Goal: Task Accomplishment & Management: Manage account settings

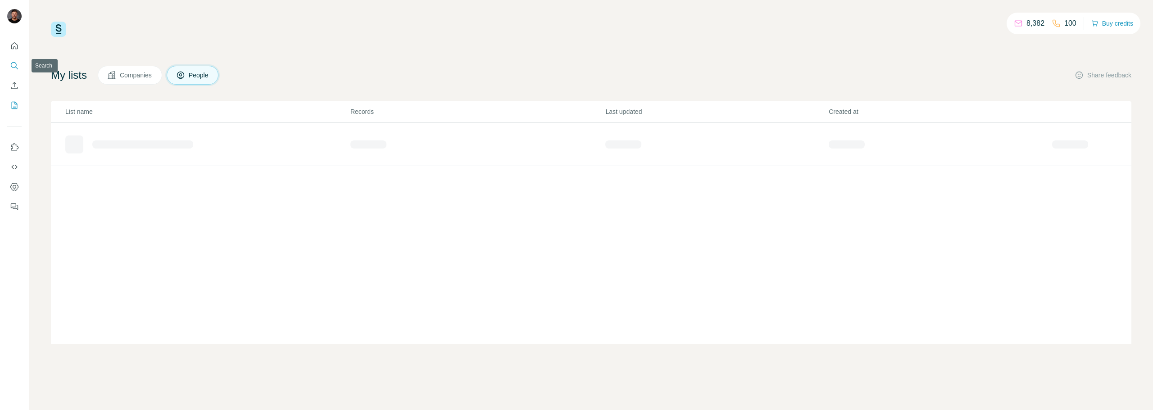
click at [16, 67] on icon "Search" at bounding box center [14, 65] width 9 height 9
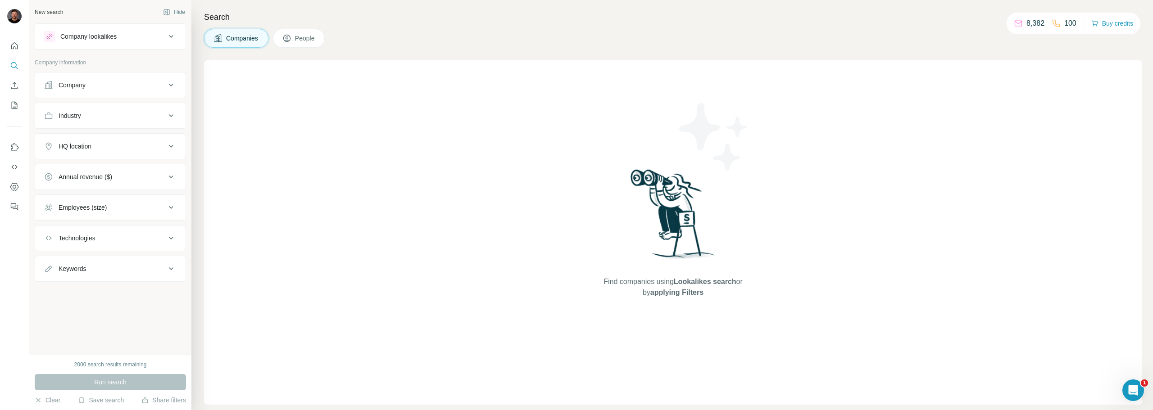
click at [150, 47] on button "Company lookalikes" at bounding box center [110, 37] width 150 height 22
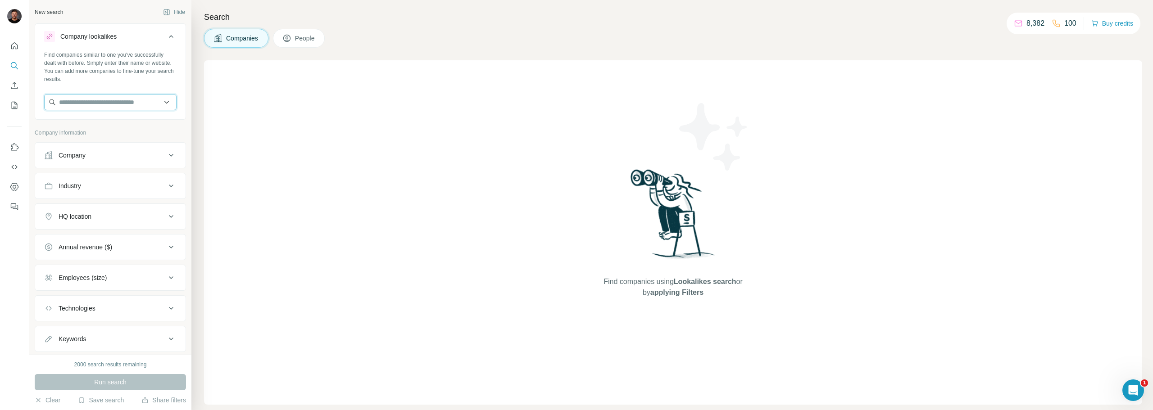
click at [97, 105] on input "text" at bounding box center [110, 102] width 132 height 16
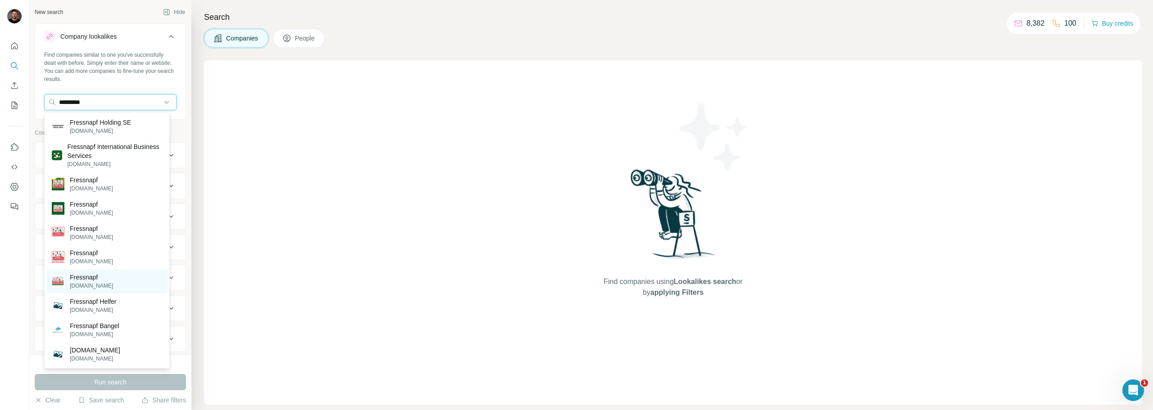
type input "*********"
click at [116, 282] on div "Fressnapf fressnapf.de" at bounding box center [106, 281] width 121 height 24
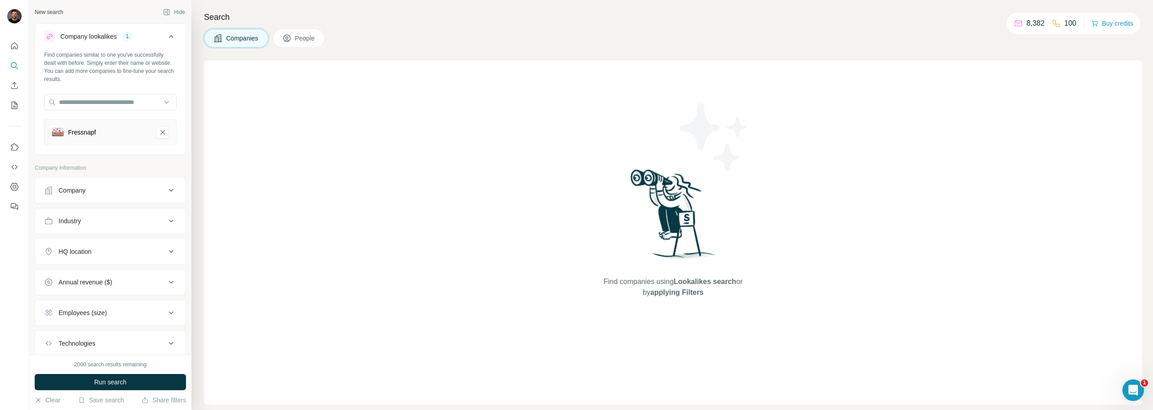
click at [294, 44] on button "People" at bounding box center [299, 38] width 52 height 19
click at [66, 194] on div "Job title" at bounding box center [70, 190] width 22 height 9
click at [100, 213] on input "text" at bounding box center [101, 213] width 114 height 16
type input "**********"
click at [167, 216] on button "button" at bounding box center [169, 213] width 14 height 16
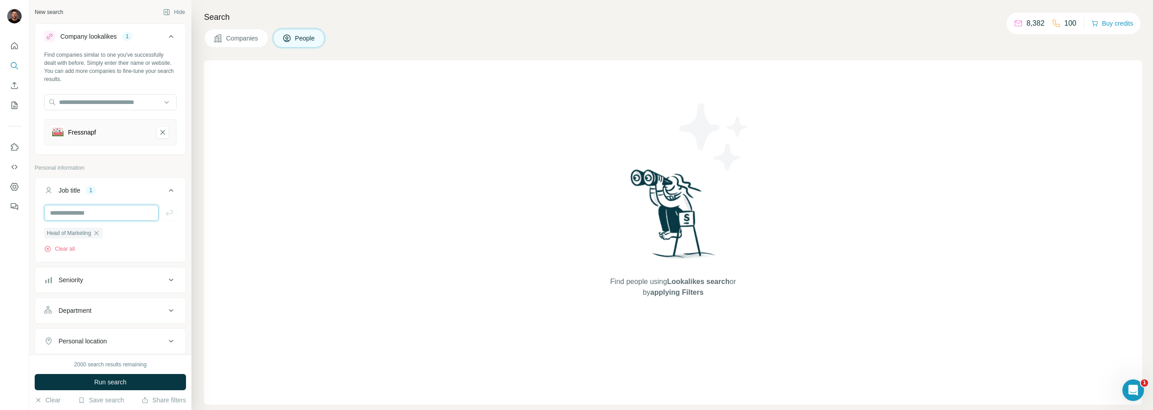
click at [113, 216] on input "text" at bounding box center [101, 213] width 114 height 16
type input "***"
click at [165, 214] on icon "button" at bounding box center [169, 213] width 9 height 9
click at [104, 213] on input "text" at bounding box center [101, 213] width 114 height 16
type input "**********"
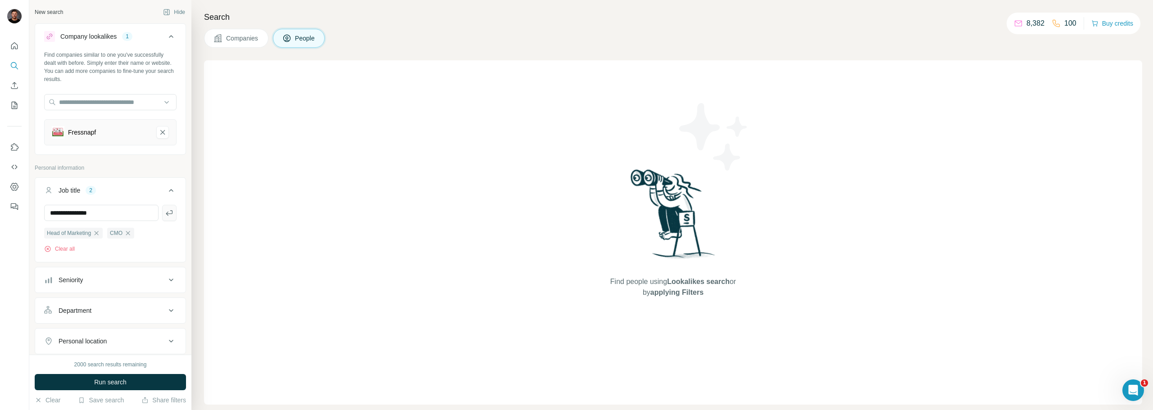
click at [168, 211] on button "button" at bounding box center [169, 213] width 14 height 16
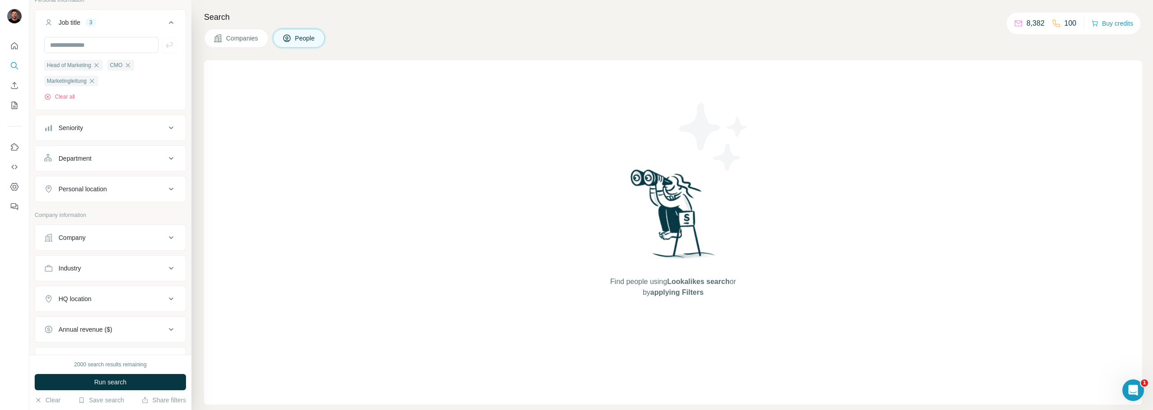
scroll to position [180, 0]
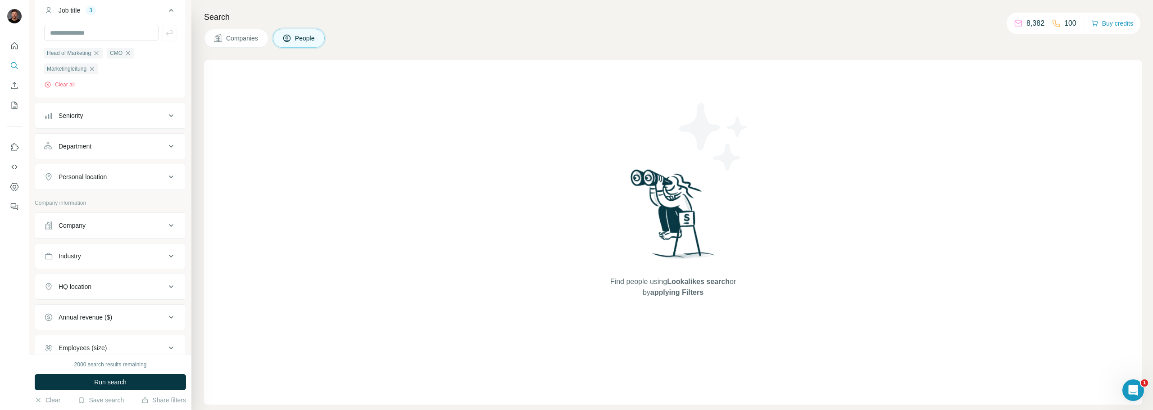
click at [101, 234] on button "Company" at bounding box center [110, 226] width 150 height 22
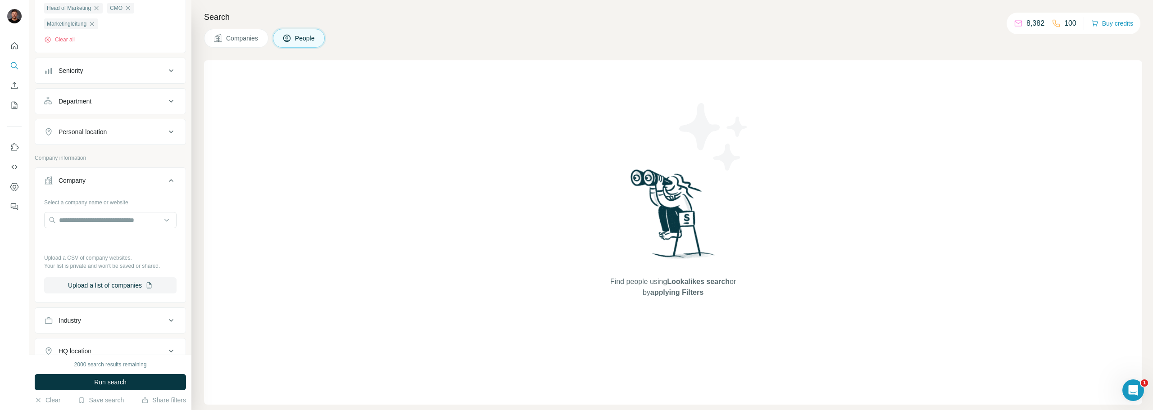
click at [98, 180] on div "Company" at bounding box center [105, 180] width 122 height 9
click at [109, 248] on button "HQ location" at bounding box center [110, 242] width 150 height 22
click at [99, 266] on input "text" at bounding box center [110, 264] width 132 height 16
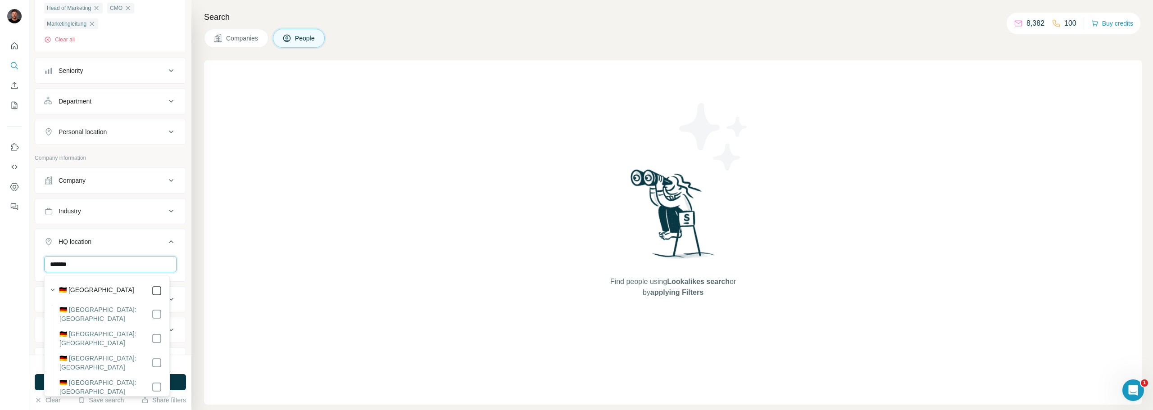
type input "*******"
click at [180, 252] on div "New search Hide Company lookalikes 1 Find companies similar to one you've succe…" at bounding box center [110, 177] width 162 height 355
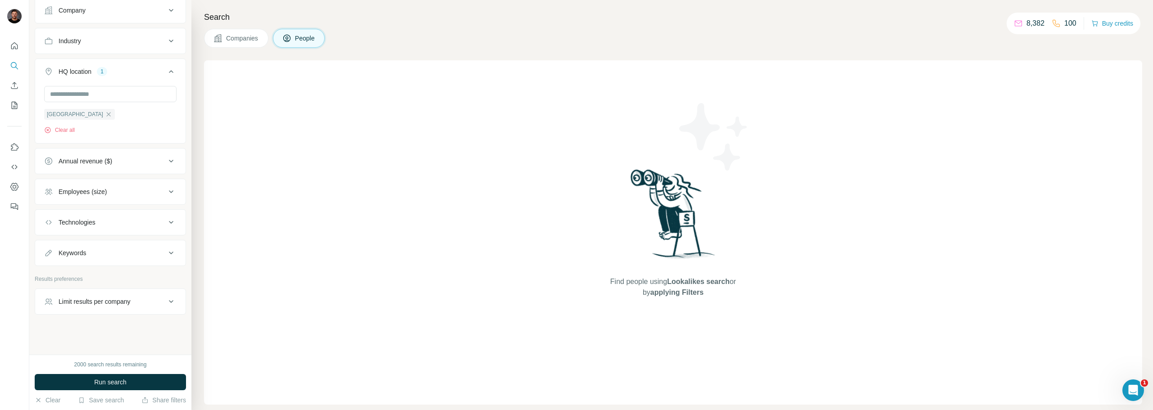
scroll to position [398, 0]
click at [92, 191] on div "Employees (size)" at bounding box center [83, 190] width 48 height 9
click at [52, 241] on icon at bounding box center [49, 242] width 11 height 11
click at [46, 259] on icon at bounding box center [49, 259] width 11 height 11
click at [48, 270] on icon at bounding box center [49, 275] width 11 height 11
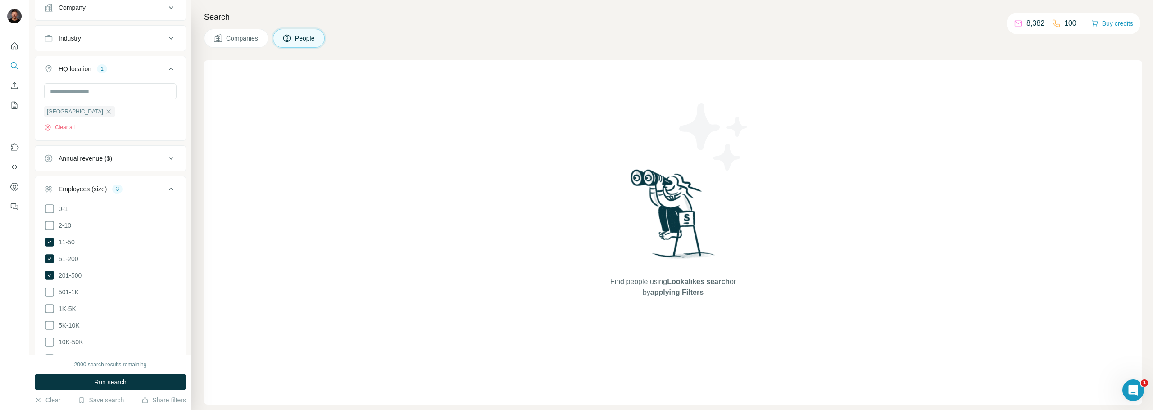
click at [50, 282] on ul "0-1 2-10 11-50 51-200 201-500 501-1K 1K-5K 5K-10K 10K-50K 50K-100K 100K-500K 50…" at bounding box center [110, 301] width 132 height 195
click at [51, 288] on icon at bounding box center [49, 292] width 11 height 11
click at [50, 308] on icon at bounding box center [49, 309] width 11 height 11
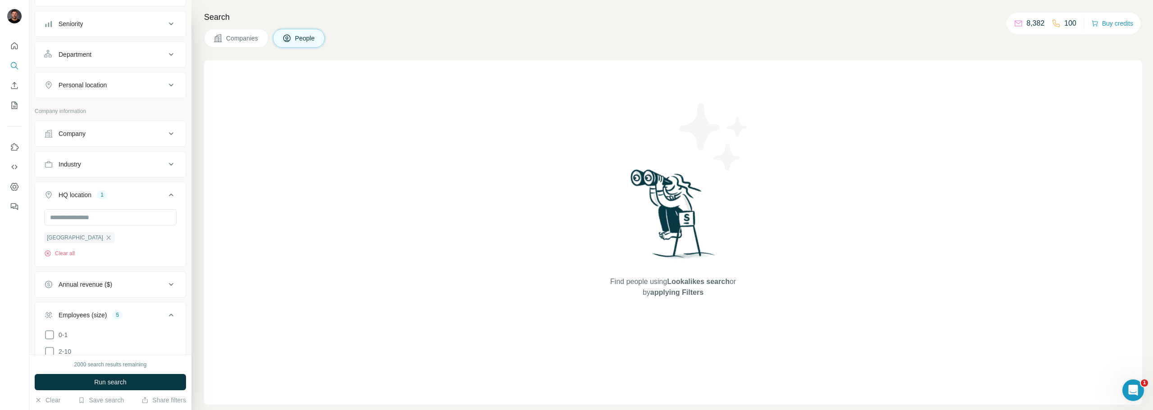
scroll to position [251, 0]
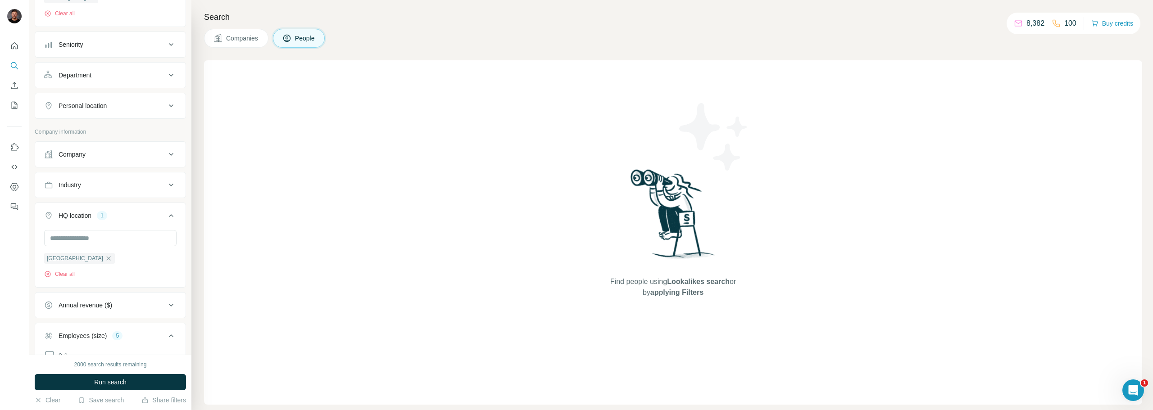
click at [110, 386] on span "Run search" at bounding box center [110, 382] width 32 height 9
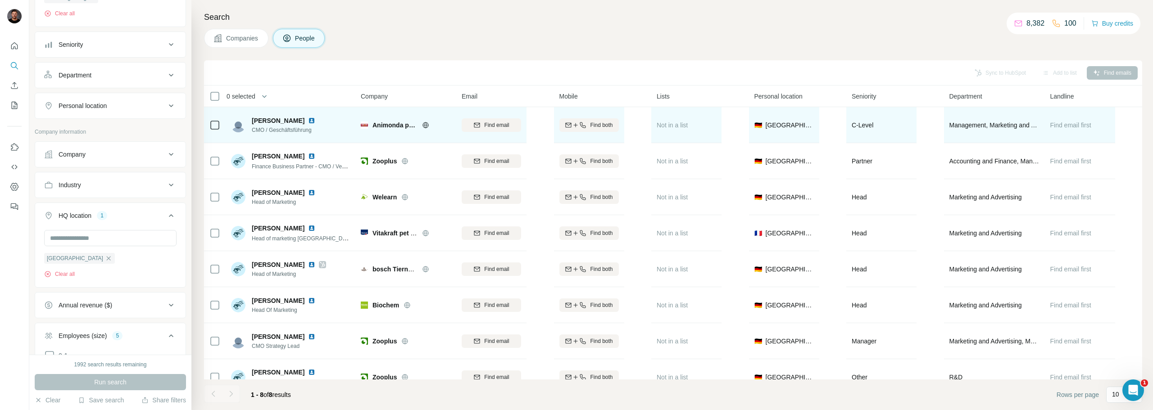
click at [308, 120] on img at bounding box center [311, 120] width 7 height 7
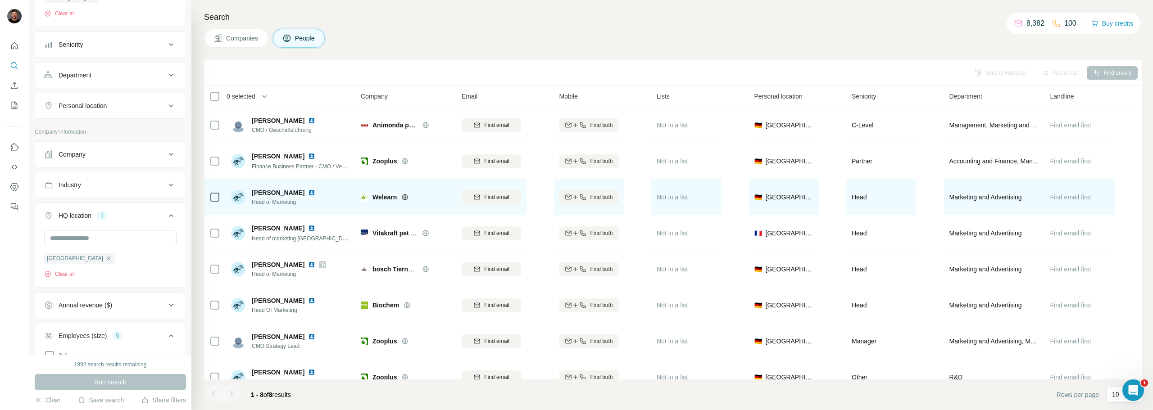
click at [315, 192] on img at bounding box center [311, 192] width 7 height 7
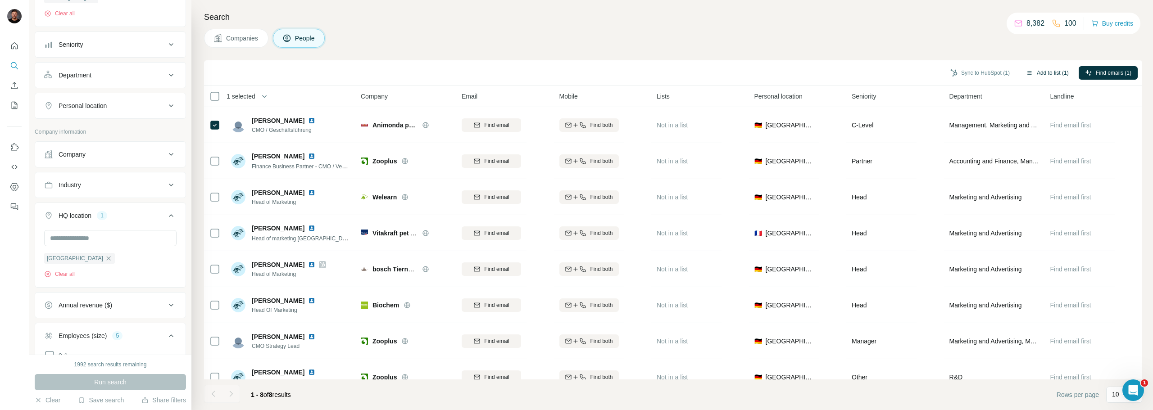
click at [1045, 72] on button "Add to list (1)" at bounding box center [1047, 73] width 55 height 14
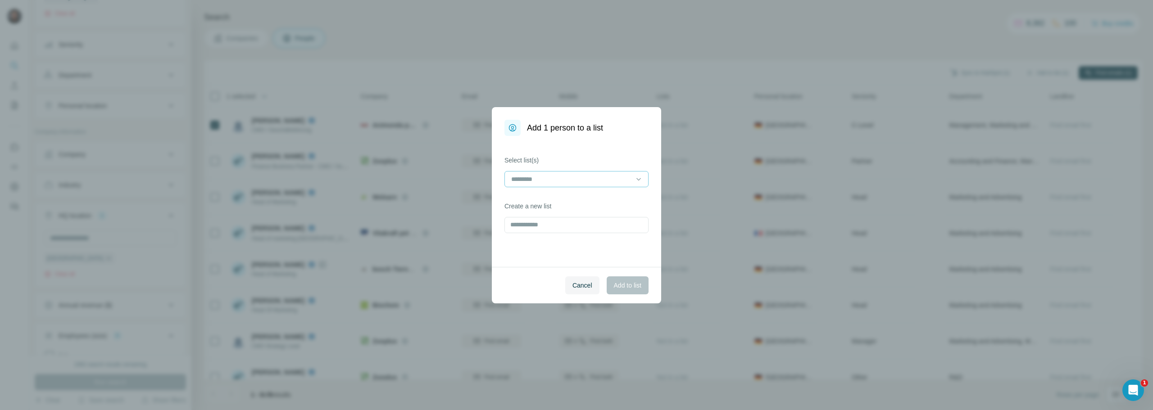
click at [552, 177] on input at bounding box center [571, 179] width 122 height 10
click at [499, 182] on div "Select list(s) Create a new list" at bounding box center [576, 201] width 169 height 131
click at [522, 225] on input "text" at bounding box center [576, 225] width 144 height 16
type input "**********"
click at [630, 291] on button "Add to list" at bounding box center [628, 286] width 42 height 18
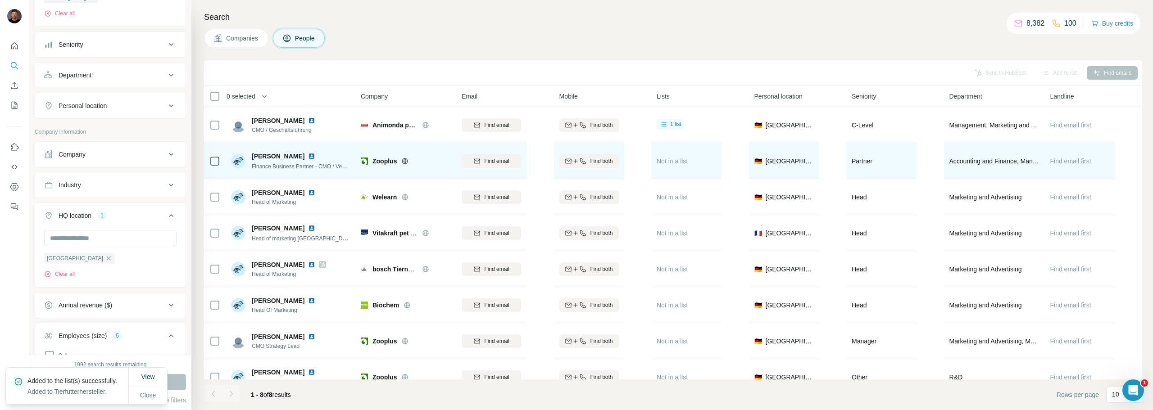
click at [308, 158] on img at bounding box center [311, 156] width 7 height 7
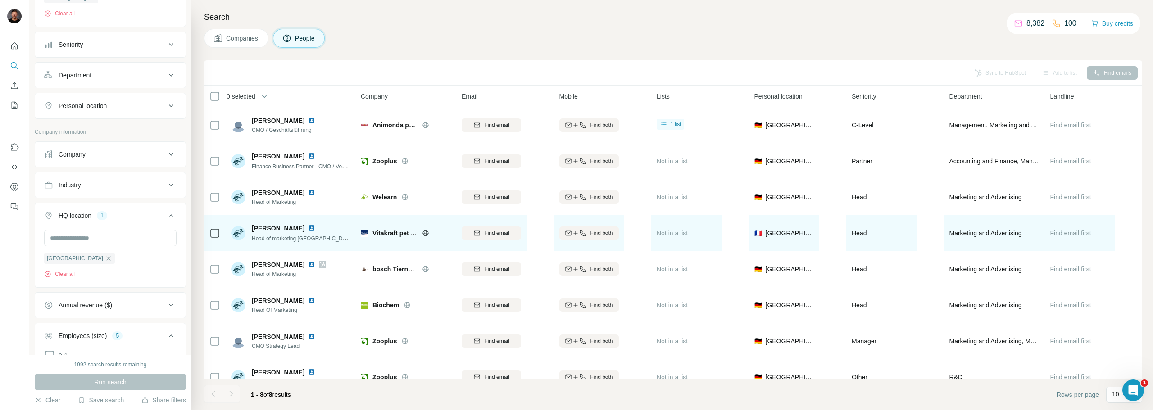
click at [314, 227] on img at bounding box center [311, 228] width 7 height 7
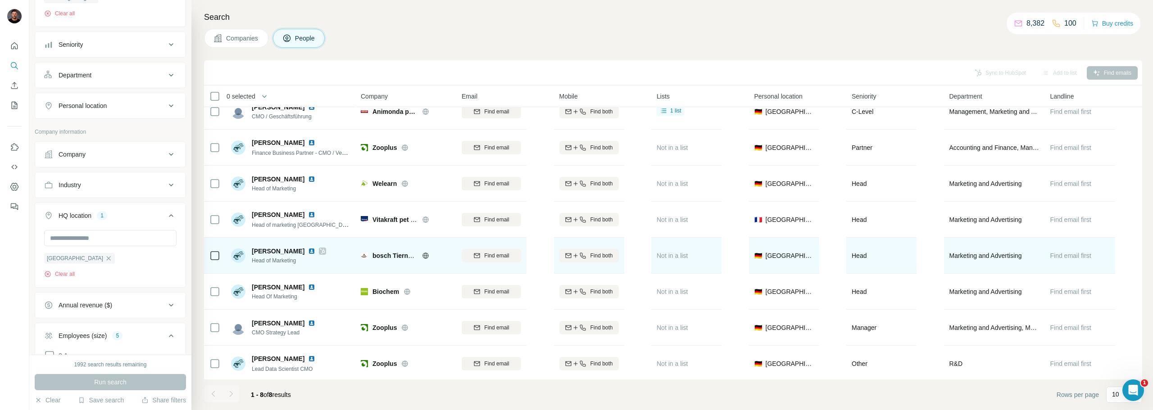
scroll to position [20, 0]
click at [308, 245] on img at bounding box center [311, 248] width 7 height 7
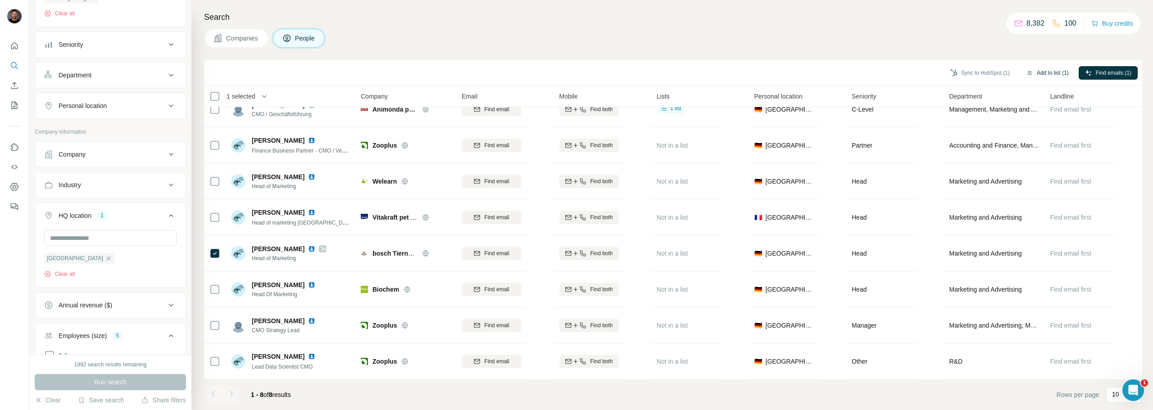
click at [1042, 75] on button "Add to list (1)" at bounding box center [1047, 73] width 55 height 14
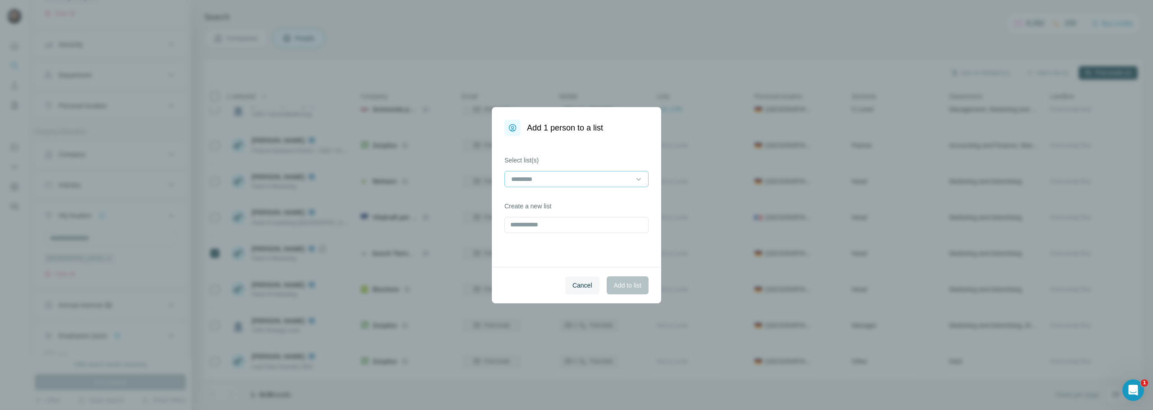
click at [535, 184] on div at bounding box center [571, 179] width 122 height 15
click at [541, 204] on div "Tierfutterhersteller" at bounding box center [577, 199] width 140 height 16
click at [614, 282] on span "Add to list" at bounding box center [627, 285] width 27 height 9
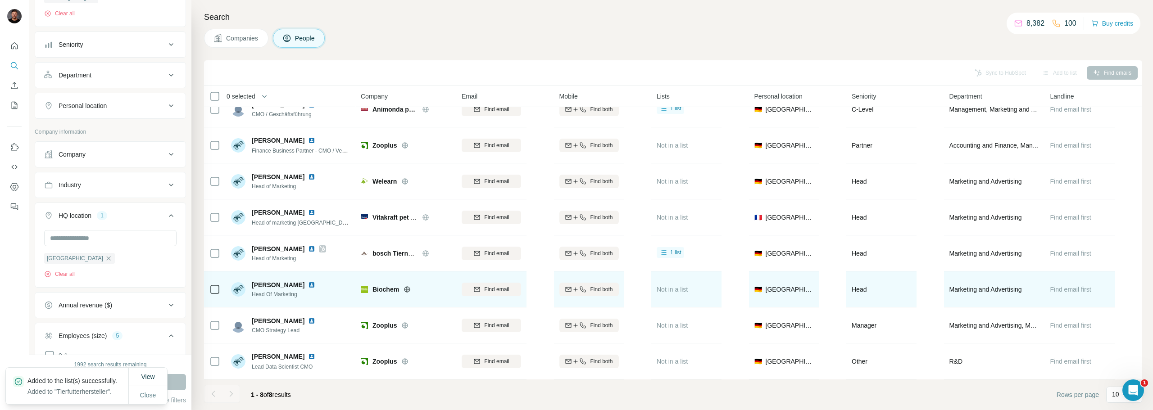
click at [308, 282] on img at bounding box center [311, 285] width 7 height 7
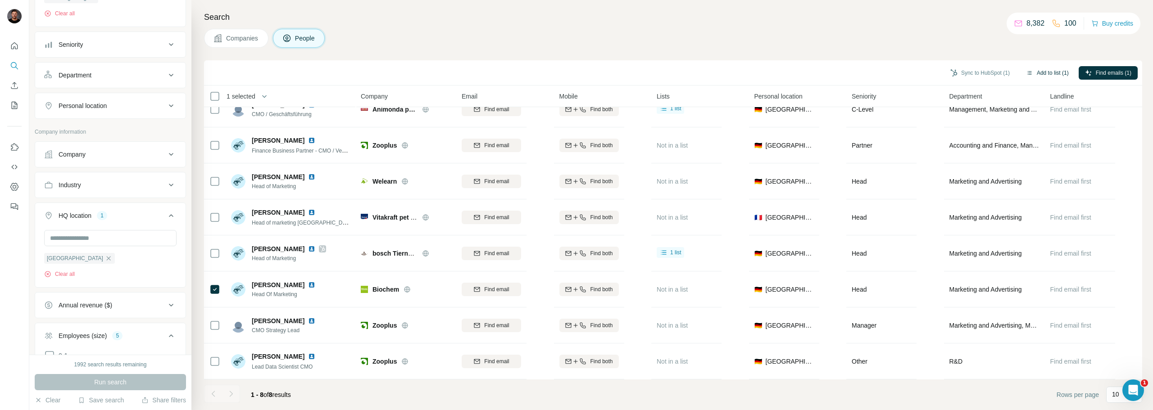
click at [1053, 72] on button "Add to list (1)" at bounding box center [1047, 73] width 55 height 14
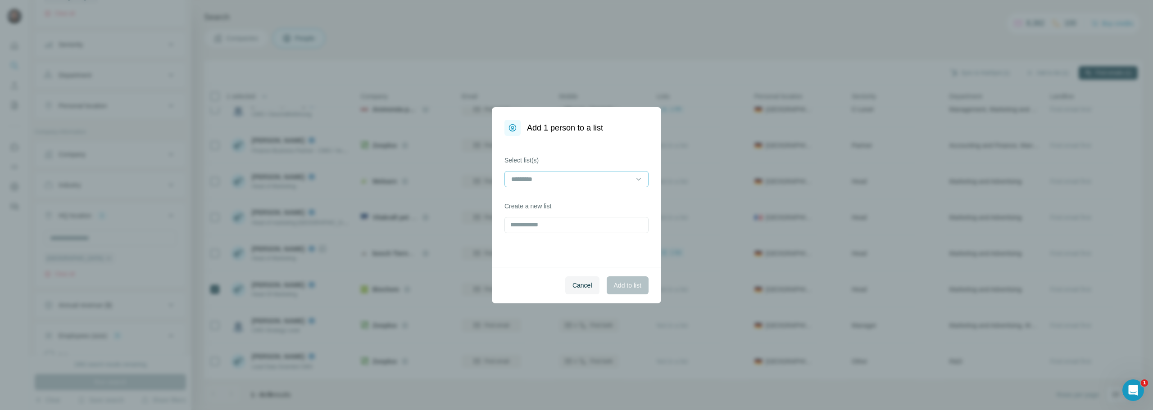
click at [553, 178] on input at bounding box center [571, 179] width 122 height 10
click at [544, 197] on p "Tierfutterhersteller" at bounding box center [537, 199] width 51 height 9
click at [621, 285] on span "Add to list" at bounding box center [627, 285] width 27 height 9
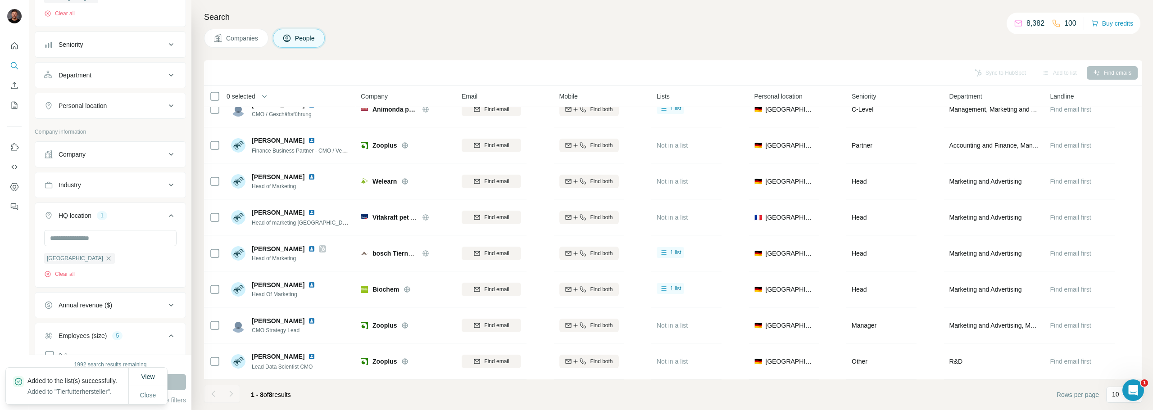
click at [232, 395] on div at bounding box center [231, 394] width 18 height 18
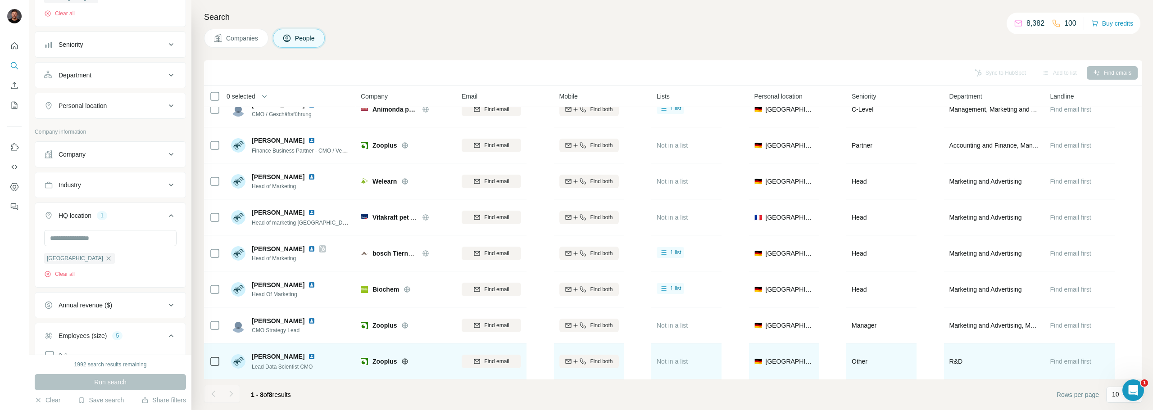
click at [315, 353] on img at bounding box center [311, 356] width 7 height 7
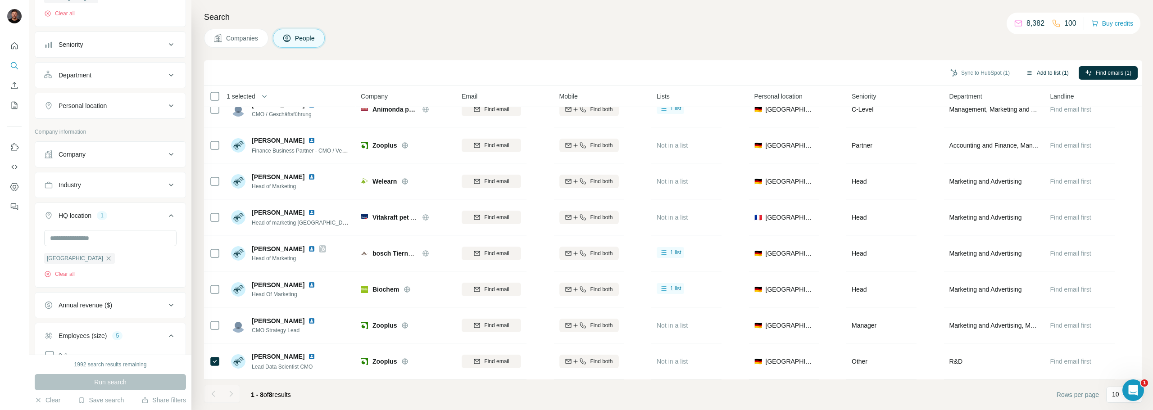
click at [1063, 73] on button "Add to list (1)" at bounding box center [1047, 73] width 55 height 14
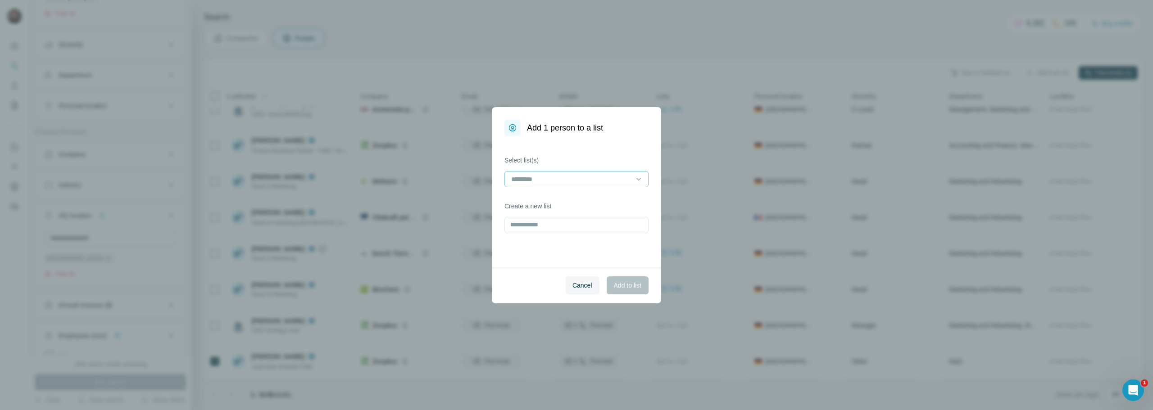
click at [600, 186] on div at bounding box center [571, 179] width 122 height 15
click at [532, 198] on p "Tierfutterhersteller" at bounding box center [537, 199] width 51 height 9
click at [618, 283] on span "Add to list" at bounding box center [627, 285] width 27 height 9
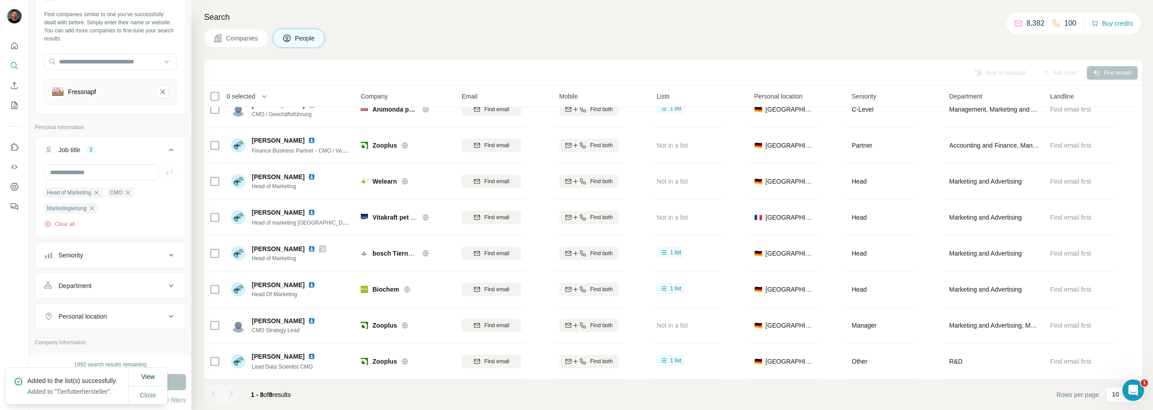
scroll to position [26, 0]
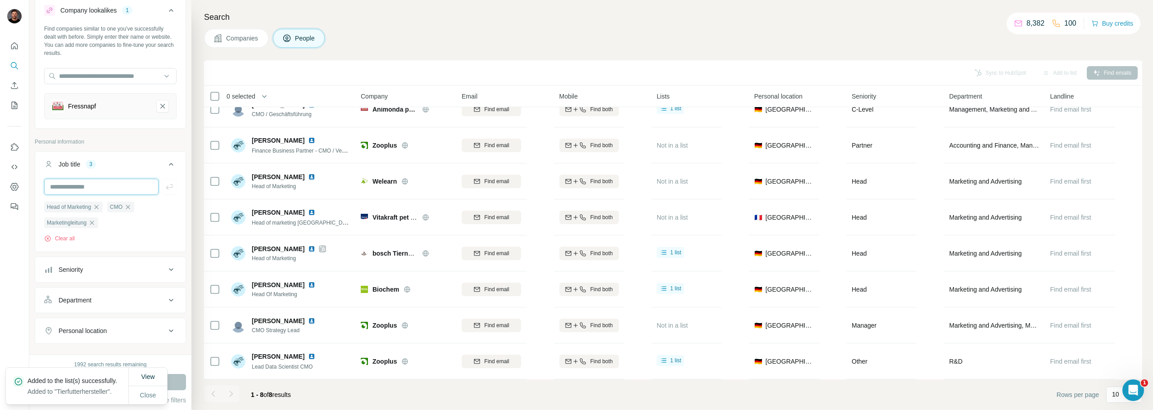
click at [116, 186] on input "text" at bounding box center [101, 187] width 114 height 16
click at [159, 105] on icon "Fressnapf-remove-button" at bounding box center [163, 106] width 8 height 9
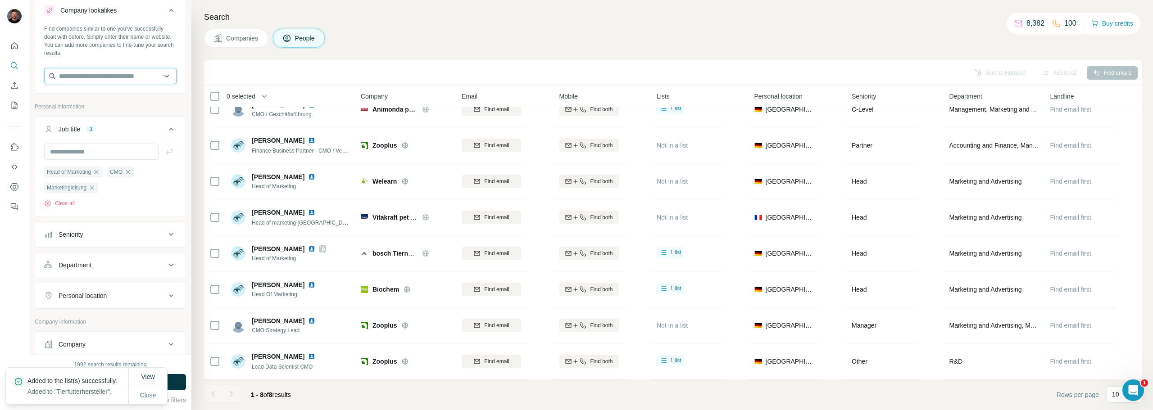
click at [95, 79] on input "text" at bounding box center [110, 76] width 132 height 16
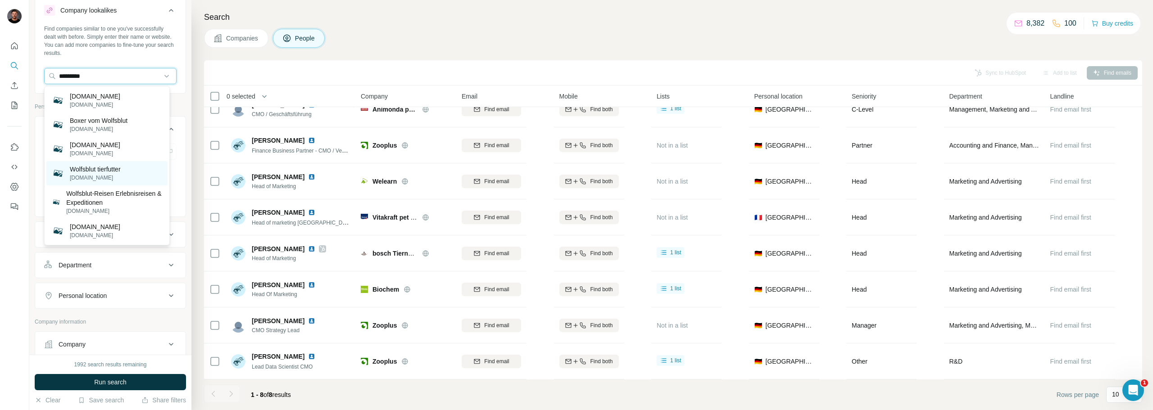
type input "*********"
click at [114, 173] on p "Wolfsblut tierfutter" at bounding box center [95, 169] width 51 height 9
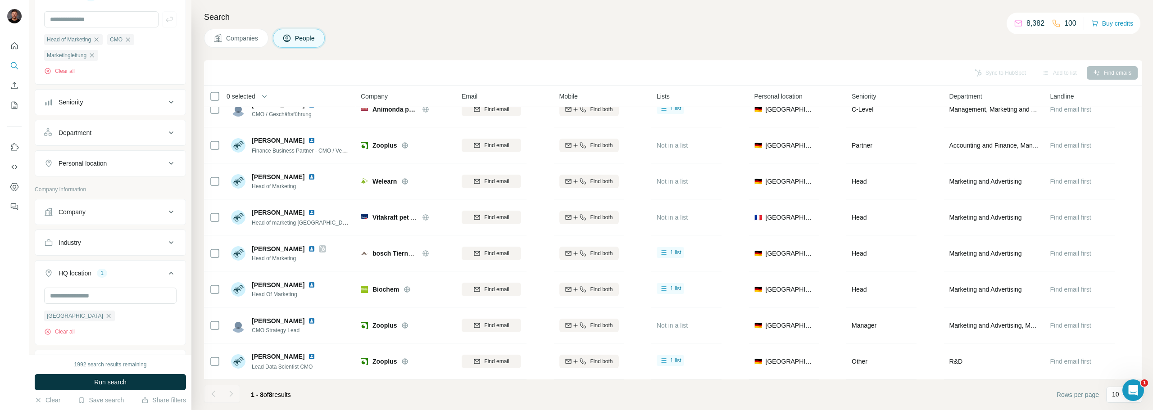
scroll to position [251, 0]
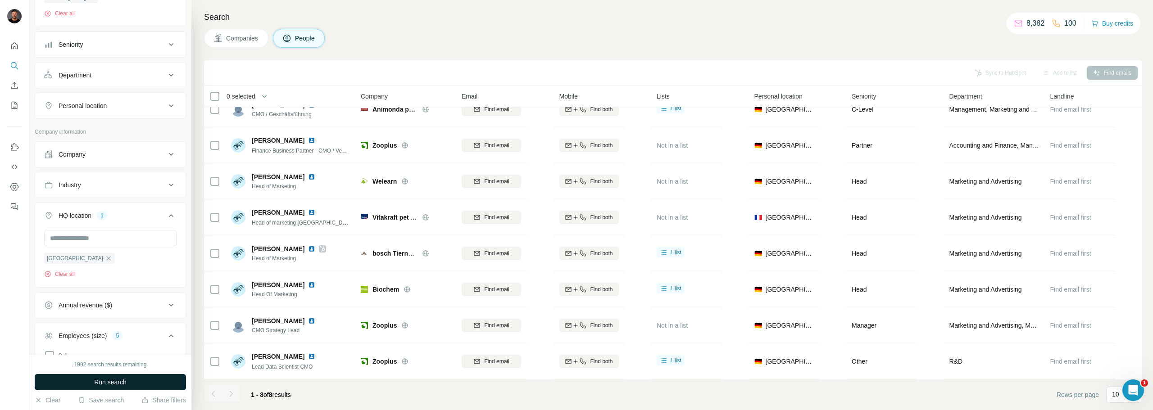
click at [130, 384] on button "Run search" at bounding box center [110, 382] width 151 height 16
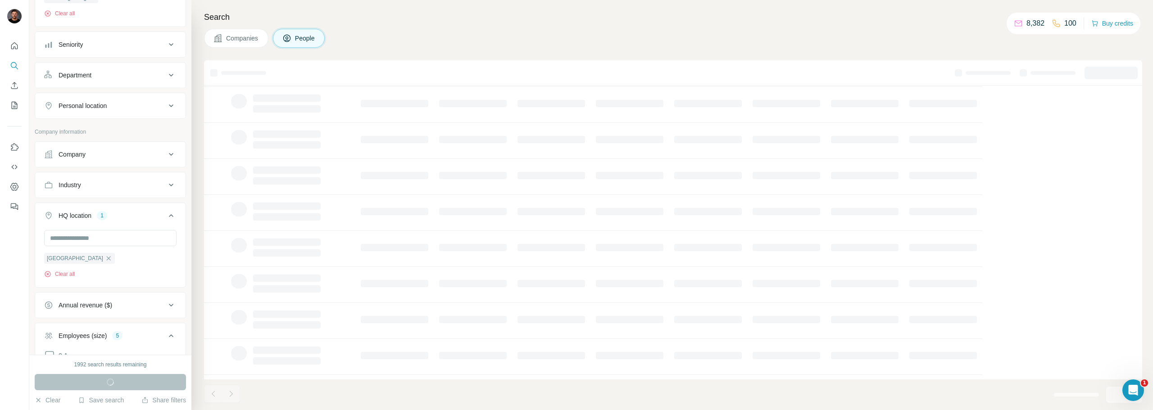
click at [363, 388] on footer at bounding box center [673, 395] width 938 height 31
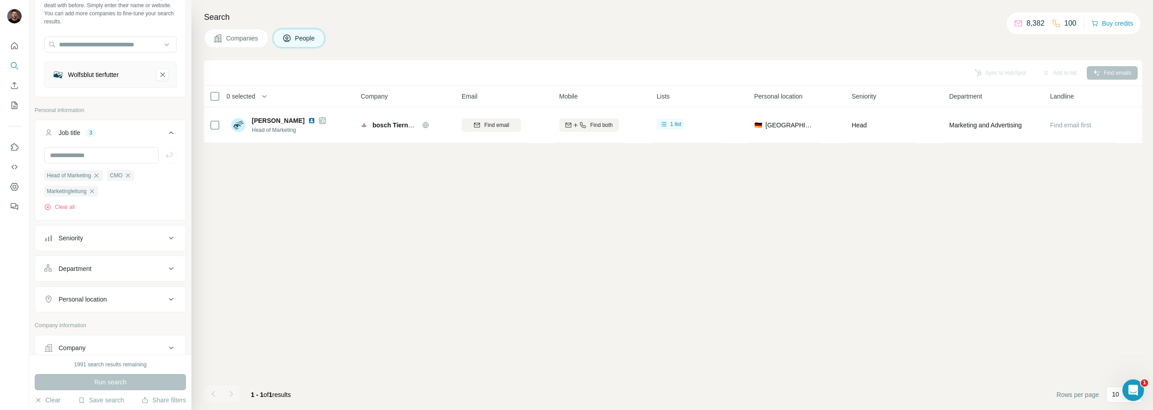
scroll to position [90, 0]
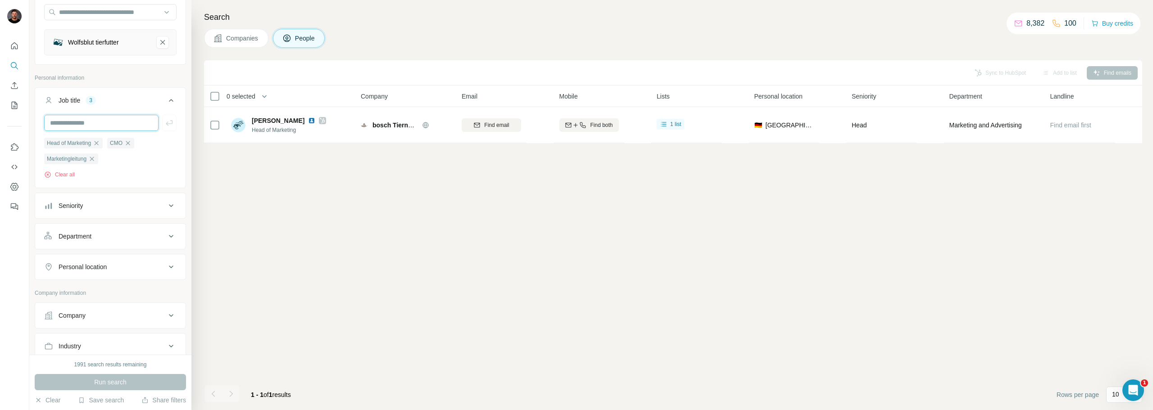
click at [120, 127] on input "text" at bounding box center [101, 123] width 114 height 16
type input "**********"
click at [168, 129] on button "button" at bounding box center [169, 123] width 14 height 16
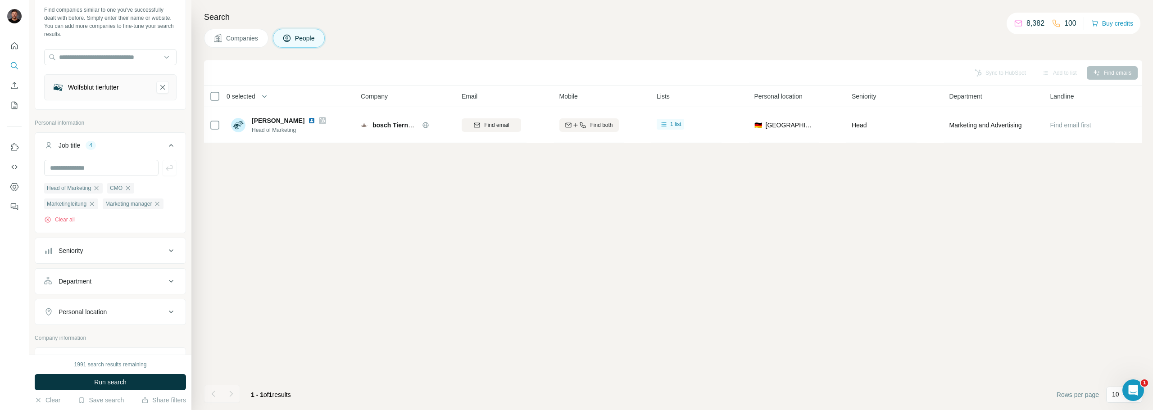
scroll to position [135, 0]
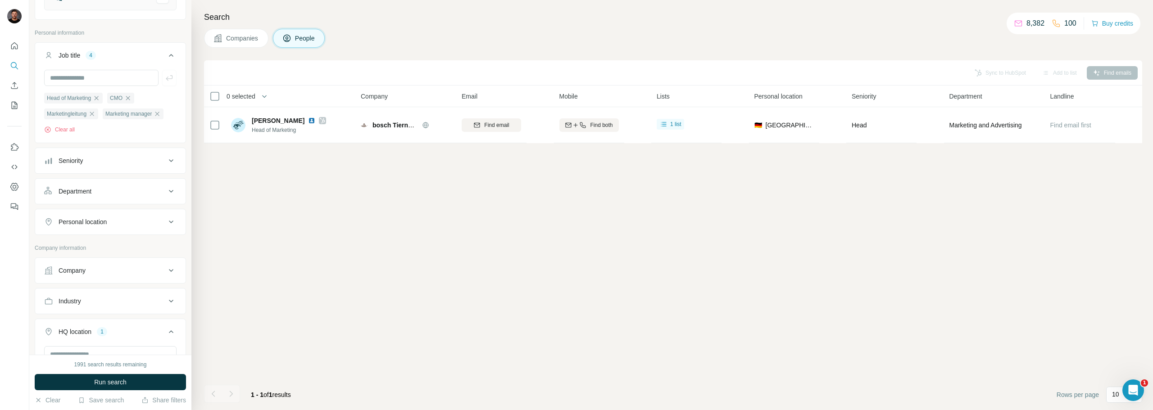
click at [113, 304] on div "Industry" at bounding box center [105, 301] width 122 height 9
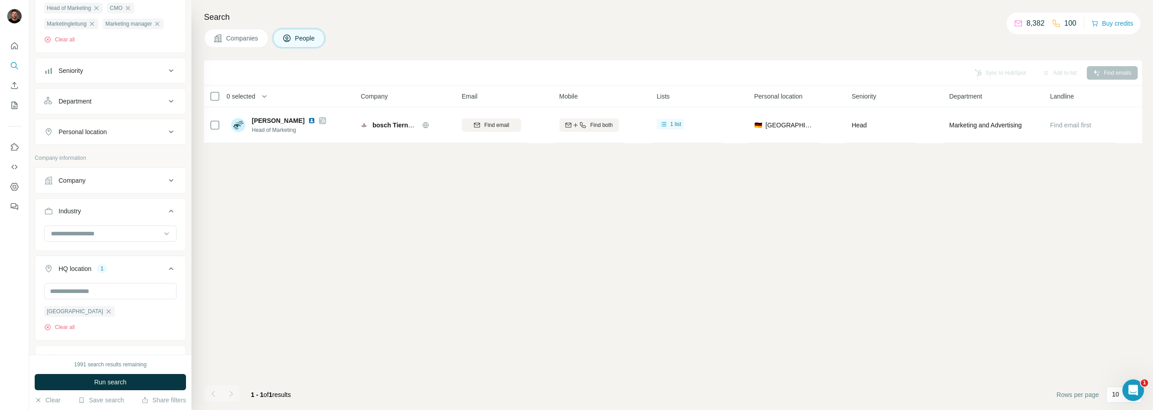
scroll to position [0, 0]
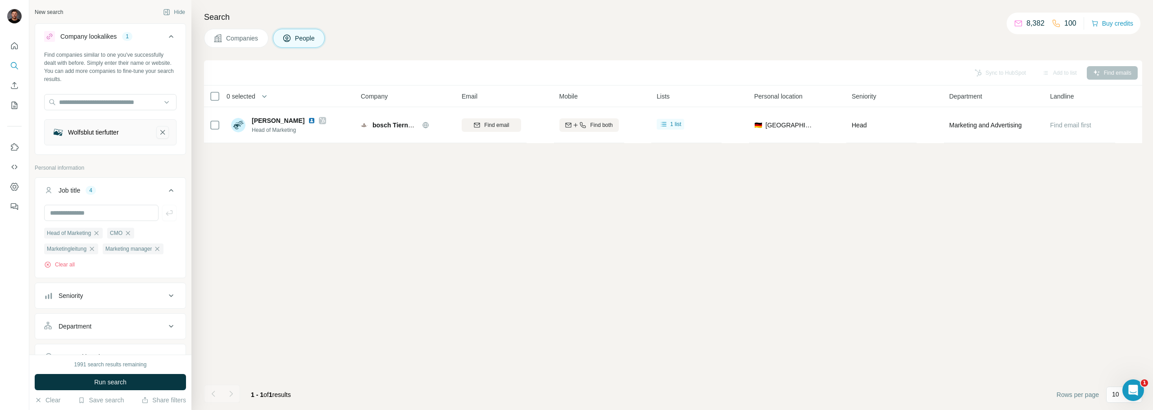
click at [159, 133] on icon "Wolfsblut tierfutter-remove-button" at bounding box center [163, 132] width 8 height 9
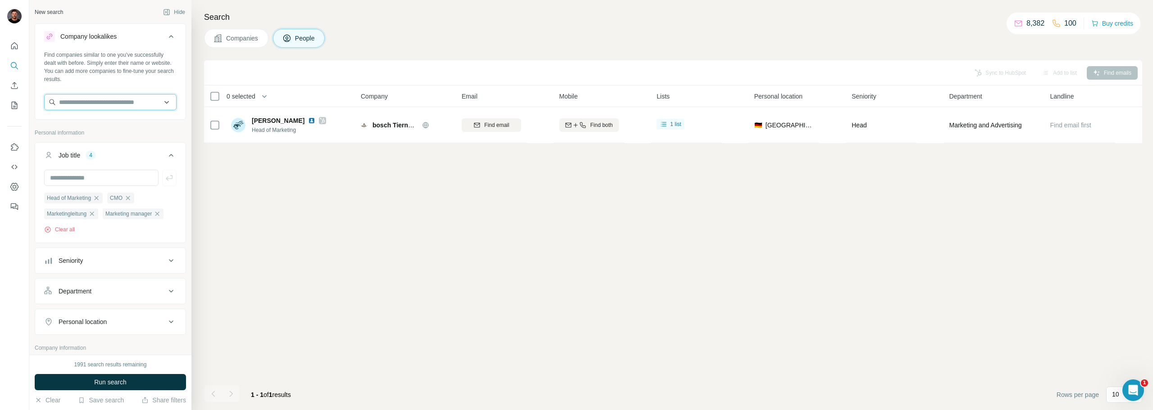
click at [97, 103] on input "text" at bounding box center [110, 102] width 132 height 16
drag, startPoint x: 119, startPoint y: 103, endPoint x: 78, endPoint y: 99, distance: 41.1
click at [78, 99] on input "**********" at bounding box center [110, 102] width 132 height 16
drag, startPoint x: 98, startPoint y: 100, endPoint x: 41, endPoint y: 108, distance: 57.4
click at [41, 108] on div "Find companies similar to one you've successfully dealt with before. Simply ent…" at bounding box center [110, 84] width 150 height 67
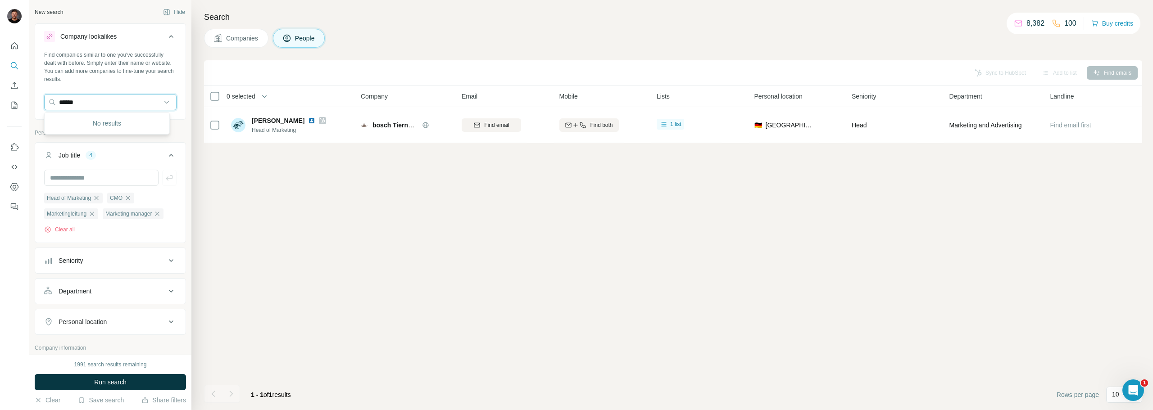
paste input "**********"
drag, startPoint x: 123, startPoint y: 100, endPoint x: 0, endPoint y: 100, distance: 123.0
click at [0, 100] on div "**********" at bounding box center [576, 205] width 1153 height 410
paste input "**********"
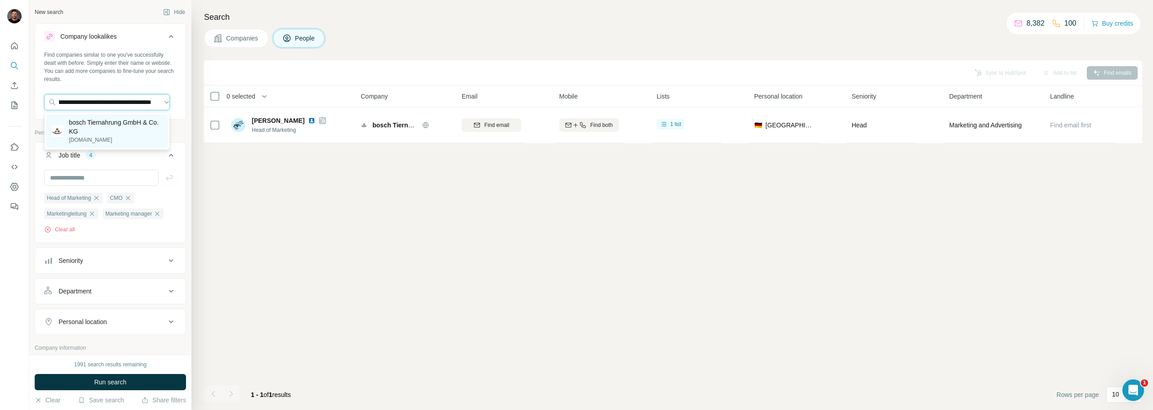
type input "**********"
click at [116, 132] on p "bosch Tiernahrung GmbH & Co. KG" at bounding box center [115, 127] width 93 height 18
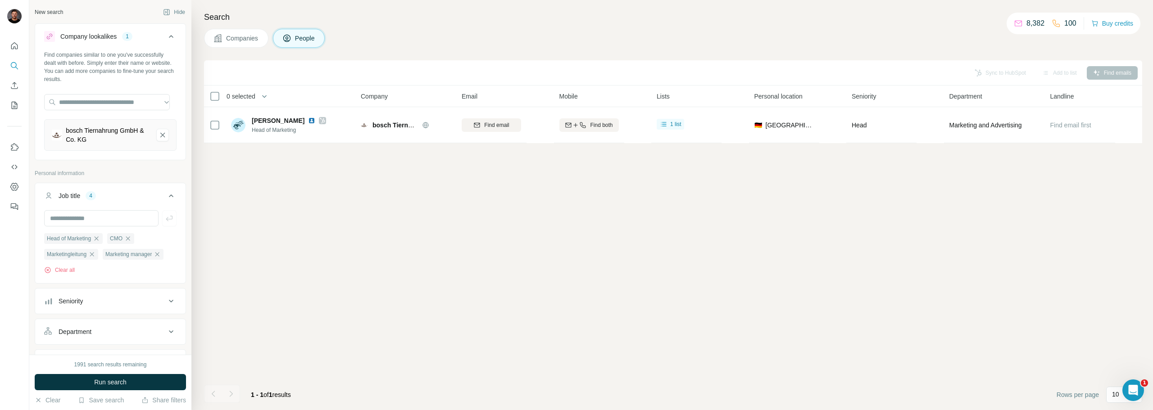
scroll to position [0, 0]
click at [136, 382] on button "Run search" at bounding box center [110, 382] width 151 height 16
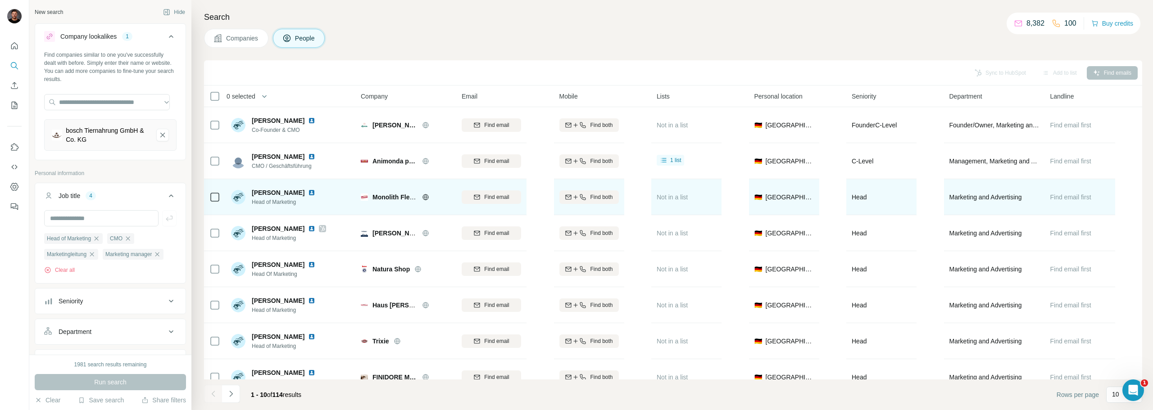
click at [308, 192] on img at bounding box center [311, 192] width 7 height 7
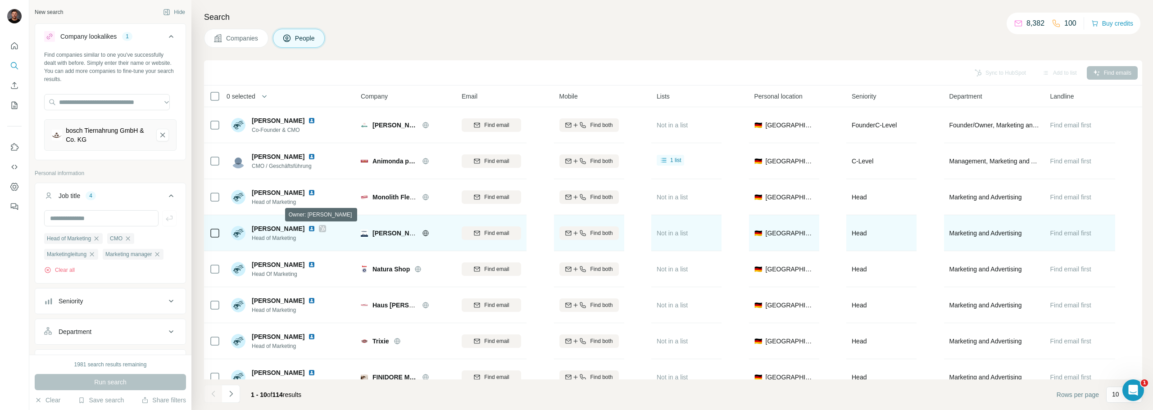
click at [320, 228] on icon at bounding box center [322, 228] width 5 height 5
click at [319, 229] on div at bounding box center [322, 228] width 7 height 7
click at [308, 229] on img at bounding box center [311, 228] width 7 height 7
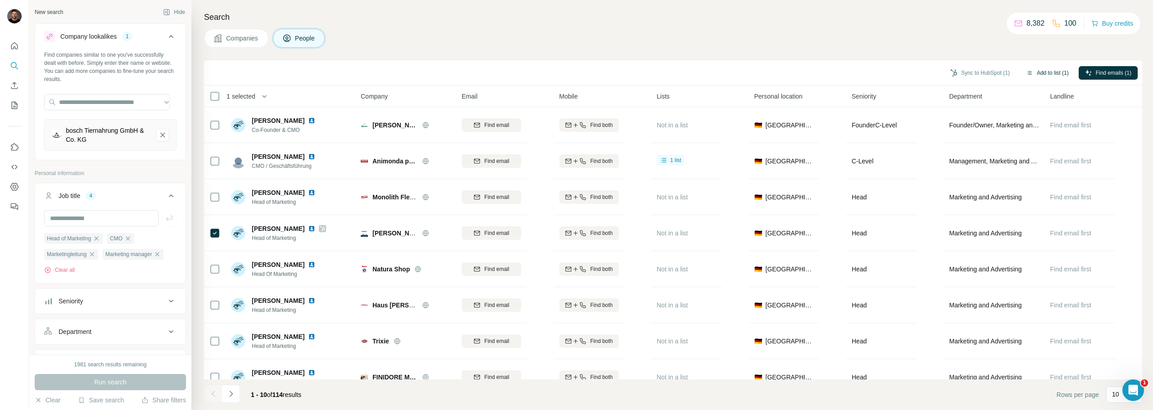
click at [1034, 70] on button "Add to list (1)" at bounding box center [1047, 73] width 55 height 14
click at [1042, 75] on button "Add to list (1)" at bounding box center [1047, 73] width 55 height 14
click at [1049, 69] on button "Add to list (1)" at bounding box center [1047, 73] width 55 height 14
click at [1039, 69] on button "Add to list (1)" at bounding box center [1047, 73] width 55 height 14
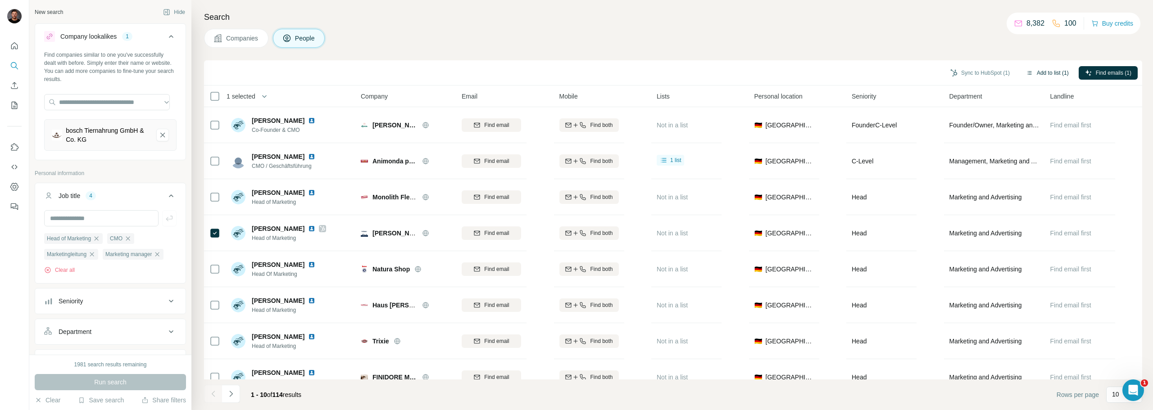
click at [1039, 69] on button "Add to list (1)" at bounding box center [1047, 73] width 55 height 14
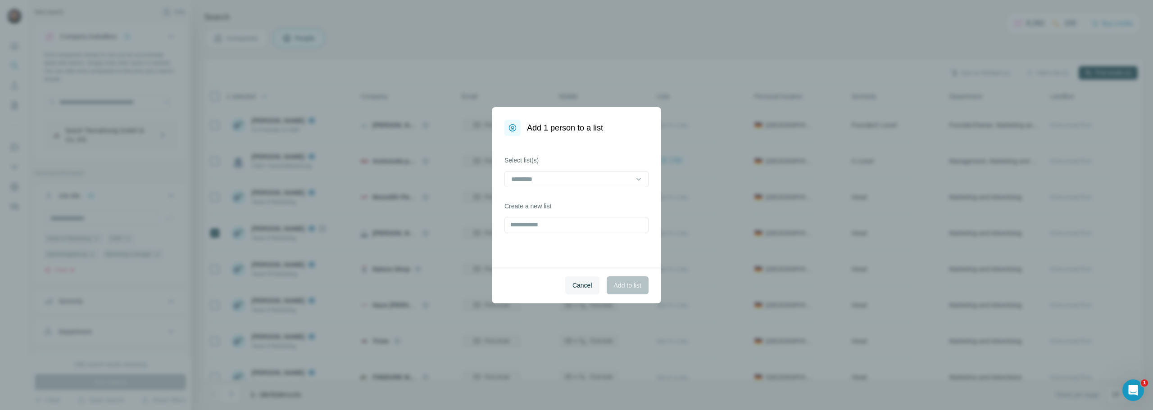
drag, startPoint x: 592, startPoint y: 176, endPoint x: 579, endPoint y: 187, distance: 17.6
click at [592, 177] on input at bounding box center [571, 179] width 122 height 10
click at [552, 202] on p "Tierfutterhersteller" at bounding box center [537, 199] width 51 height 9
click at [619, 288] on span "Add to list" at bounding box center [627, 285] width 27 height 9
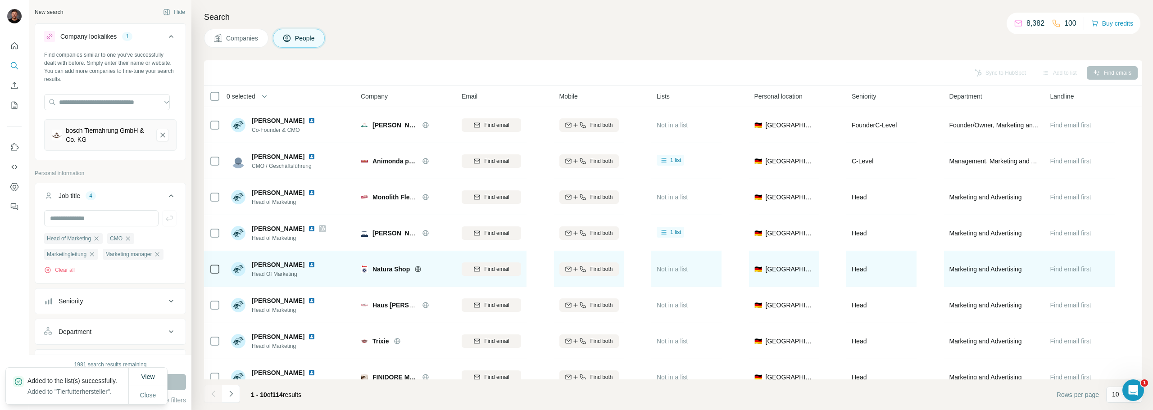
click at [310, 265] on img at bounding box center [311, 264] width 7 height 7
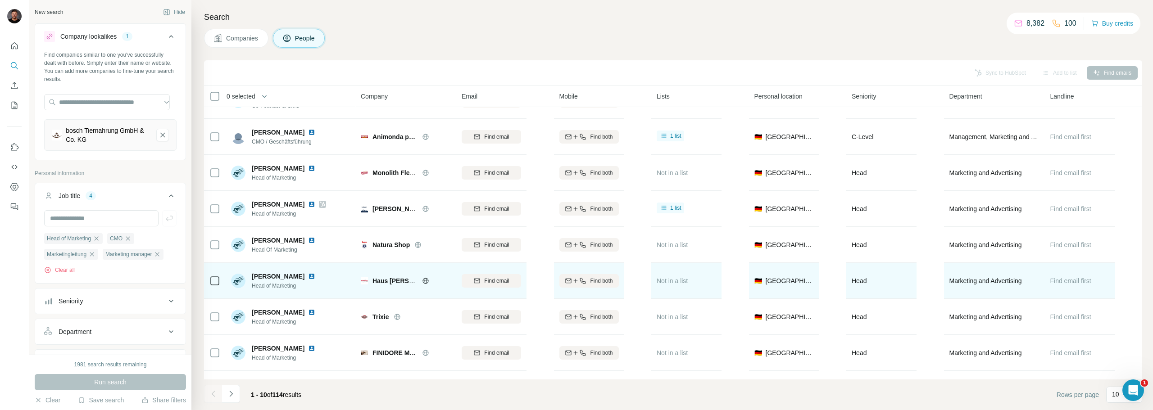
scroll to position [45, 0]
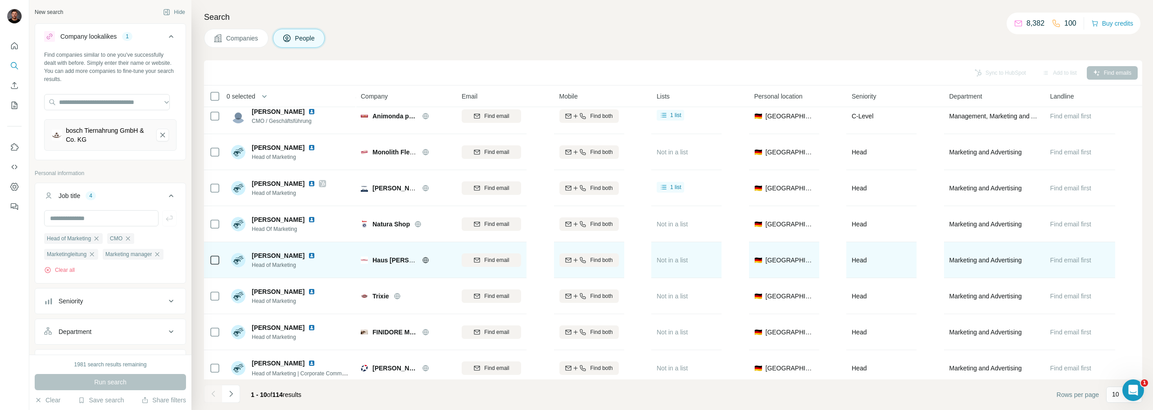
click at [308, 255] on img at bounding box center [311, 255] width 7 height 7
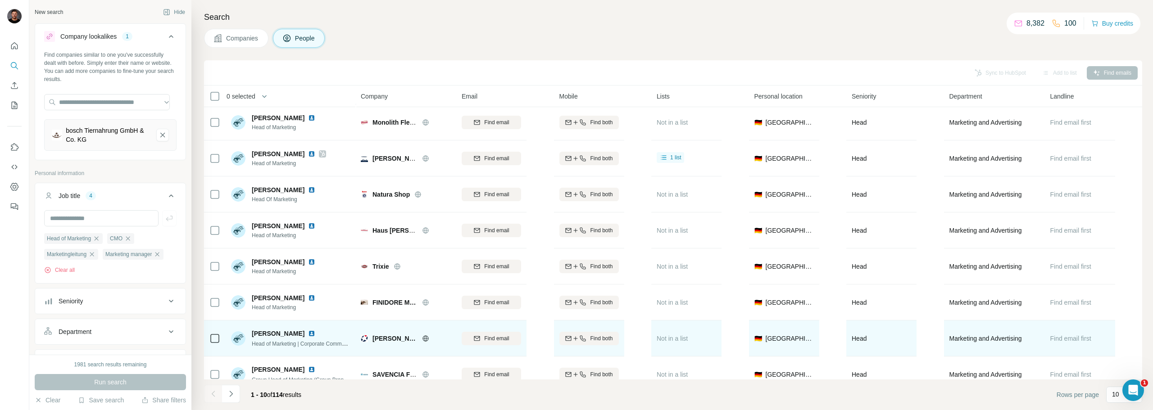
scroll to position [92, 0]
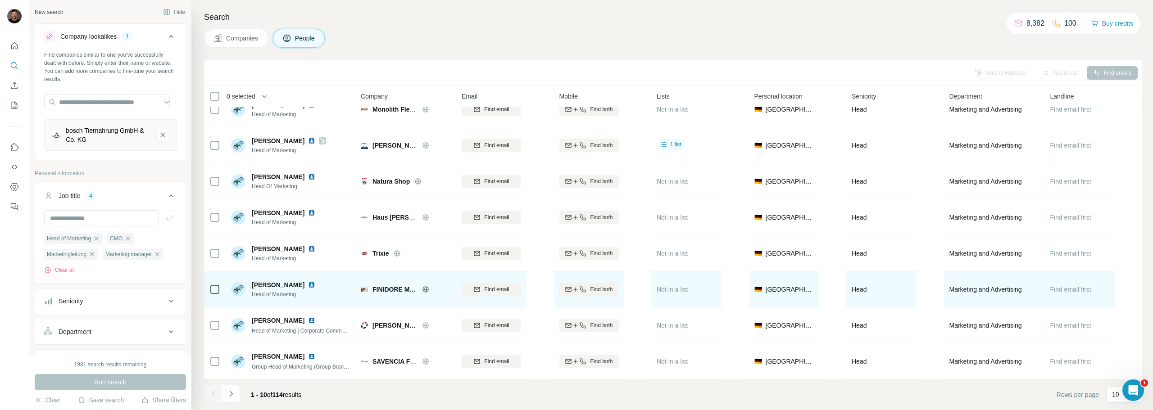
click at [308, 282] on img at bounding box center [311, 285] width 7 height 7
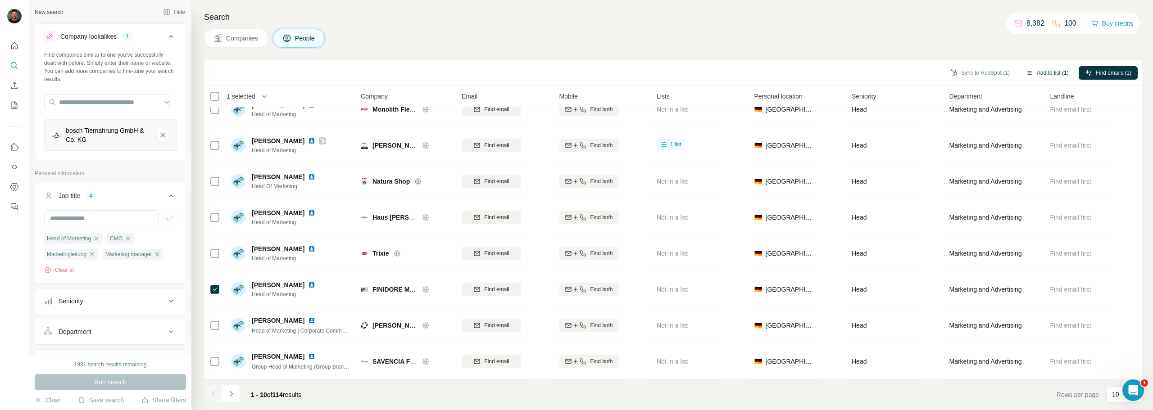
click at [1058, 73] on button "Add to list (1)" at bounding box center [1047, 73] width 55 height 14
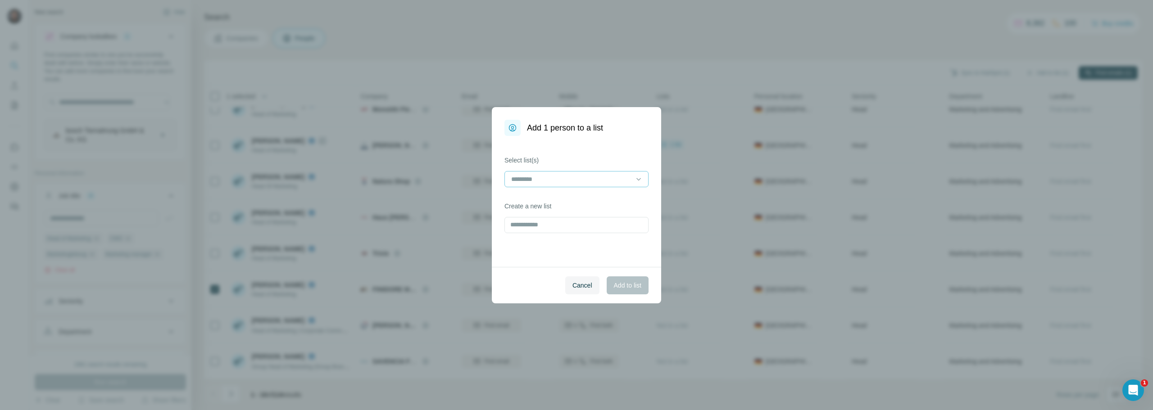
click at [563, 187] on div at bounding box center [576, 179] width 144 height 16
click at [541, 200] on p "Tierfutterhersteller" at bounding box center [537, 199] width 51 height 9
click at [624, 287] on span "Add to list" at bounding box center [627, 285] width 27 height 9
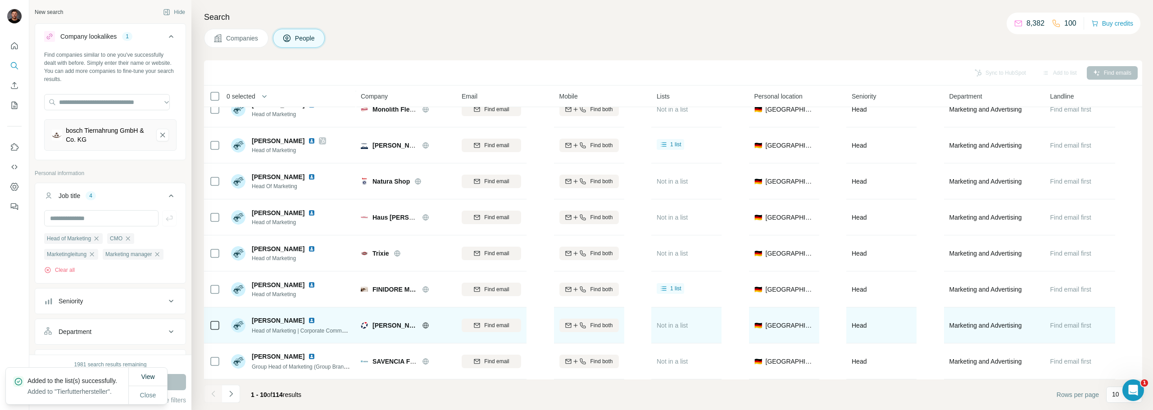
click at [308, 317] on img at bounding box center [311, 320] width 7 height 7
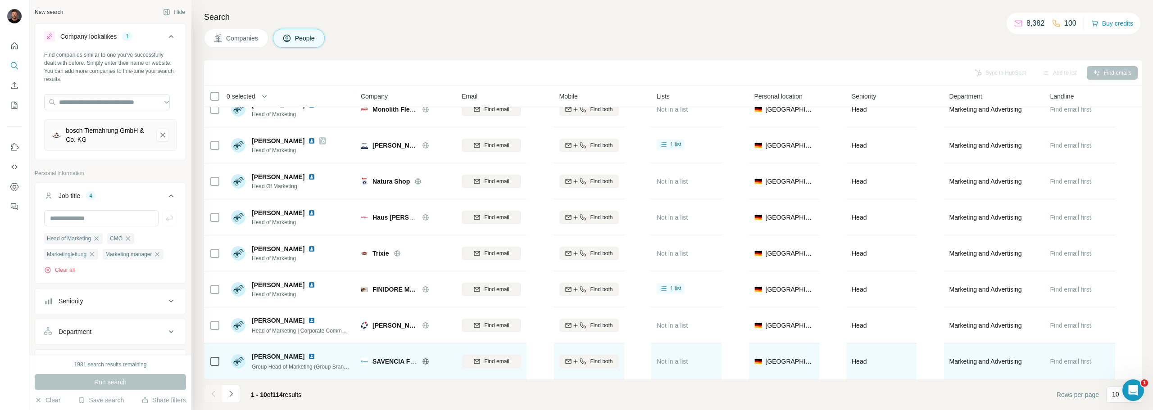
click at [308, 354] on img at bounding box center [311, 356] width 7 height 7
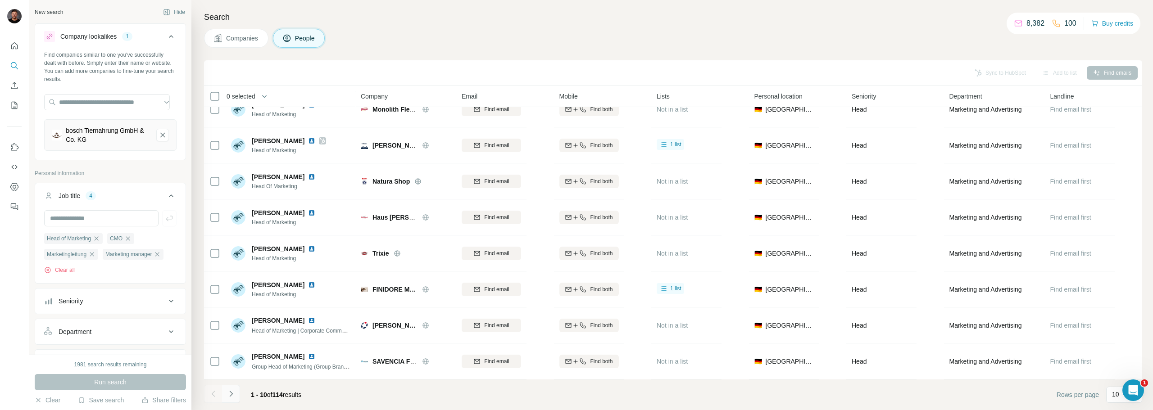
click at [234, 399] on button "Navigate to next page" at bounding box center [231, 394] width 18 height 18
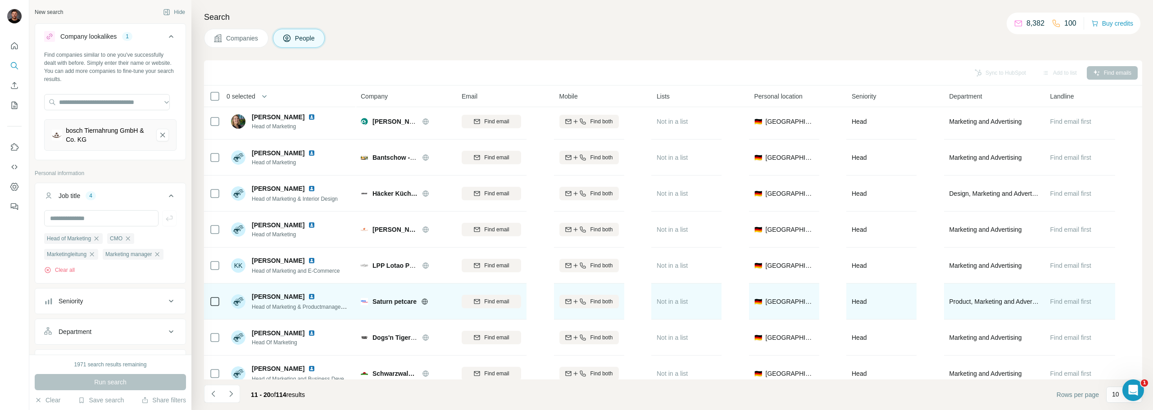
scroll to position [0, 0]
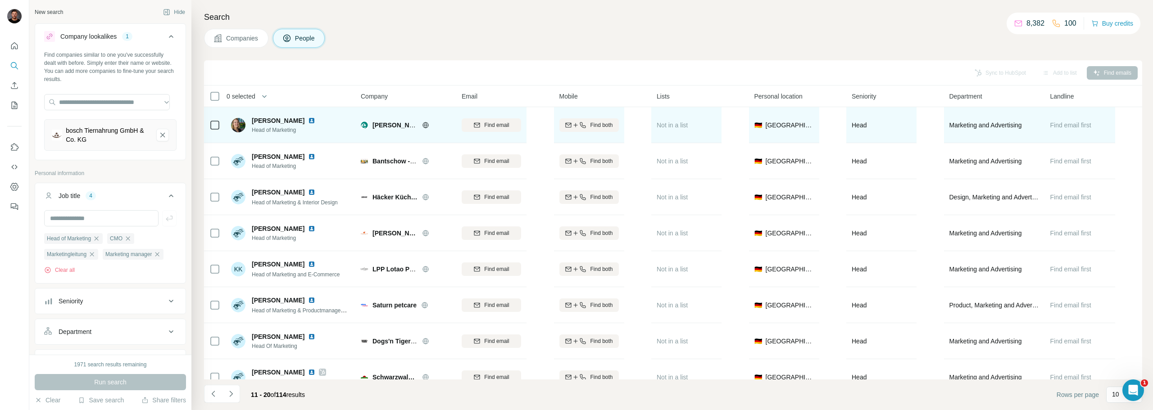
click at [312, 119] on img at bounding box center [311, 120] width 7 height 7
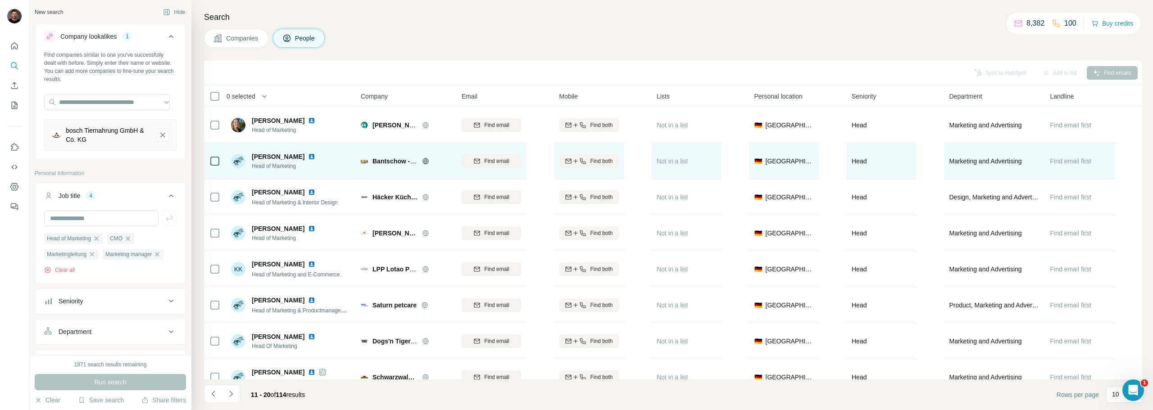
click at [313, 155] on img at bounding box center [311, 156] width 7 height 7
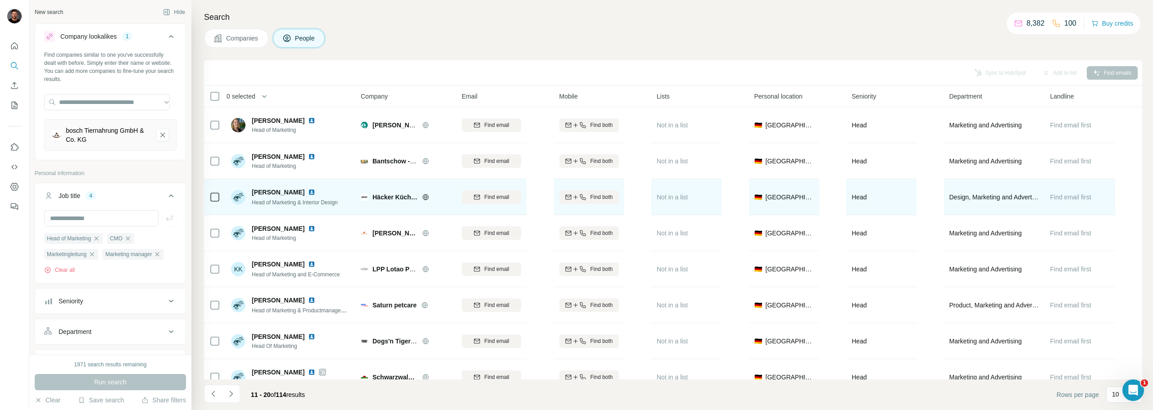
click at [308, 193] on img at bounding box center [311, 192] width 7 height 7
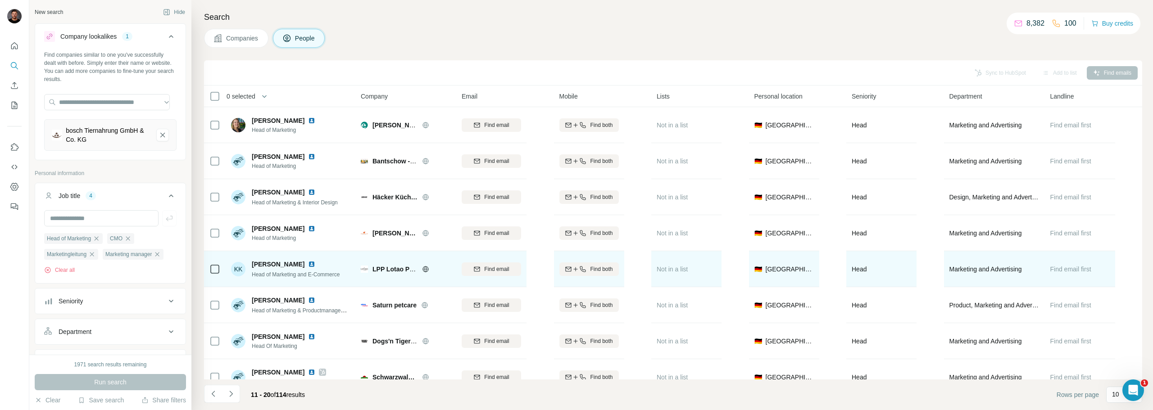
click at [308, 263] on img at bounding box center [311, 264] width 7 height 7
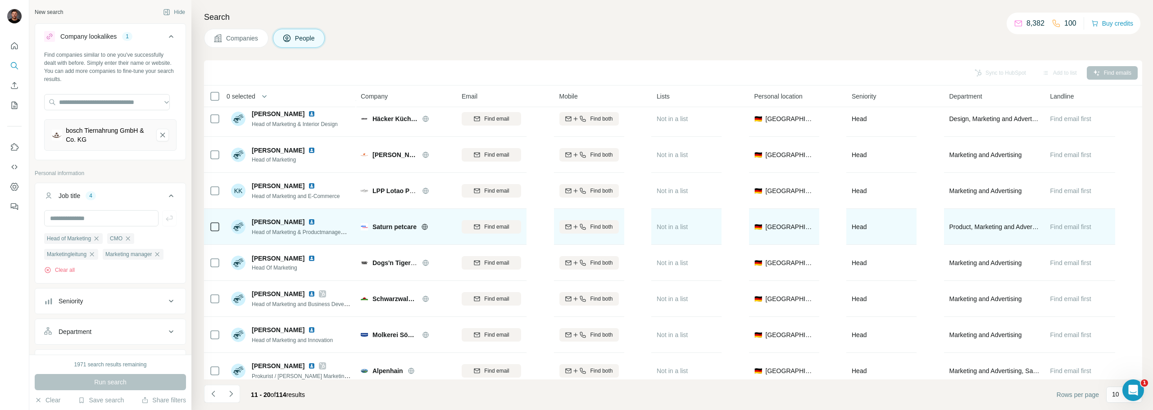
scroll to position [90, 0]
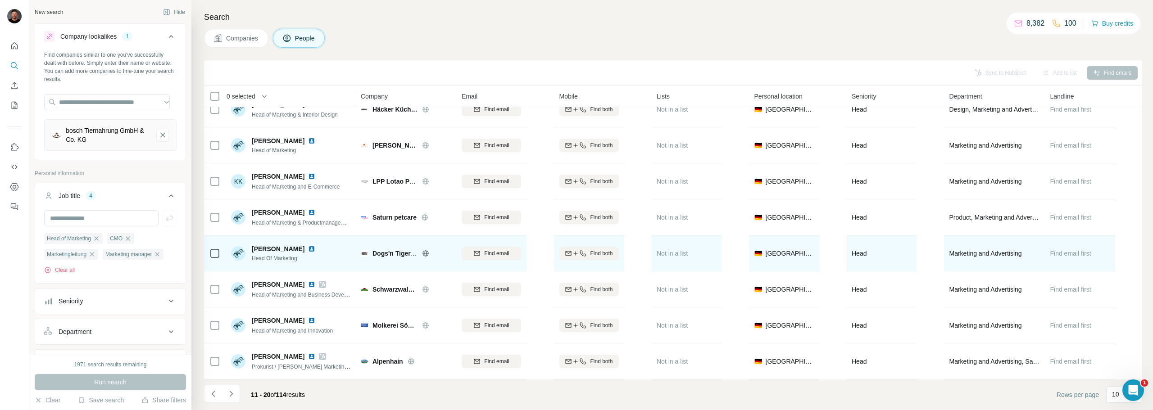
click at [308, 246] on img at bounding box center [311, 248] width 7 height 7
click at [425, 253] on icon at bounding box center [425, 253] width 7 height 7
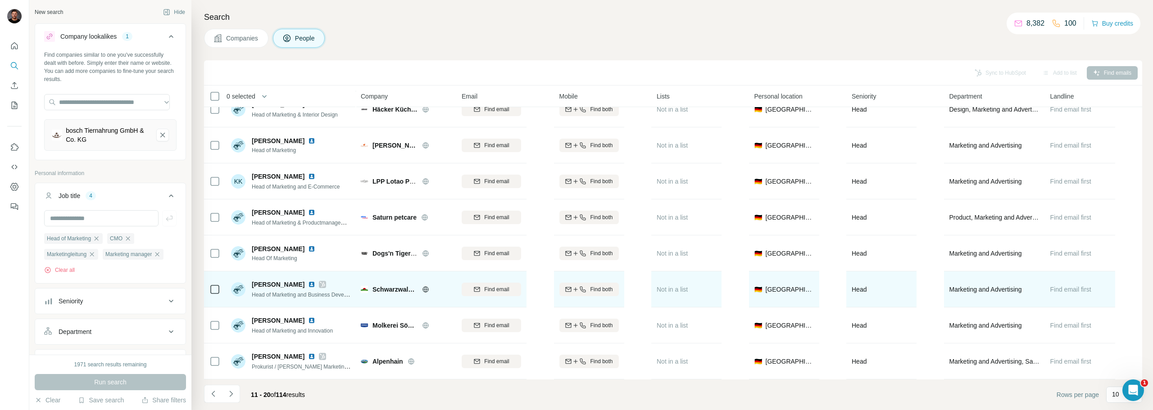
click at [308, 282] on img at bounding box center [311, 284] width 7 height 7
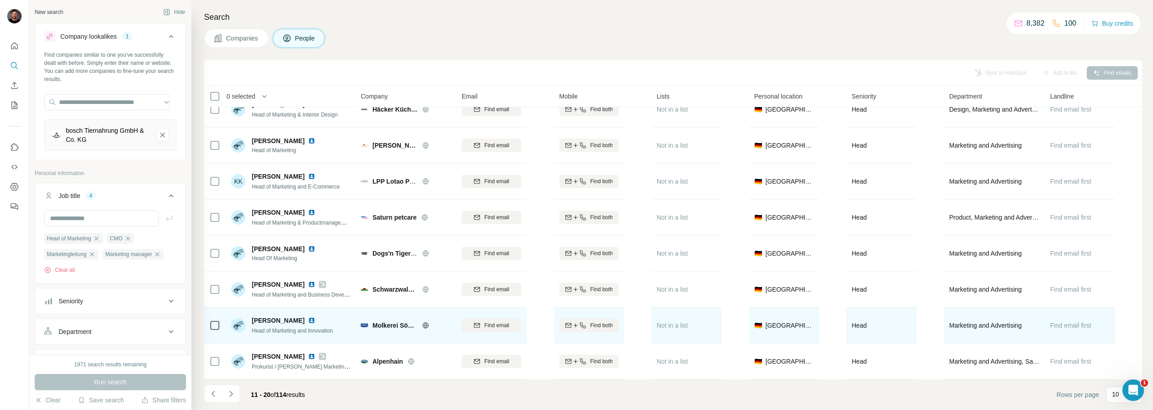
scroll to position [92, 0]
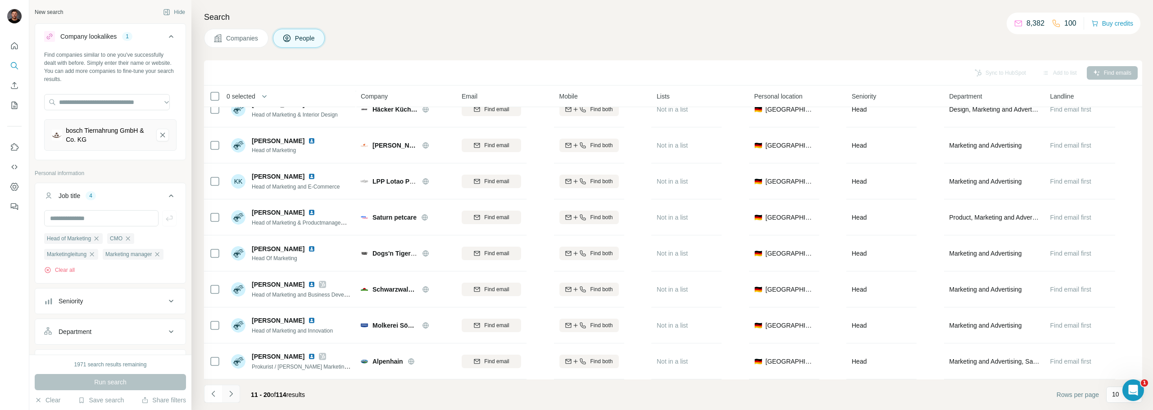
click at [236, 394] on button "Navigate to next page" at bounding box center [231, 394] width 18 height 18
click at [232, 393] on icon "Navigate to next page" at bounding box center [230, 394] width 3 height 6
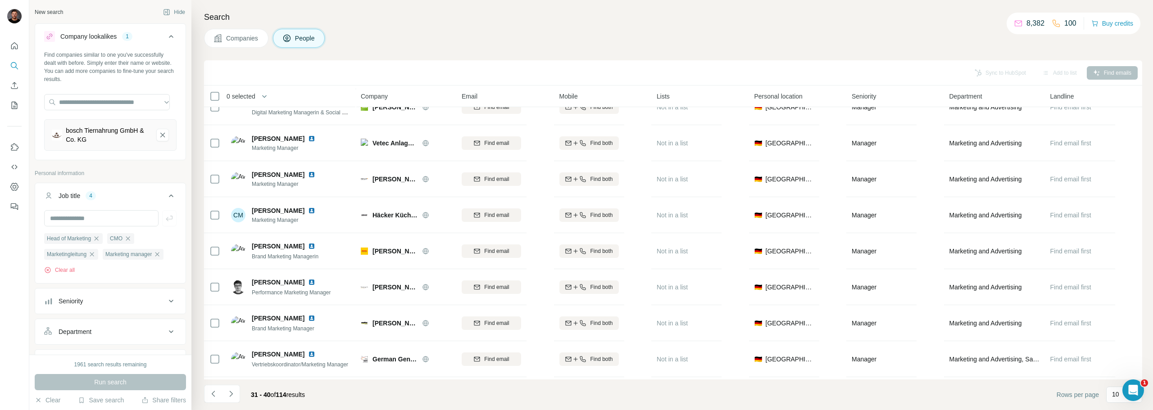
scroll to position [0, 0]
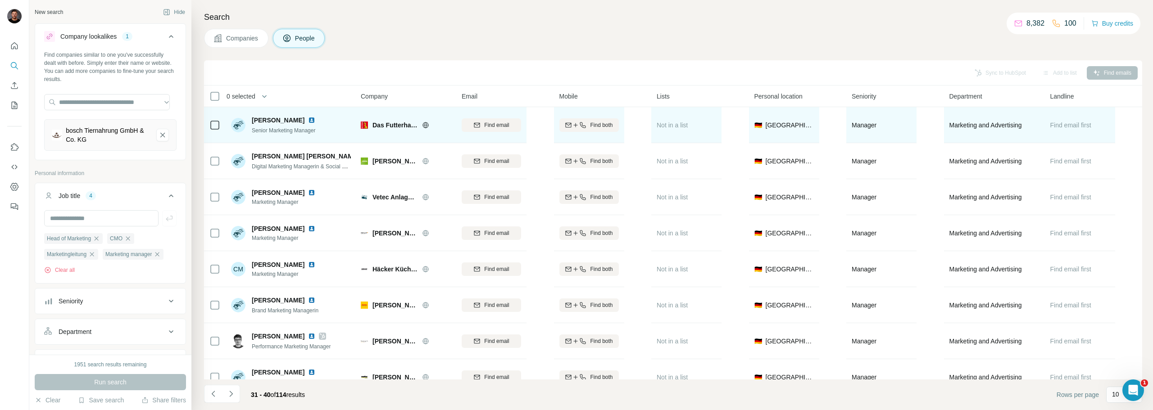
click at [308, 118] on img at bounding box center [311, 120] width 7 height 7
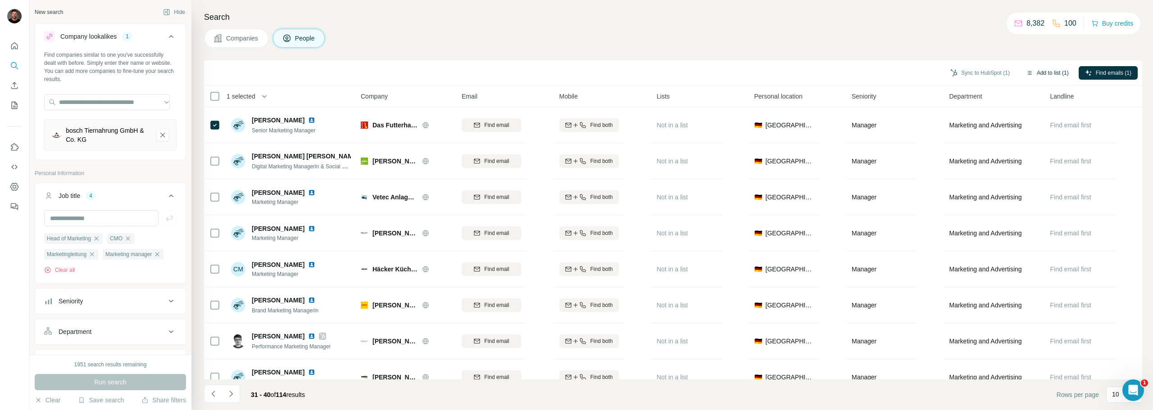
click at [1050, 69] on button "Add to list (1)" at bounding box center [1047, 73] width 55 height 14
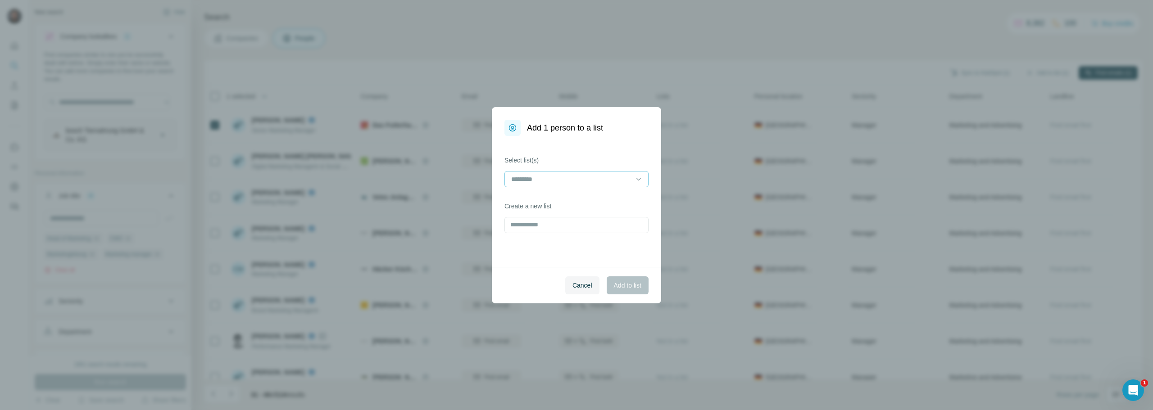
click at [580, 177] on input at bounding box center [571, 179] width 122 height 10
click at [537, 201] on p "Tierfutterhersteller" at bounding box center [537, 199] width 51 height 9
click at [617, 285] on span "Add to list" at bounding box center [627, 285] width 27 height 9
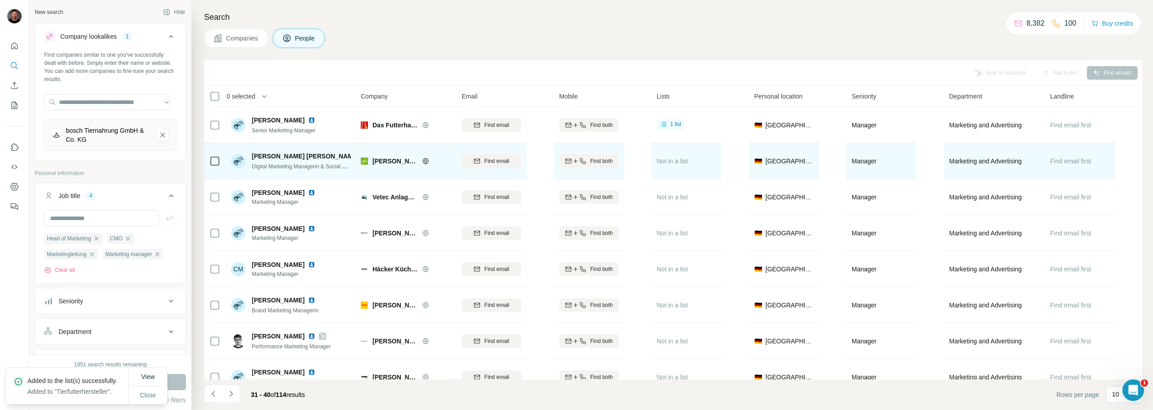
click at [363, 155] on img at bounding box center [365, 156] width 4 height 7
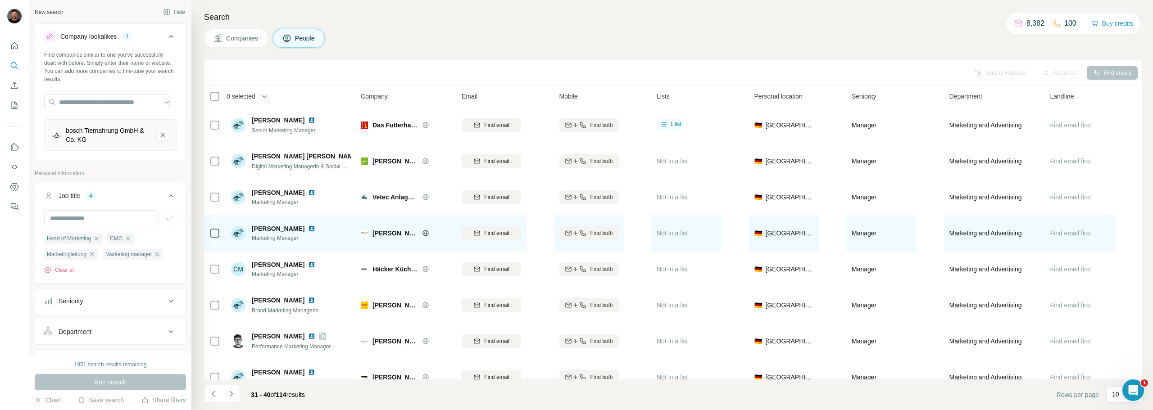
click at [308, 228] on img at bounding box center [311, 228] width 7 height 7
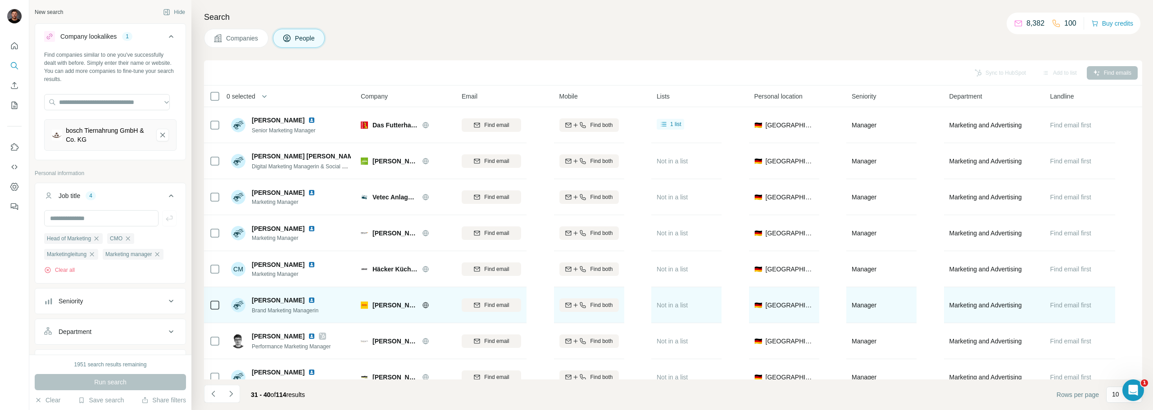
click at [308, 298] on img at bounding box center [311, 300] width 7 height 7
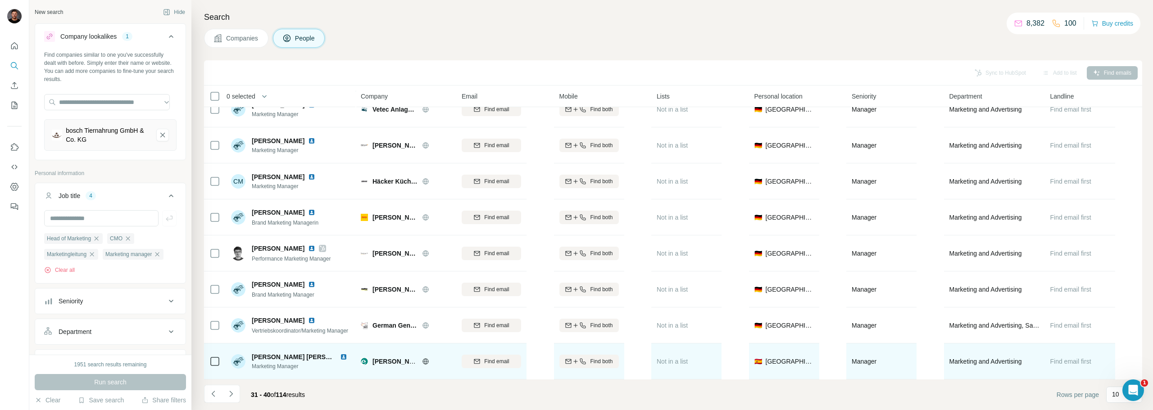
scroll to position [92, 0]
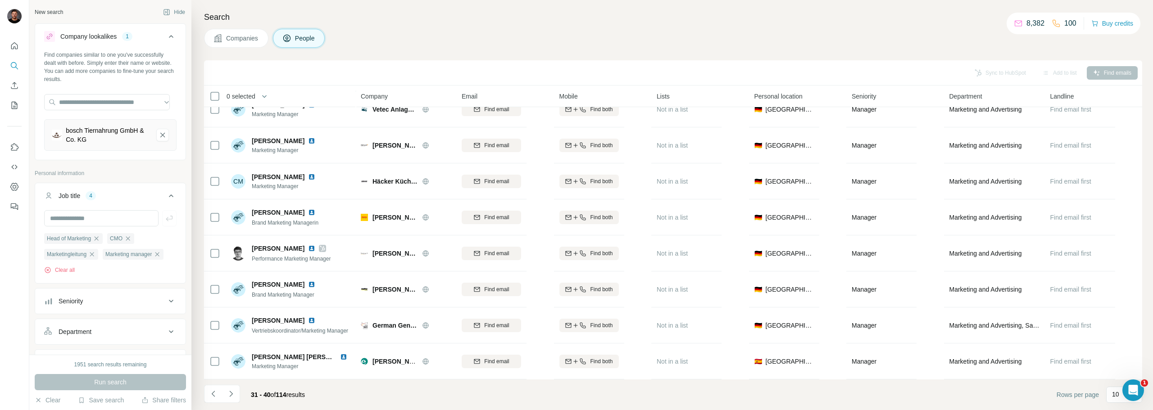
click at [232, 391] on icon "Navigate to next page" at bounding box center [231, 394] width 9 height 9
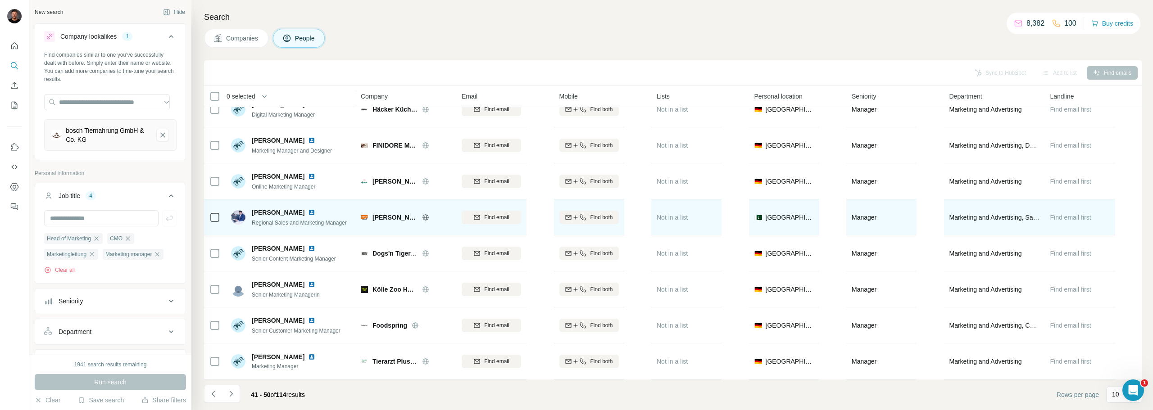
click at [308, 209] on img at bounding box center [311, 212] width 7 height 7
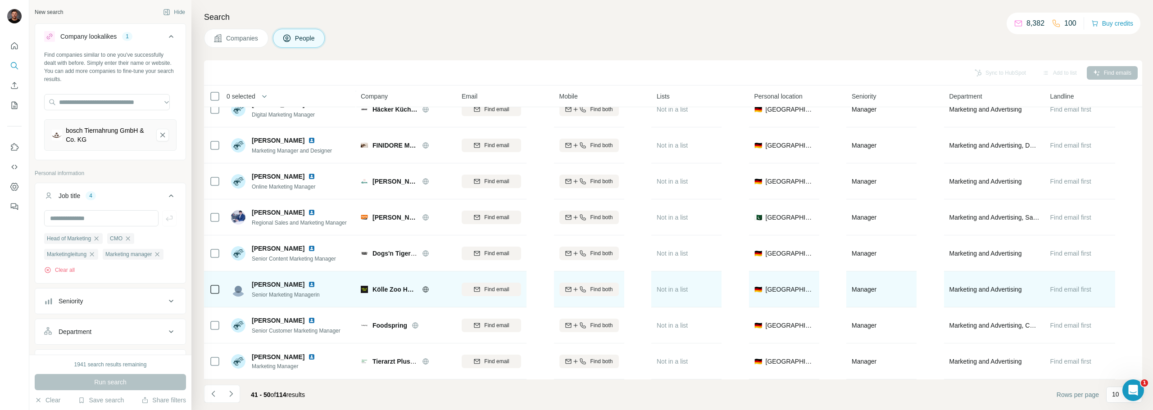
click at [308, 281] on img at bounding box center [311, 284] width 7 height 7
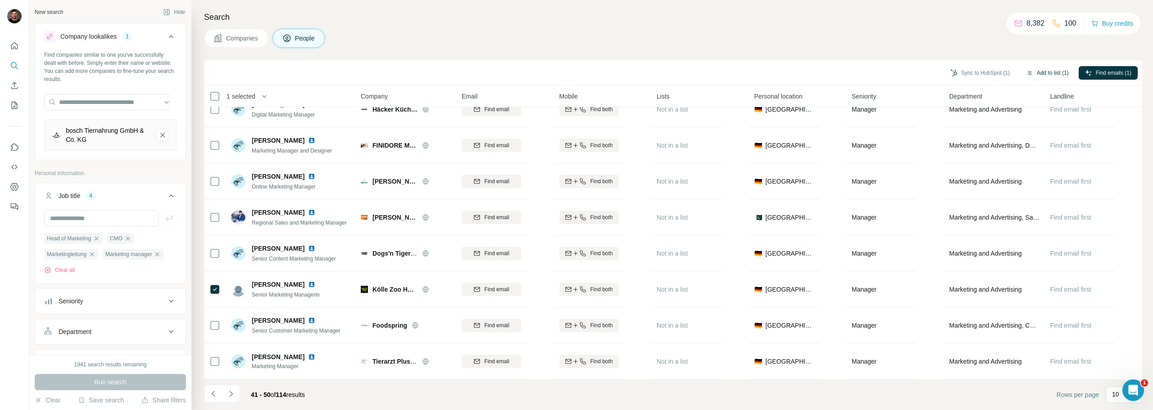
click at [1044, 73] on button "Add to list (1)" at bounding box center [1047, 73] width 55 height 14
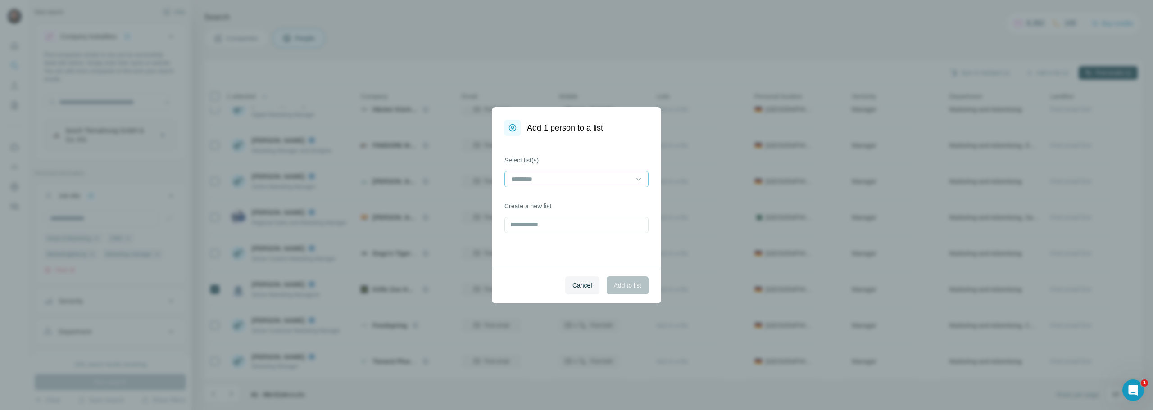
click at [557, 184] on div at bounding box center [571, 179] width 122 height 15
click at [549, 201] on p "Tierfutterhersteller" at bounding box center [537, 199] width 51 height 9
click at [618, 283] on span "Add to list" at bounding box center [627, 285] width 27 height 9
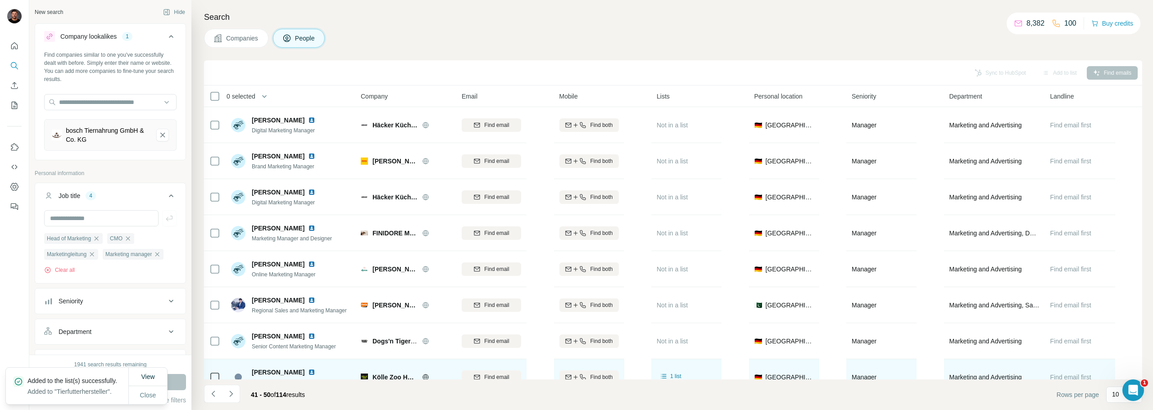
scroll to position [92, 0]
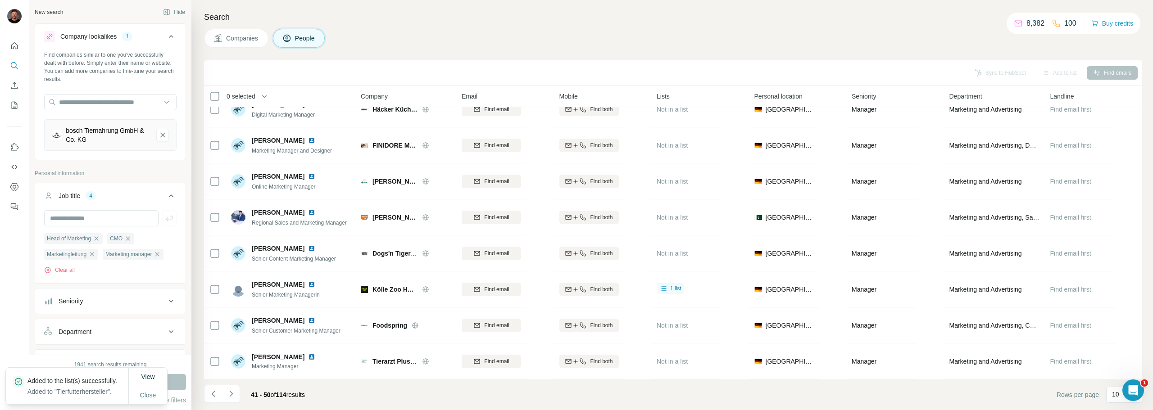
click at [230, 396] on icon "Navigate to next page" at bounding box center [231, 394] width 9 height 9
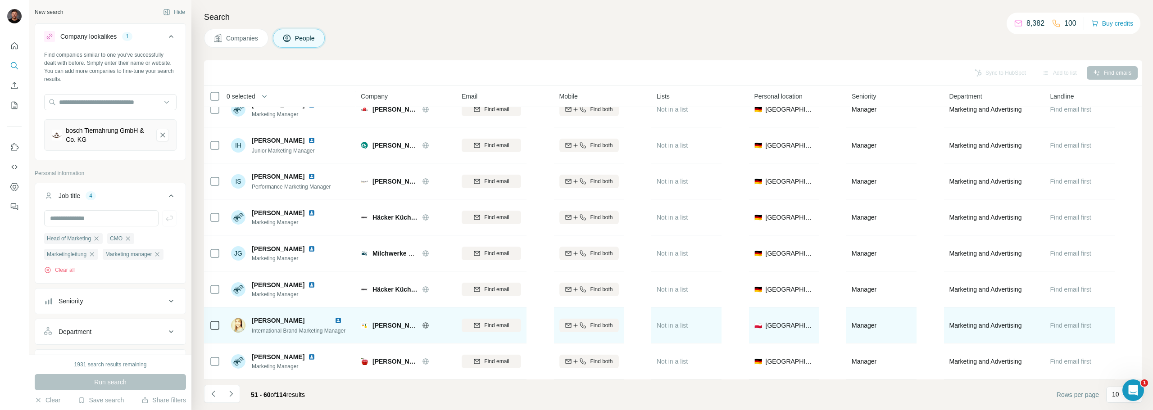
click at [342, 317] on img at bounding box center [338, 320] width 7 height 7
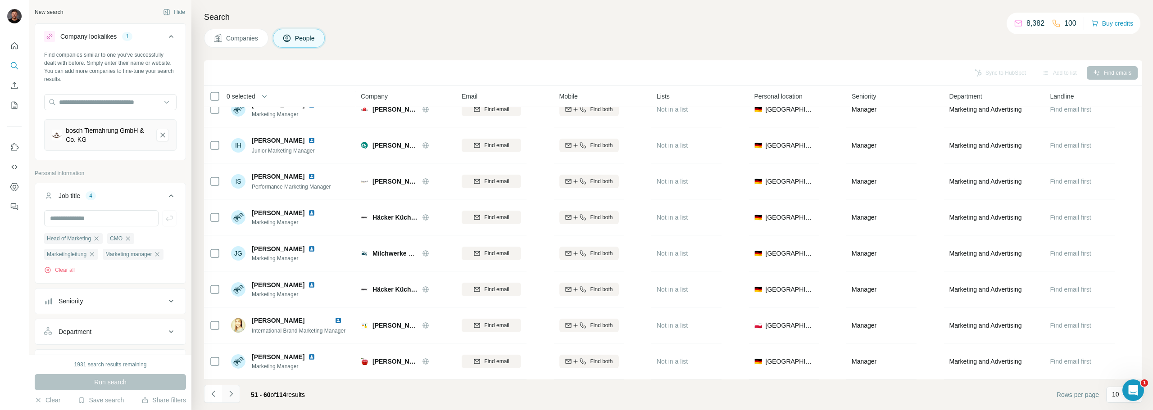
click at [233, 392] on icon "Navigate to next page" at bounding box center [231, 394] width 9 height 9
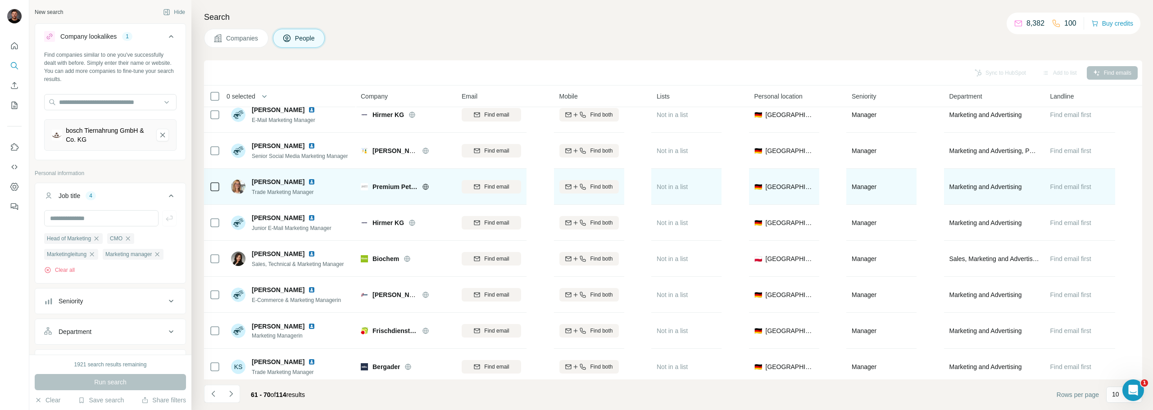
scroll to position [0, 0]
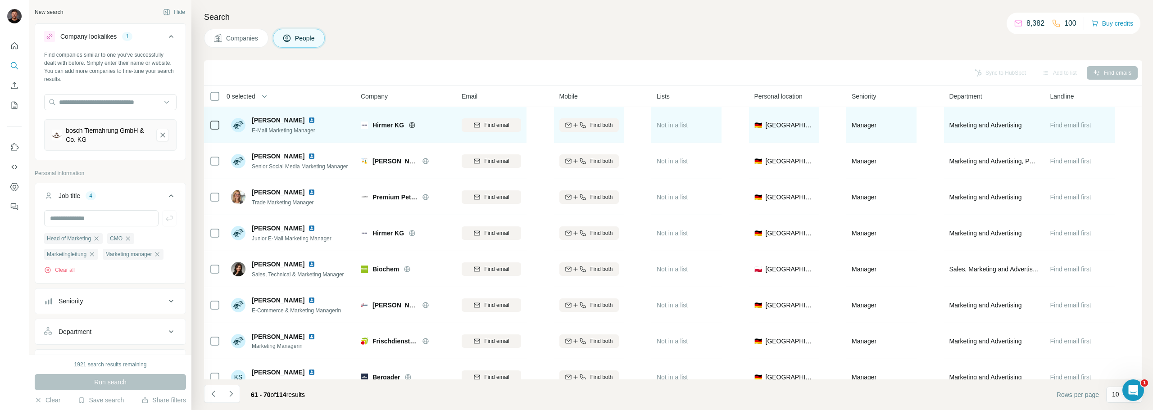
click at [308, 119] on img at bounding box center [311, 120] width 7 height 7
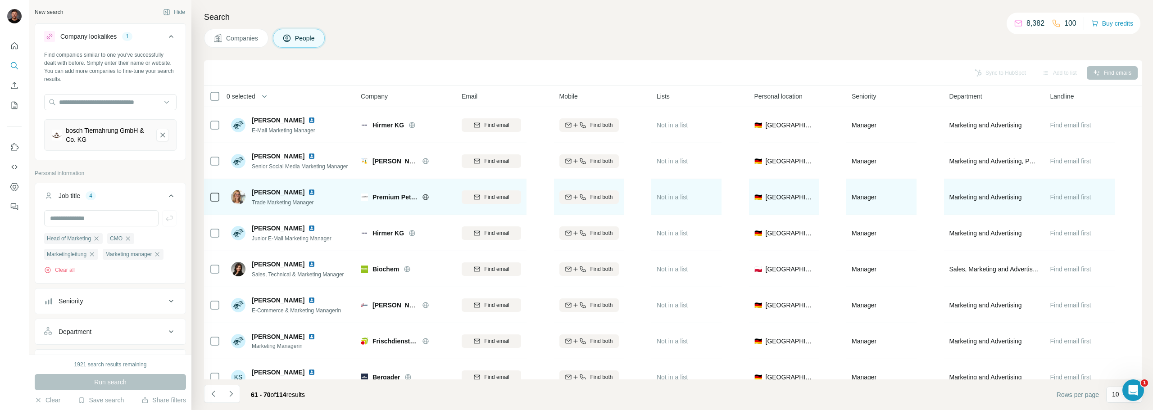
click at [308, 191] on img at bounding box center [311, 192] width 7 height 7
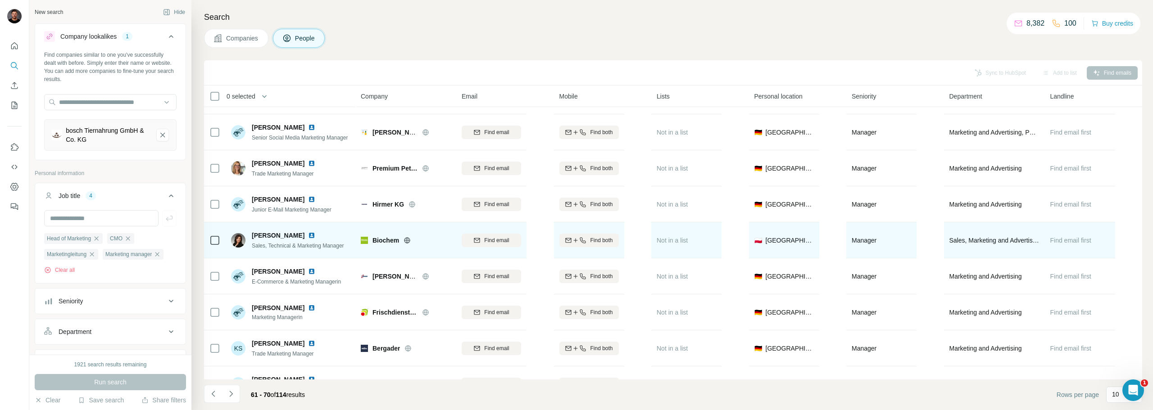
scroll to position [45, 0]
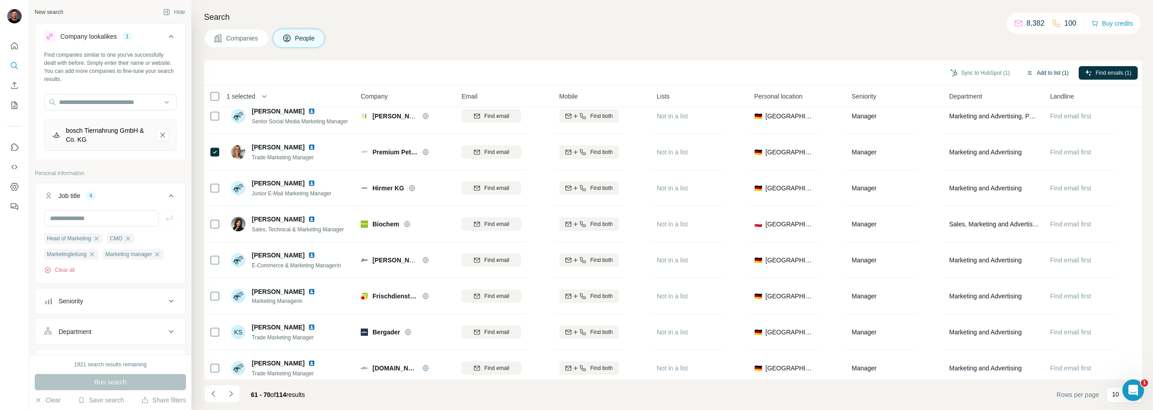
click at [1047, 77] on button "Add to list (1)" at bounding box center [1047, 73] width 55 height 14
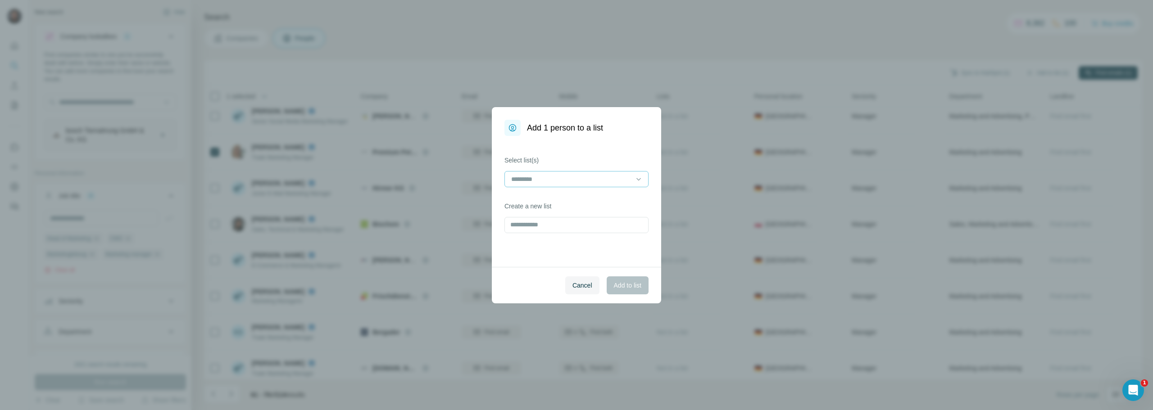
click at [541, 178] on input at bounding box center [571, 179] width 122 height 10
click at [537, 199] on p "Tierfutterhersteller" at bounding box center [537, 199] width 51 height 9
click at [639, 286] on span "Add to list" at bounding box center [627, 285] width 27 height 9
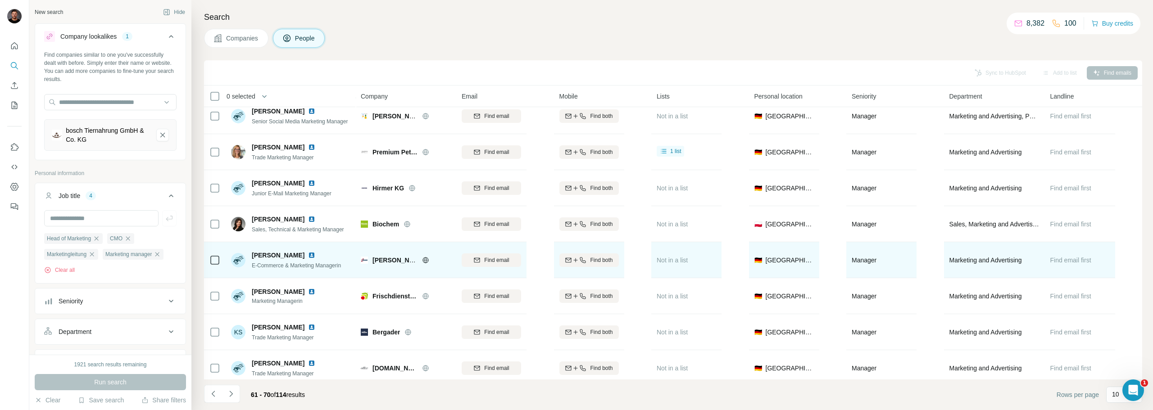
click at [313, 256] on img at bounding box center [311, 255] width 7 height 7
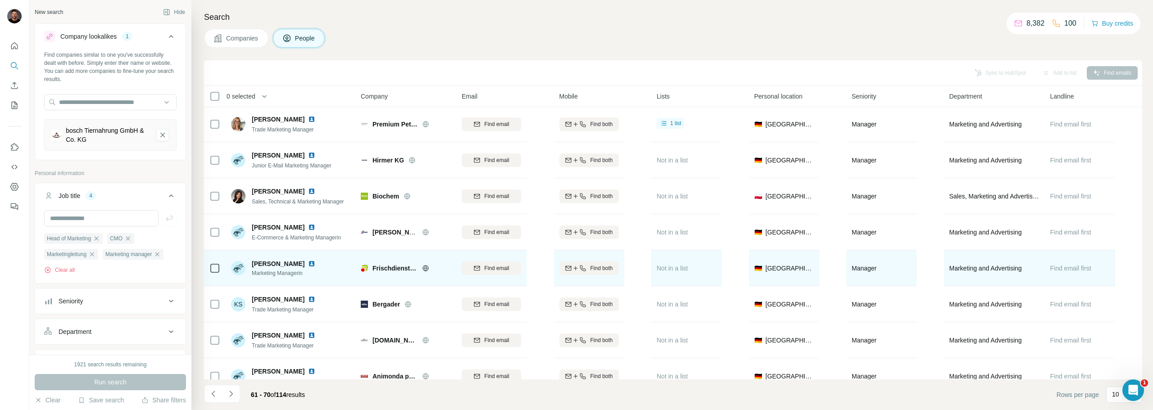
scroll to position [92, 0]
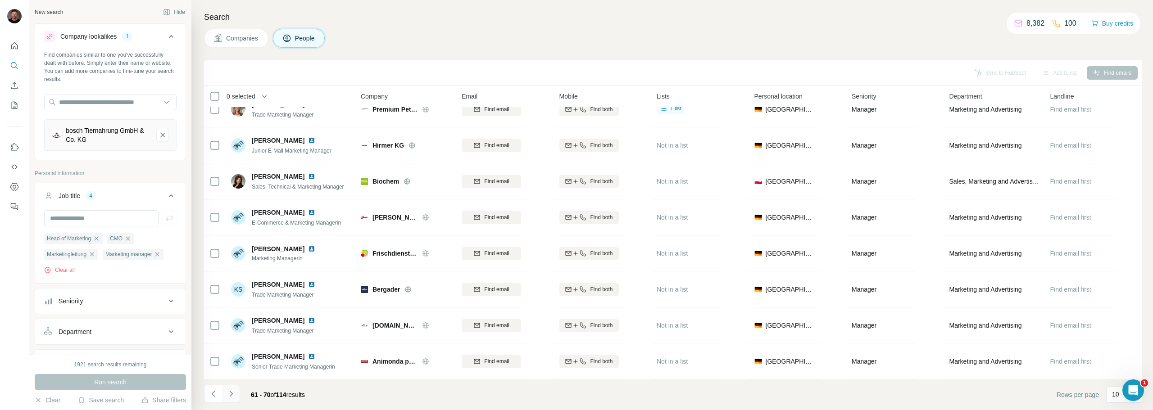
click at [232, 396] on icon "Navigate to next page" at bounding box center [231, 394] width 9 height 9
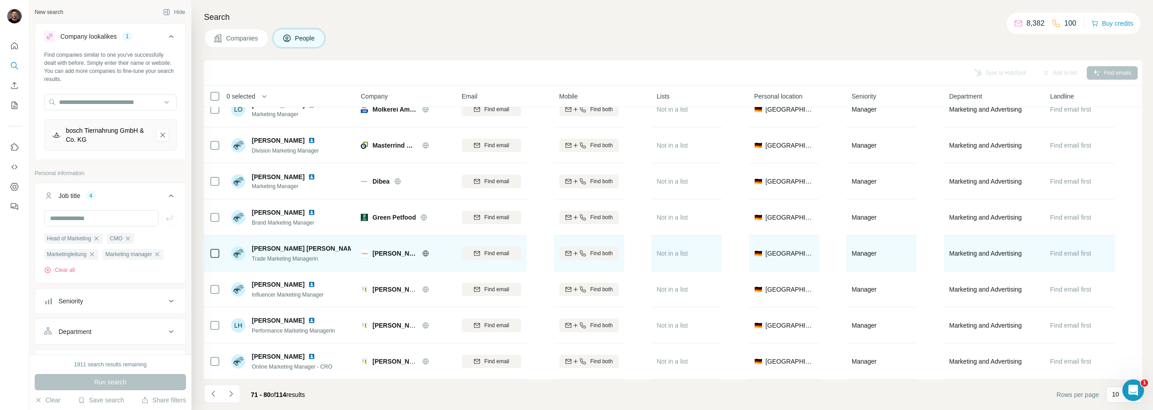
scroll to position [0, 0]
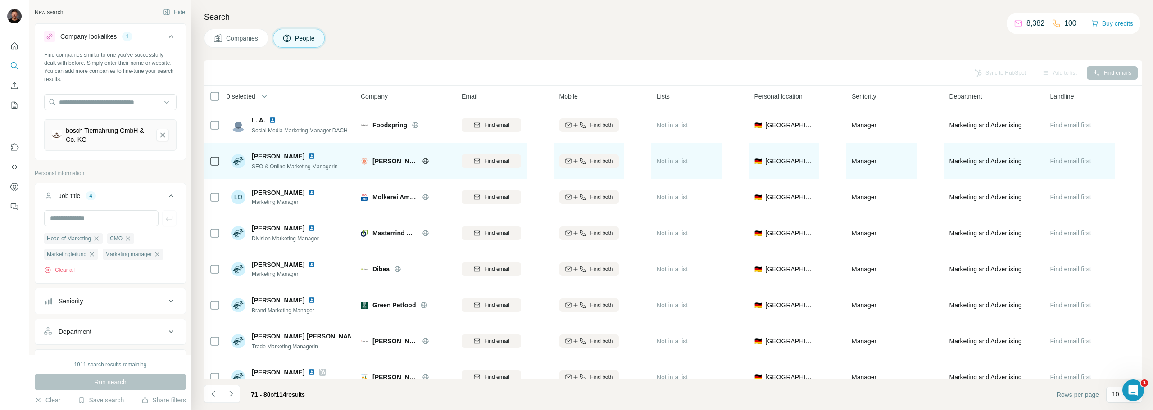
click at [308, 156] on img at bounding box center [311, 156] width 7 height 7
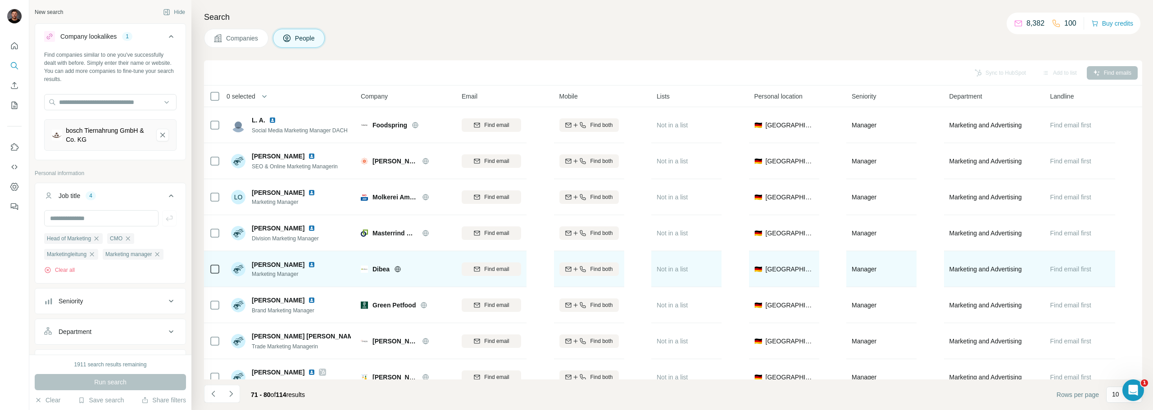
scroll to position [45, 0]
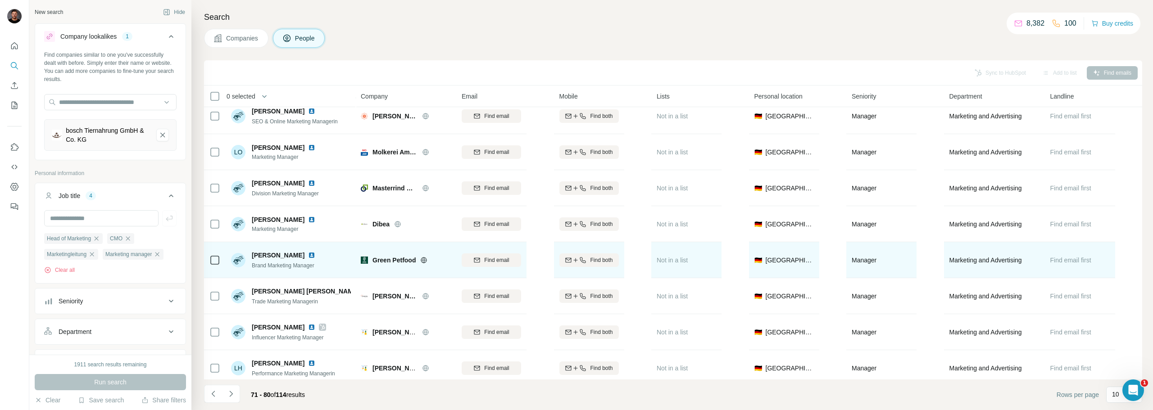
click at [315, 255] on img at bounding box center [311, 255] width 7 height 7
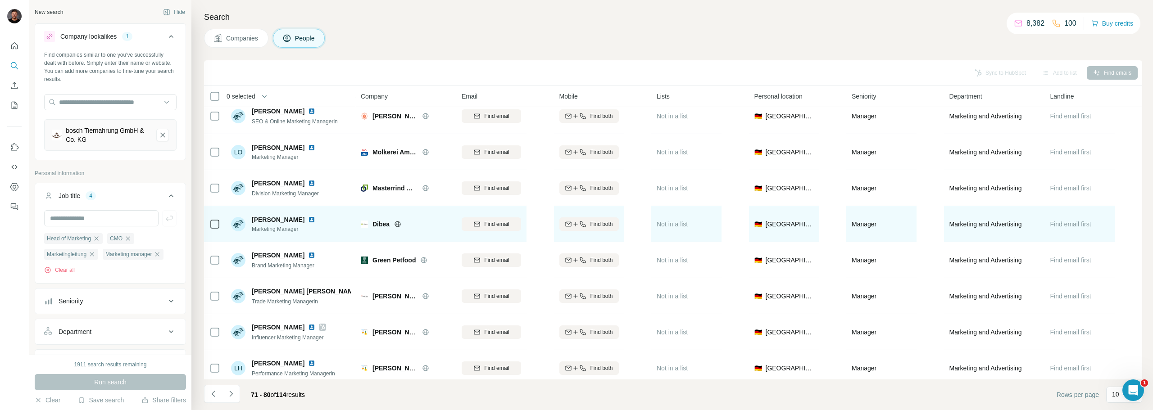
click at [308, 218] on img at bounding box center [311, 219] width 7 height 7
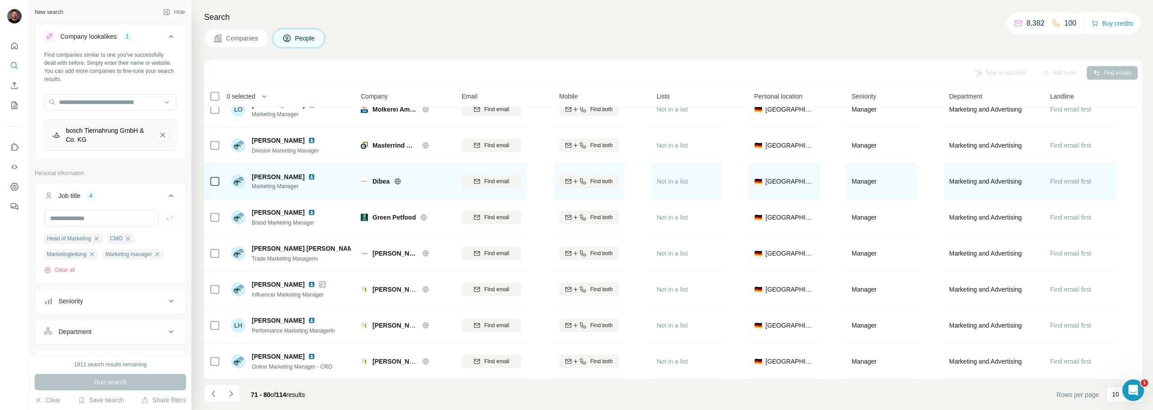
scroll to position [92, 0]
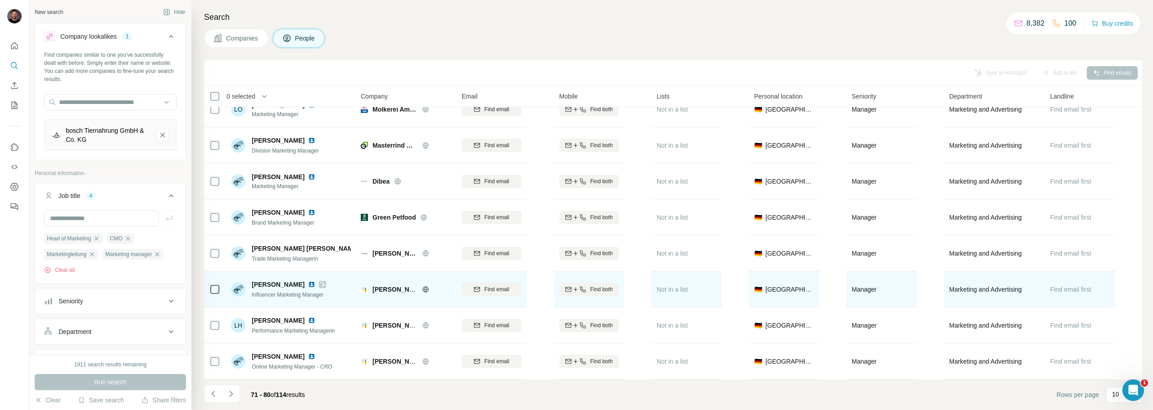
click at [315, 281] on img at bounding box center [311, 284] width 7 height 7
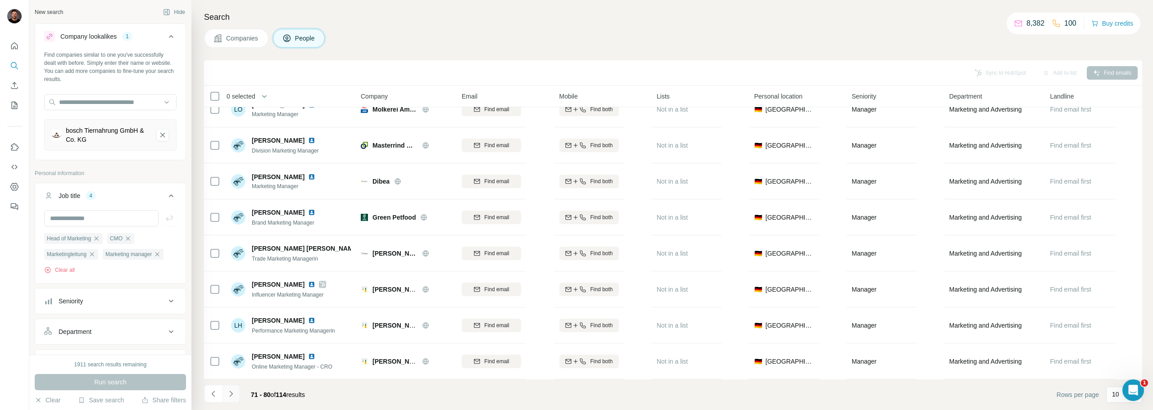
click at [231, 396] on icon "Navigate to next page" at bounding box center [231, 394] width 9 height 9
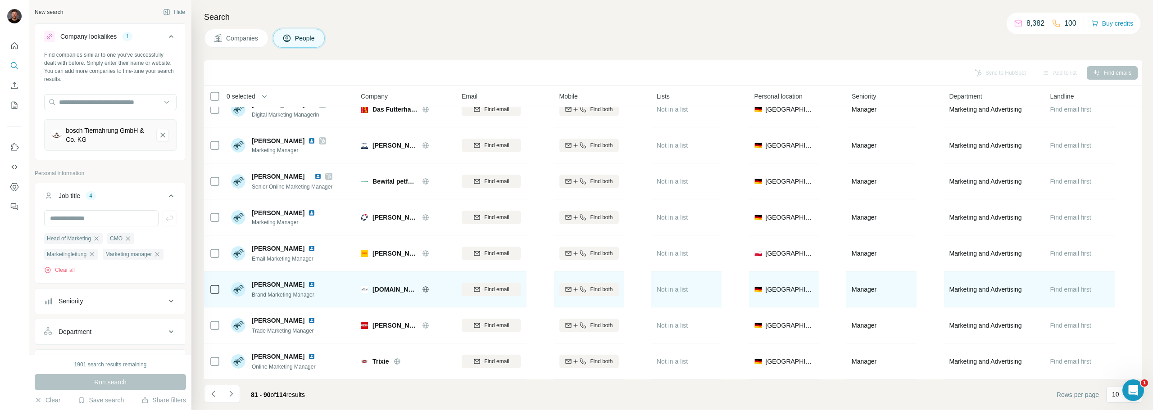
click at [311, 282] on img at bounding box center [311, 284] width 7 height 7
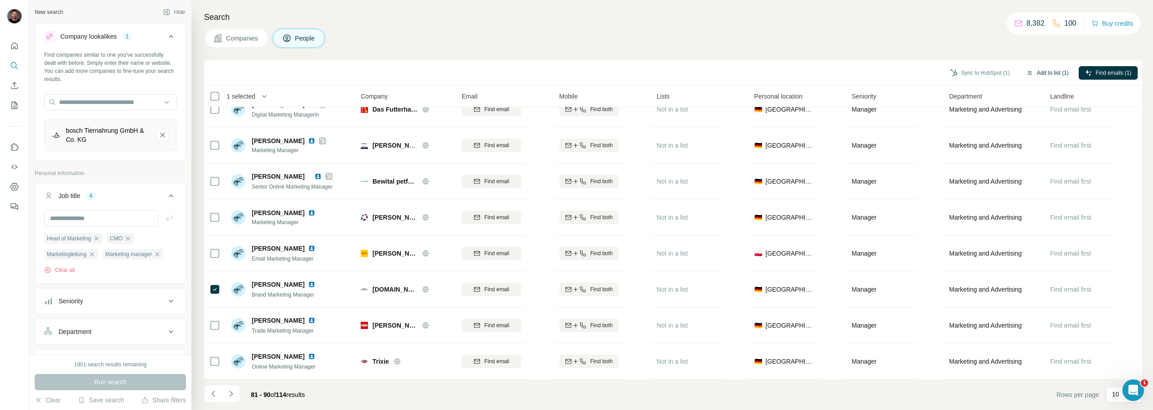
click at [1040, 72] on button "Add to list (1)" at bounding box center [1047, 73] width 55 height 14
click at [1049, 75] on button "Add to list (1)" at bounding box center [1047, 73] width 55 height 14
click at [1046, 71] on button "Add to list (1)" at bounding box center [1047, 73] width 55 height 14
click at [1040, 74] on button "Add to list (1)" at bounding box center [1047, 73] width 55 height 14
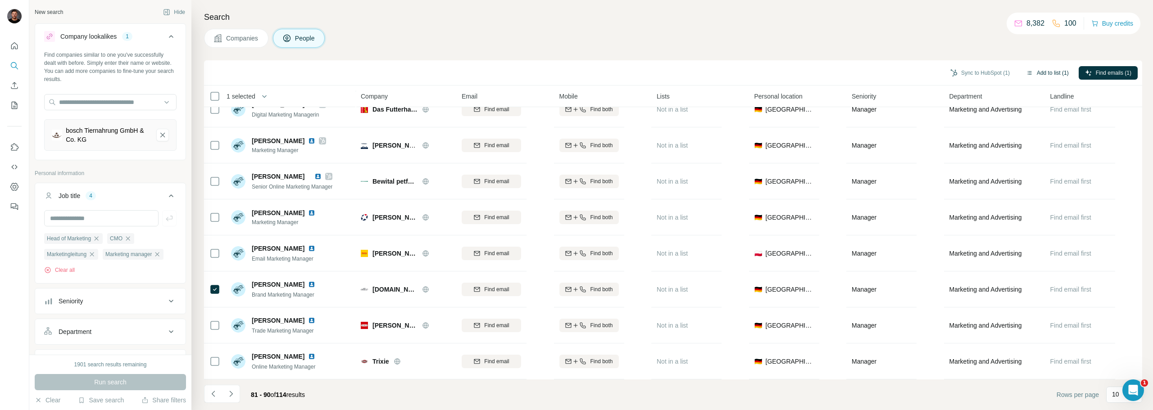
click at [1040, 74] on button "Add to list (1)" at bounding box center [1047, 73] width 55 height 14
click at [898, 31] on div "Companies People" at bounding box center [673, 38] width 938 height 19
click at [1053, 68] on button "Add to list (1)" at bounding box center [1047, 73] width 55 height 14
click at [1052, 74] on button "Add to list (1)" at bounding box center [1047, 73] width 55 height 14
click at [1052, 74] on body "New search Hide Company lookalikes 1 Find companies similar to one you've succe…" at bounding box center [576, 205] width 1153 height 410
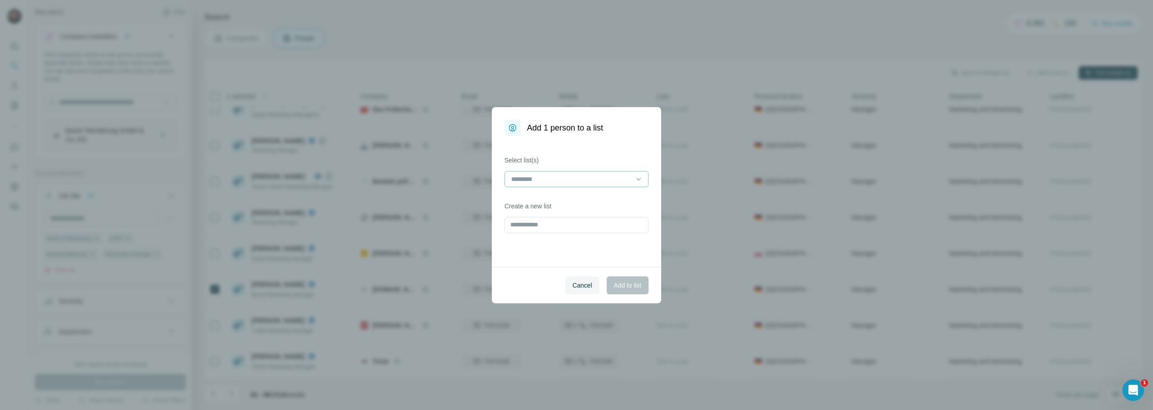
click at [555, 179] on input at bounding box center [571, 179] width 122 height 10
click at [541, 199] on p "Tierfutterhersteller" at bounding box center [537, 199] width 51 height 9
click at [629, 283] on span "Add to list" at bounding box center [627, 285] width 27 height 9
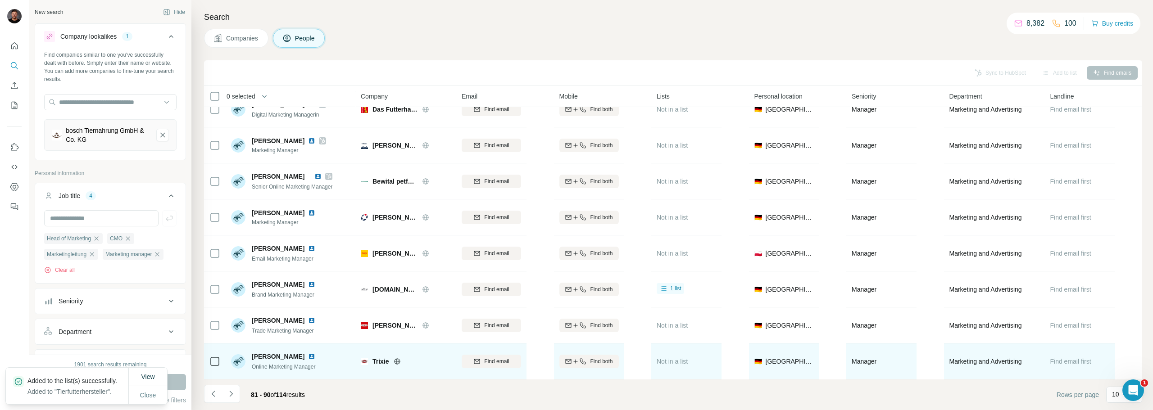
click at [315, 353] on img at bounding box center [311, 356] width 7 height 7
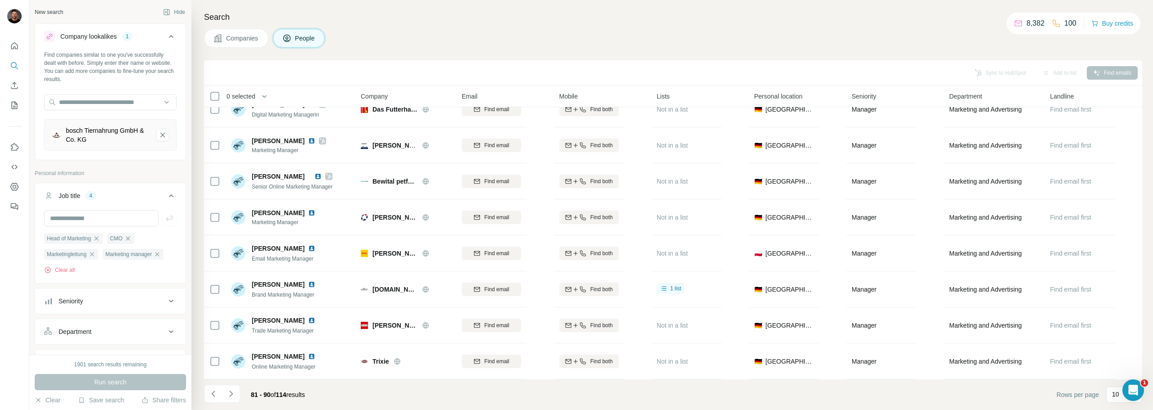
drag, startPoint x: 232, startPoint y: 391, endPoint x: 362, endPoint y: 393, distance: 129.7
click at [362, 393] on footer "81 - 90 of 114 results Rows per page 10" at bounding box center [673, 395] width 938 height 31
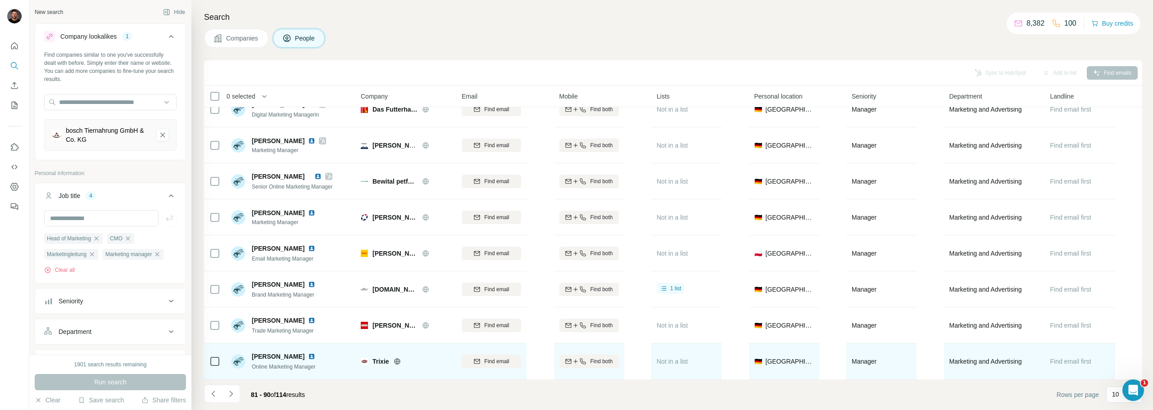
click at [315, 353] on img at bounding box center [311, 356] width 7 height 7
click at [220, 356] on icon at bounding box center [214, 361] width 11 height 11
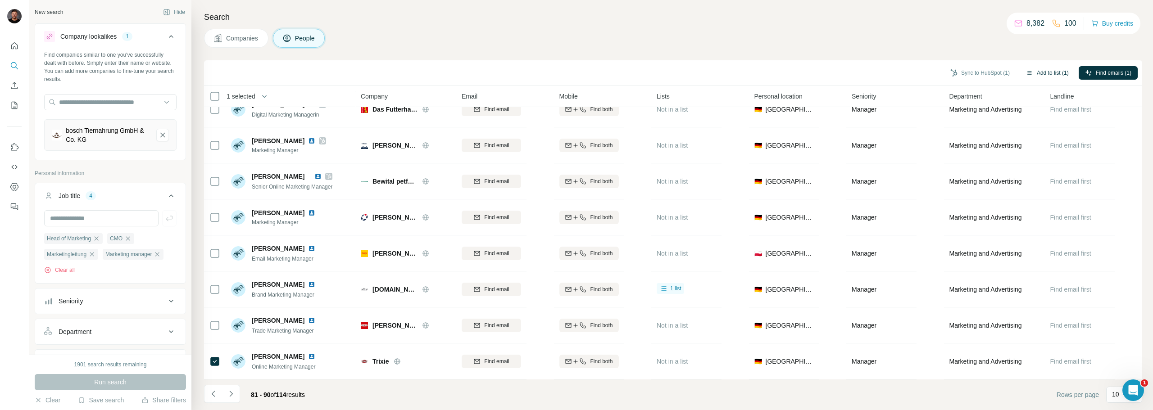
click at [1060, 73] on button "Add to list (1)" at bounding box center [1047, 73] width 55 height 14
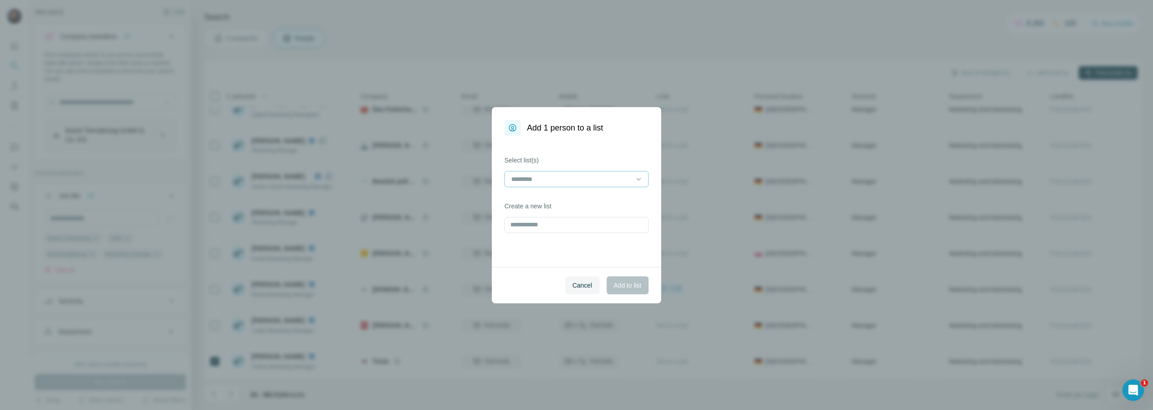
click at [522, 182] on input at bounding box center [571, 179] width 122 height 10
click at [540, 197] on p "Tierfutterhersteller" at bounding box center [537, 199] width 51 height 9
click at [629, 293] on button "Add to list" at bounding box center [628, 286] width 42 height 18
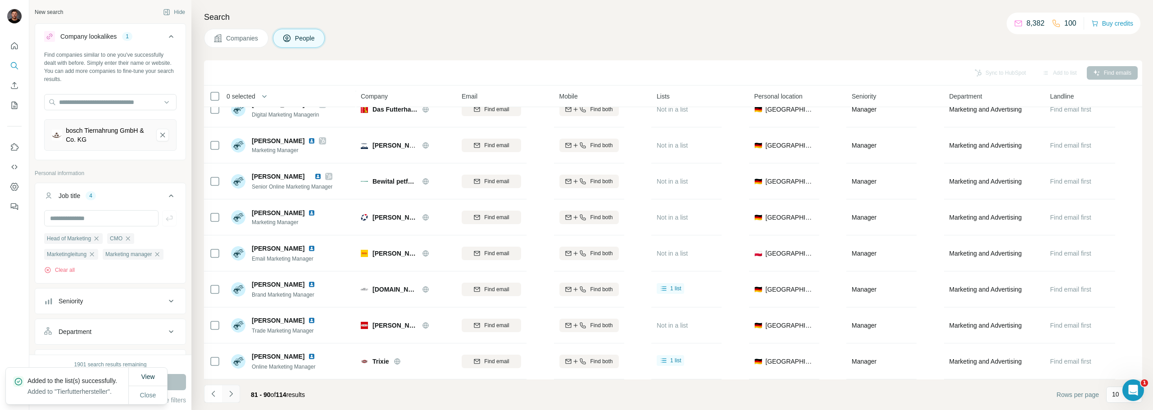
click at [231, 392] on icon "Navigate to next page" at bounding box center [231, 394] width 9 height 9
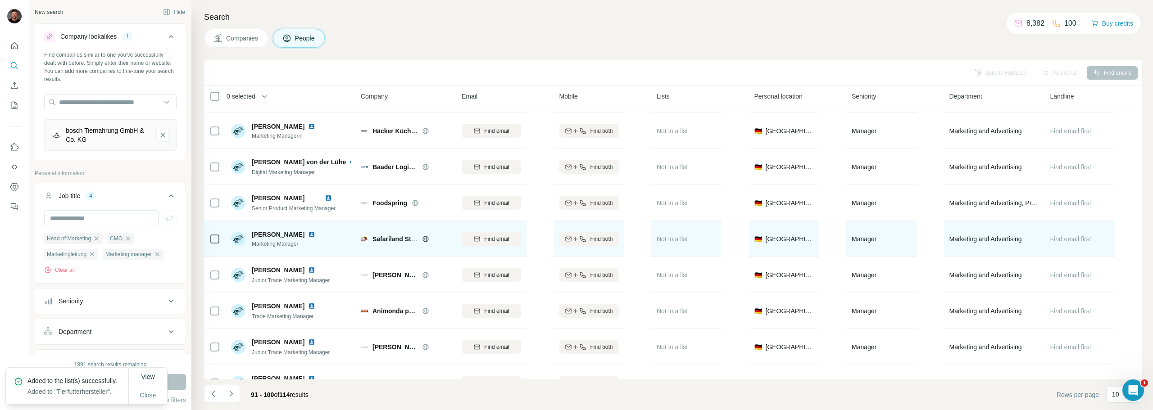
scroll to position [45, 0]
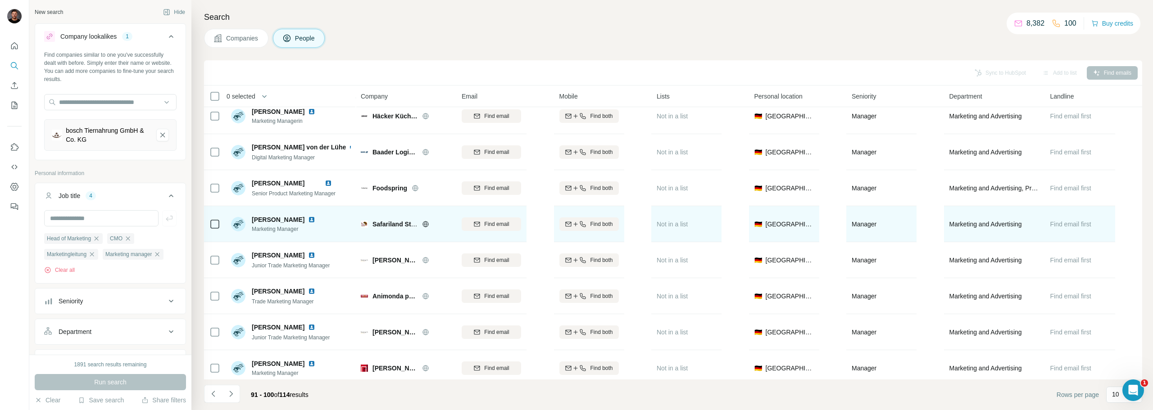
click at [308, 220] on img at bounding box center [311, 219] width 7 height 7
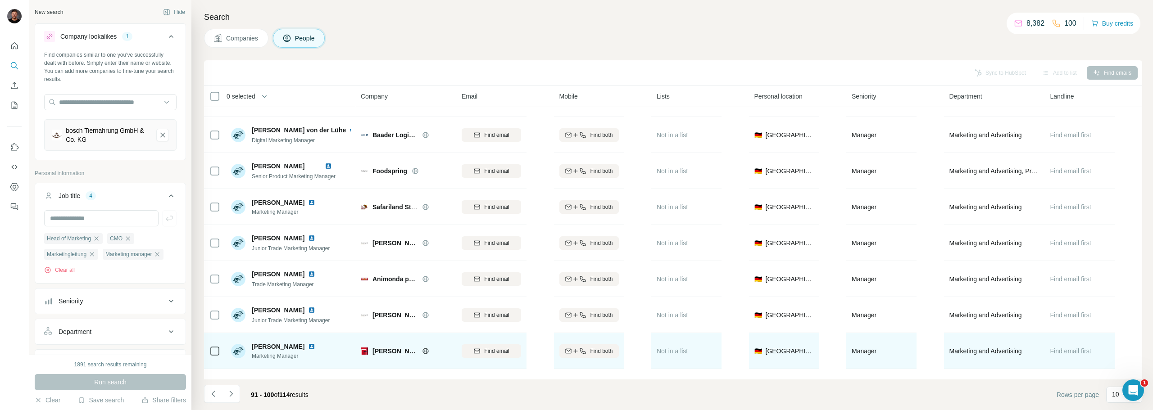
scroll to position [92, 0]
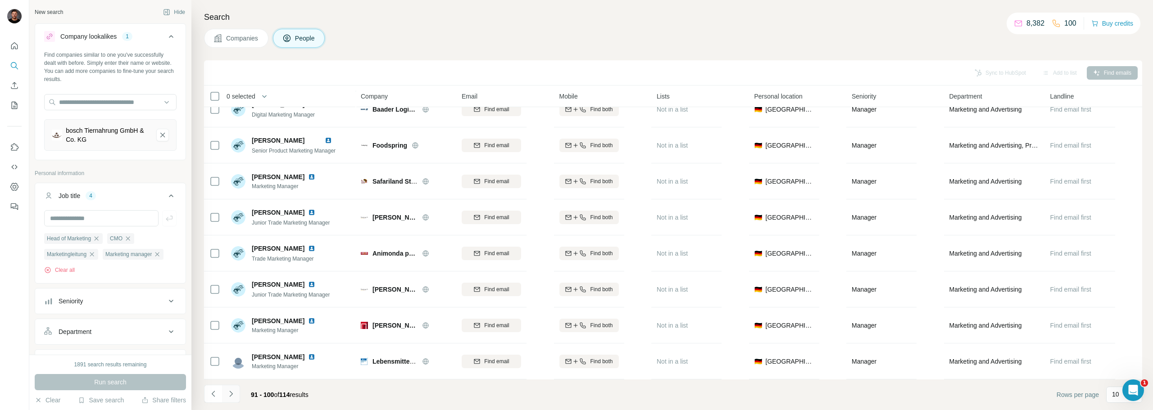
click at [232, 396] on icon "Navigate to next page" at bounding box center [231, 394] width 9 height 9
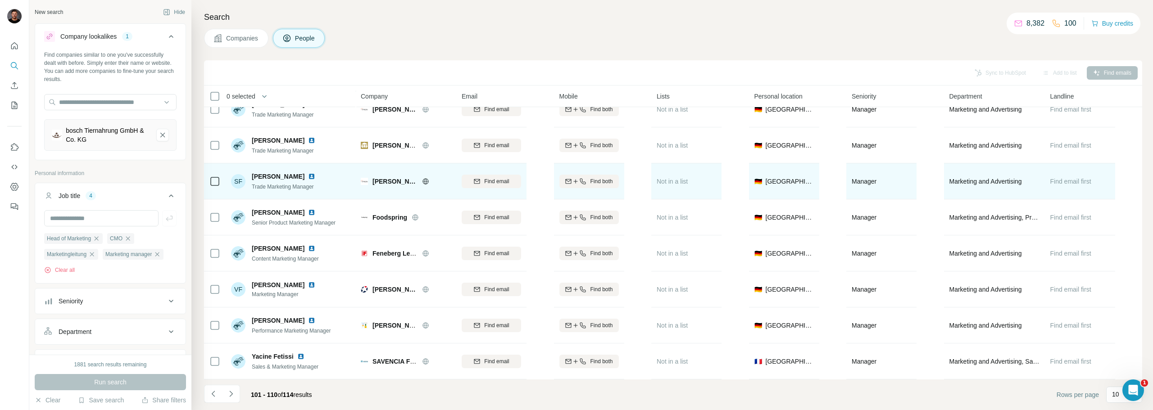
scroll to position [0, 0]
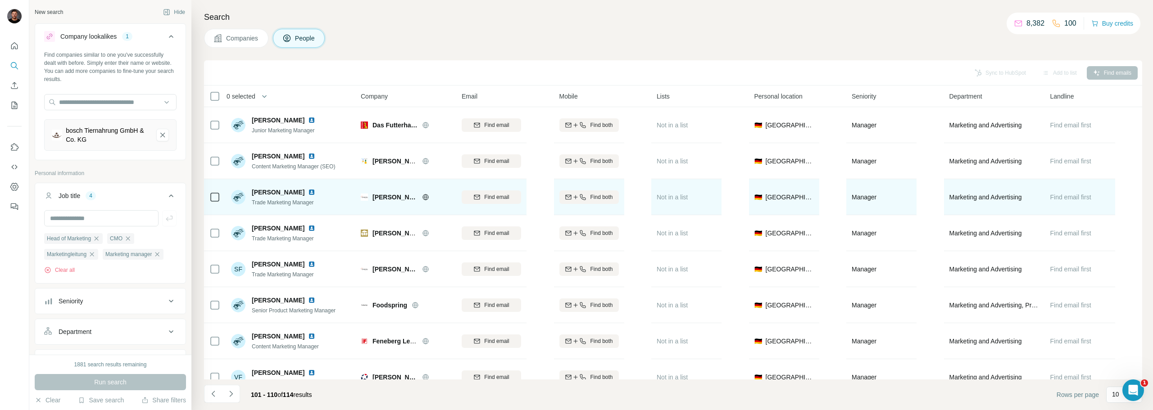
click at [308, 194] on img at bounding box center [311, 192] width 7 height 7
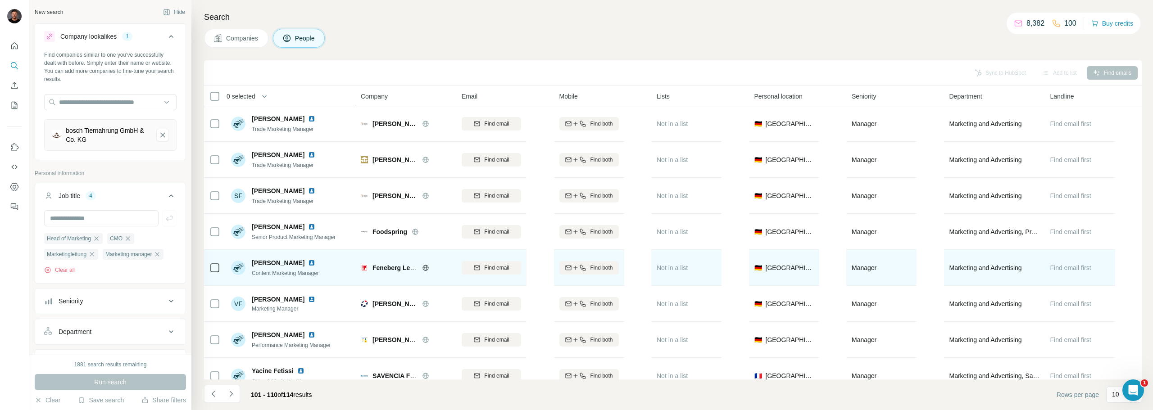
scroll to position [92, 0]
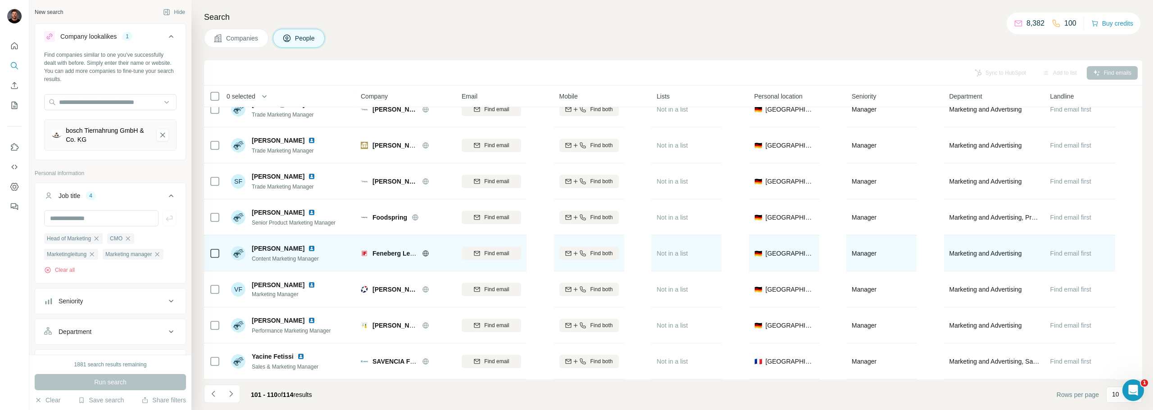
click at [308, 245] on img at bounding box center [311, 248] width 7 height 7
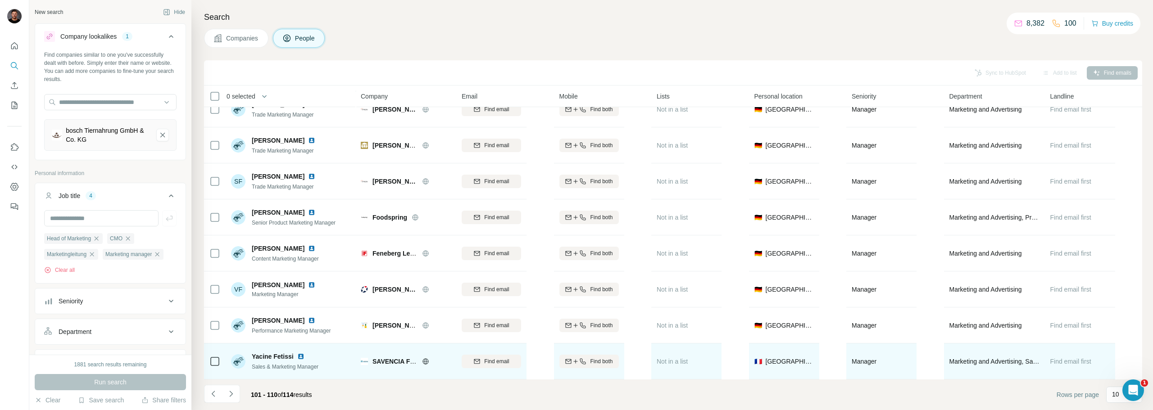
click at [300, 353] on img at bounding box center [300, 356] width 7 height 7
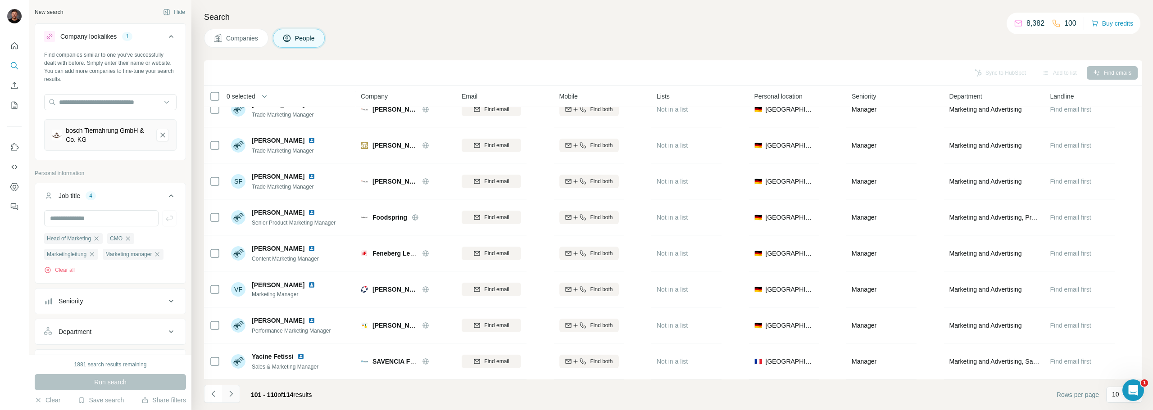
click at [232, 392] on icon "Navigate to next page" at bounding box center [231, 394] width 9 height 9
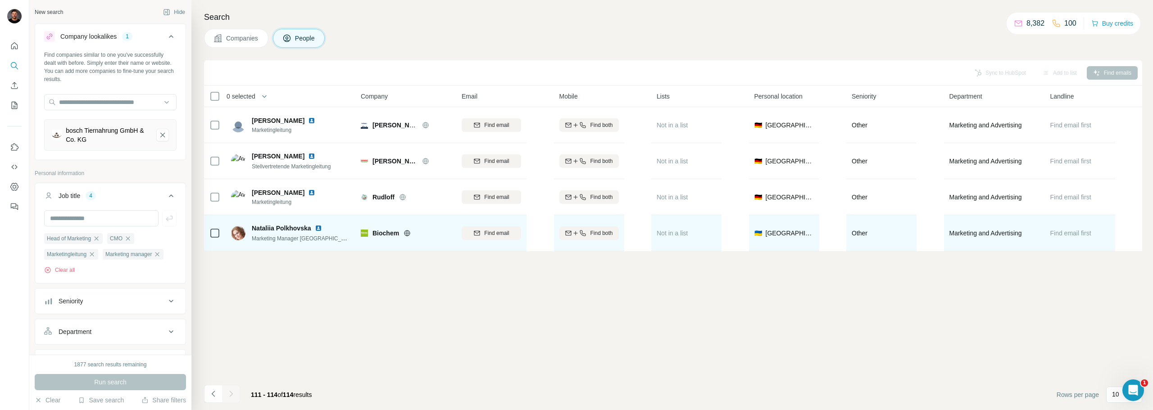
scroll to position [0, 0]
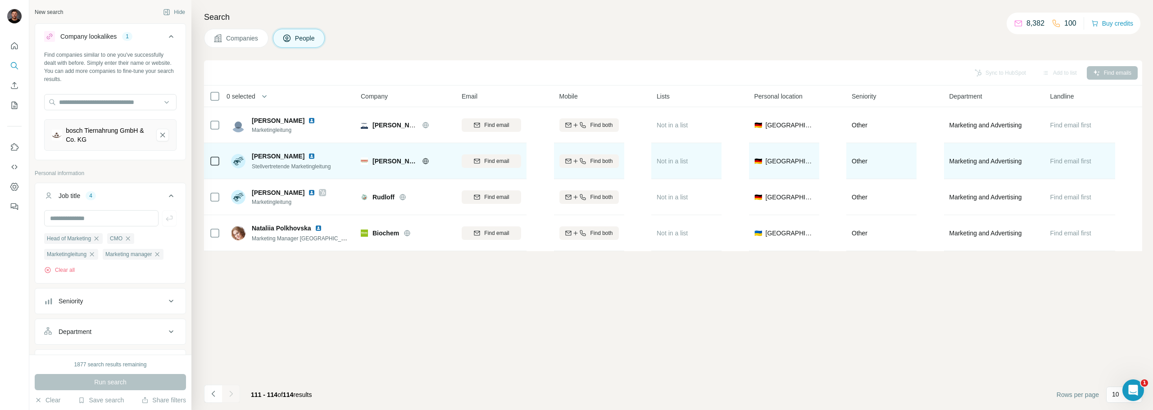
click at [308, 154] on img at bounding box center [311, 156] width 7 height 7
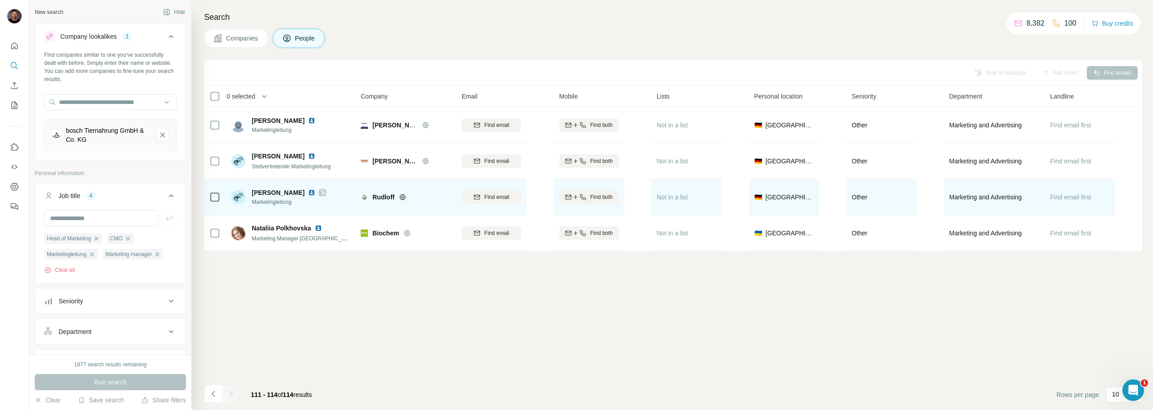
click at [315, 191] on img at bounding box center [311, 192] width 7 height 7
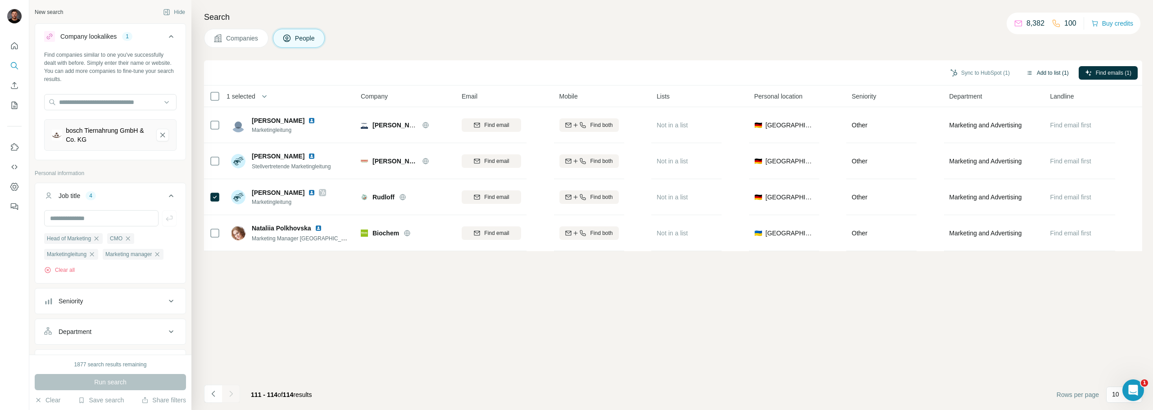
click at [1056, 72] on button "Add to list (1)" at bounding box center [1047, 73] width 55 height 14
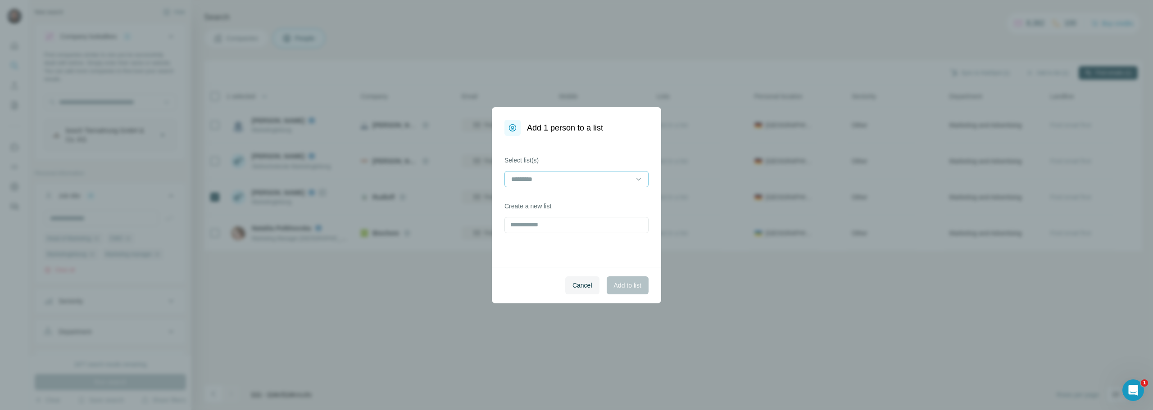
click at [562, 182] on input at bounding box center [571, 179] width 122 height 10
click at [545, 203] on p "Tierfutterhersteller" at bounding box center [537, 199] width 51 height 9
click at [596, 256] on div "Select list(s) Tierfutterhersteller Create a new list" at bounding box center [576, 201] width 169 height 131
click at [630, 290] on span "Add to list" at bounding box center [627, 285] width 27 height 9
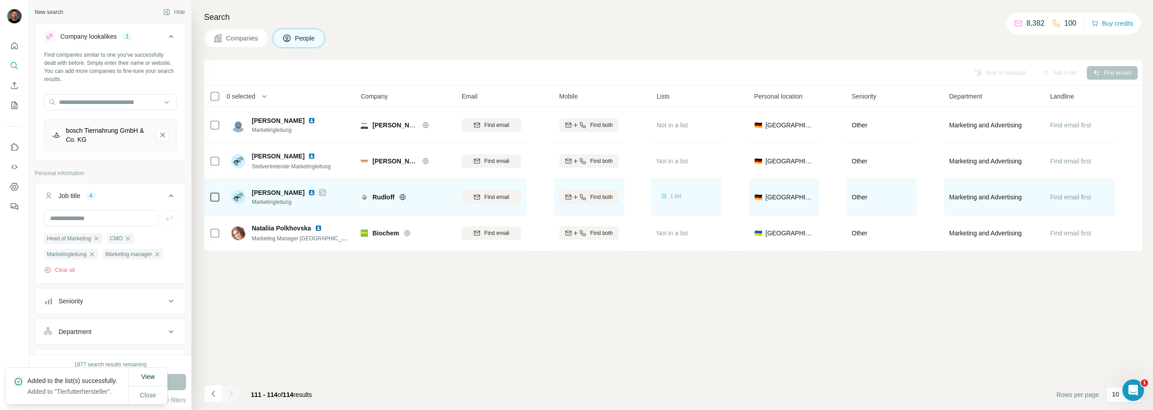
click at [677, 198] on span "1 list" at bounding box center [675, 196] width 11 height 8
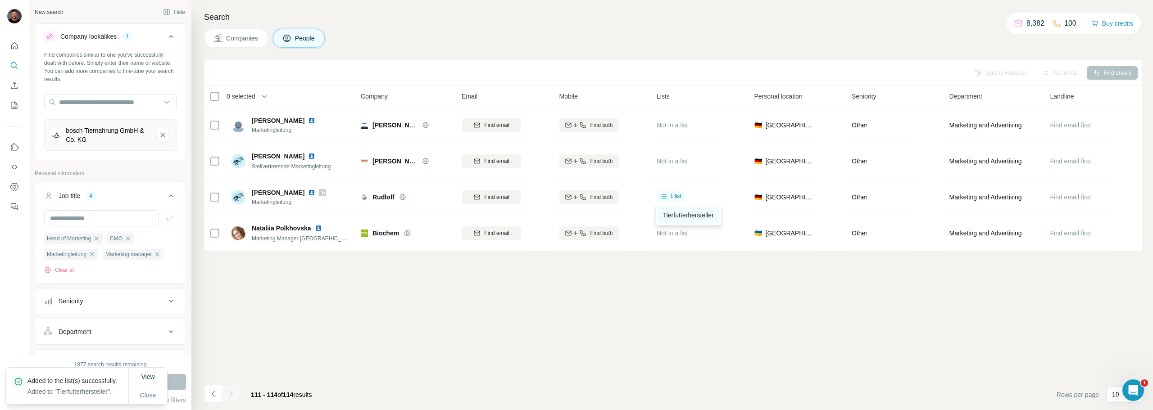
click at [681, 215] on span "Tierfutterhersteller" at bounding box center [688, 215] width 51 height 7
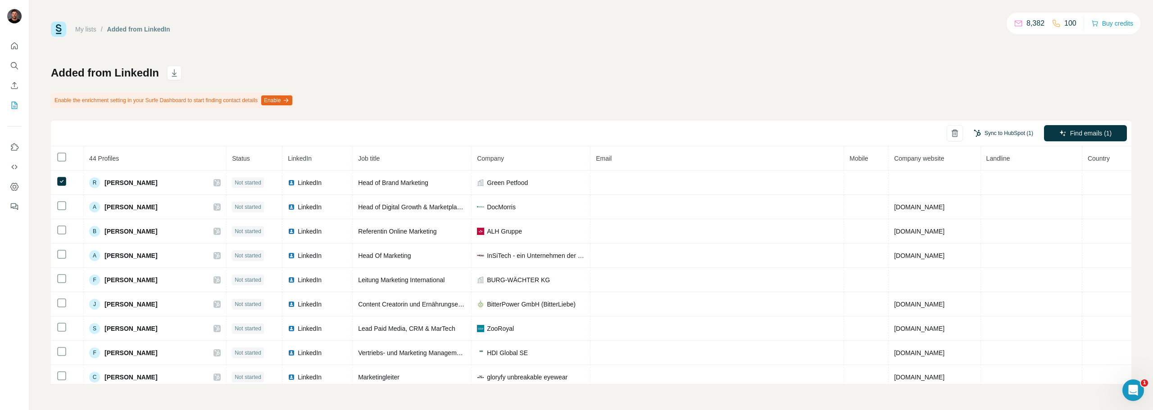
click at [1012, 135] on button "Sync to HubSpot (1)" at bounding box center [1003, 134] width 72 height 14
click at [1039, 97] on div "Added from LinkedIn Enable the enrichment setting in your Surfe Dashboard to st…" at bounding box center [591, 225] width 1081 height 318
click at [1052, 104] on div "Added from LinkedIn Enable the enrichment setting in your Surfe Dashboard to st…" at bounding box center [591, 225] width 1081 height 318
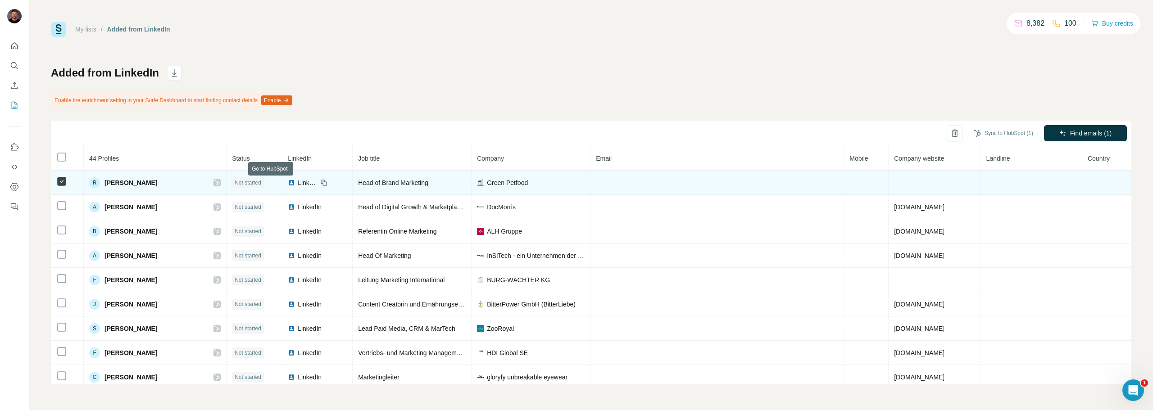
click at [220, 181] on icon at bounding box center [216, 182] width 5 height 7
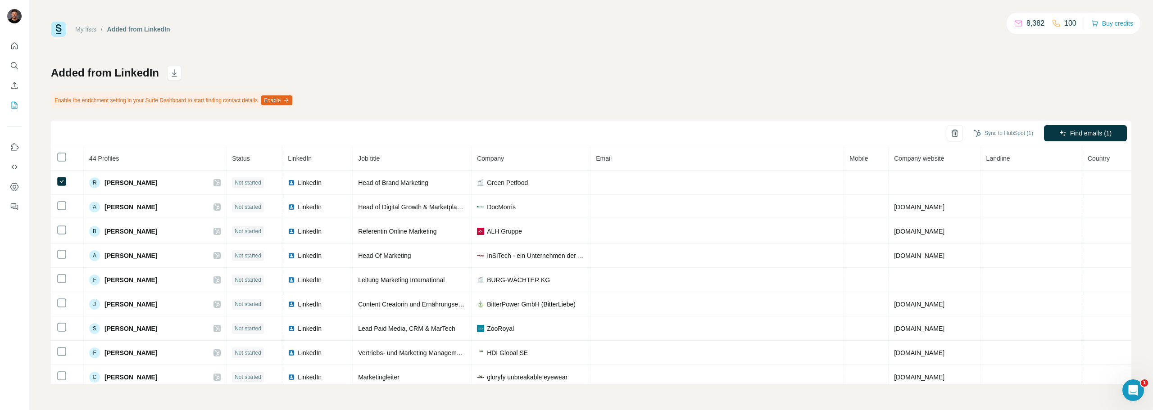
click at [334, 408] on div "My lists / Added from LinkedIn 8,382 100 Buy credits Added from LinkedIn Enable…" at bounding box center [591, 205] width 1124 height 410
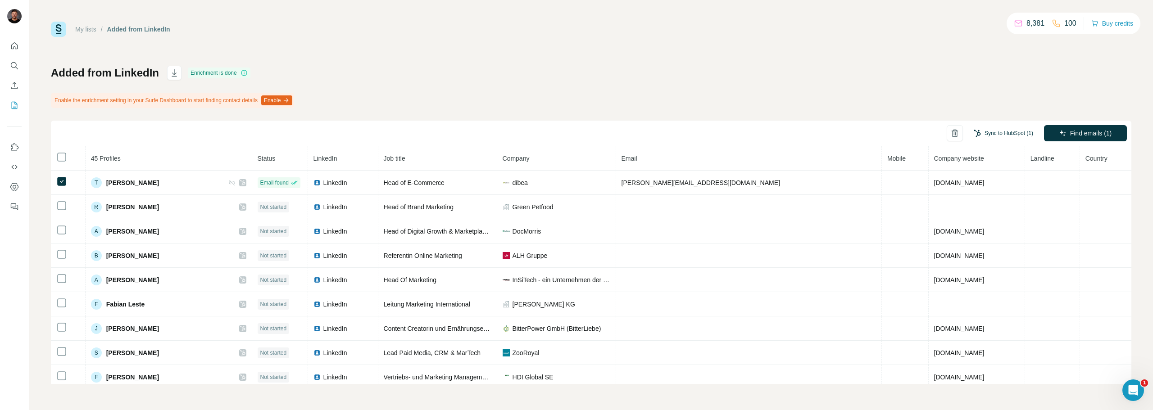
click at [1019, 133] on button "Sync to HubSpot (1)" at bounding box center [1003, 134] width 72 height 14
click at [987, 199] on button "Sync to HubSpot" at bounding box center [986, 201] width 100 height 18
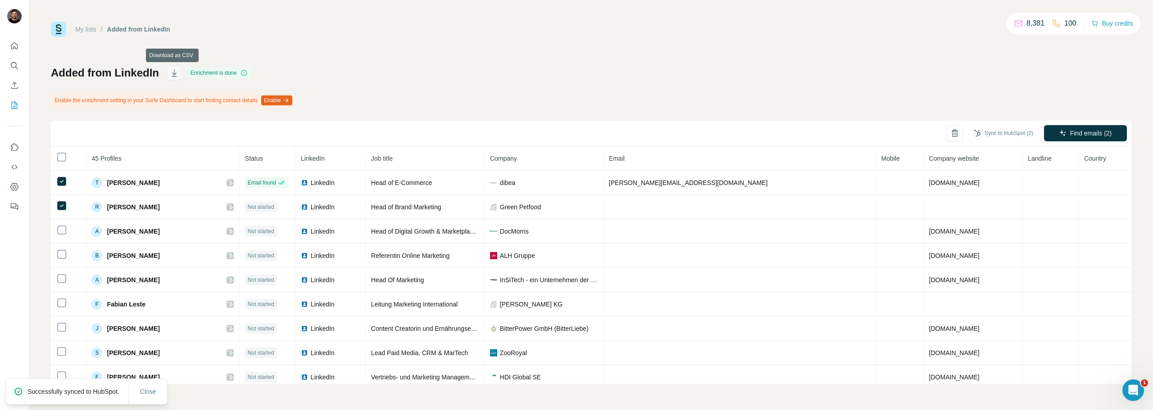
click at [171, 70] on icon "button" at bounding box center [174, 72] width 9 height 9
click at [1076, 80] on div "Added from LinkedIn Enrichment is done Enable the enrichment setting in your Su…" at bounding box center [591, 225] width 1081 height 318
click at [9, 65] on button "Search" at bounding box center [14, 66] width 14 height 16
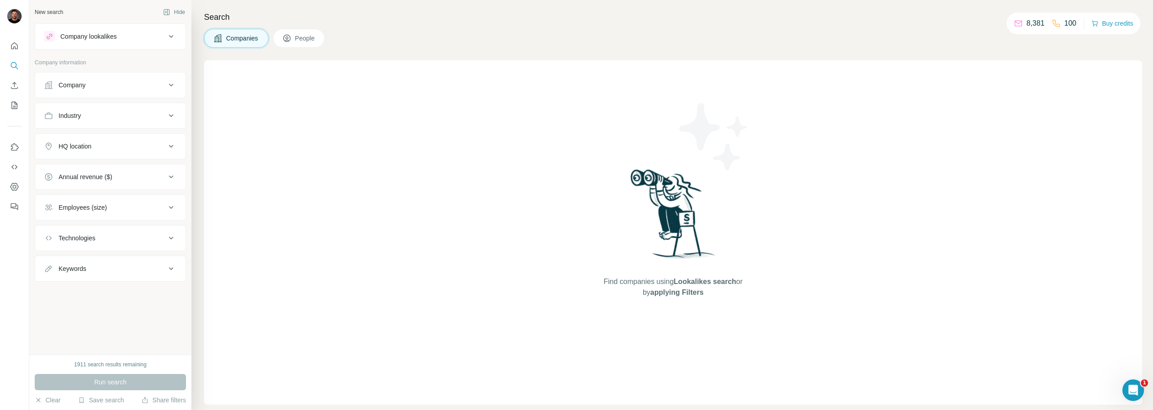
click at [306, 37] on span "People" at bounding box center [305, 38] width 21 height 9
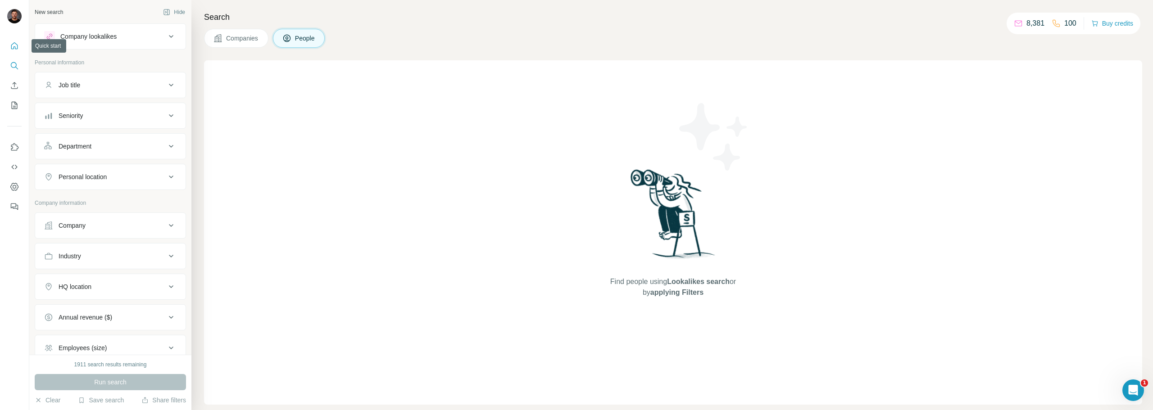
click at [12, 49] on icon "Quick start" at bounding box center [14, 45] width 7 height 7
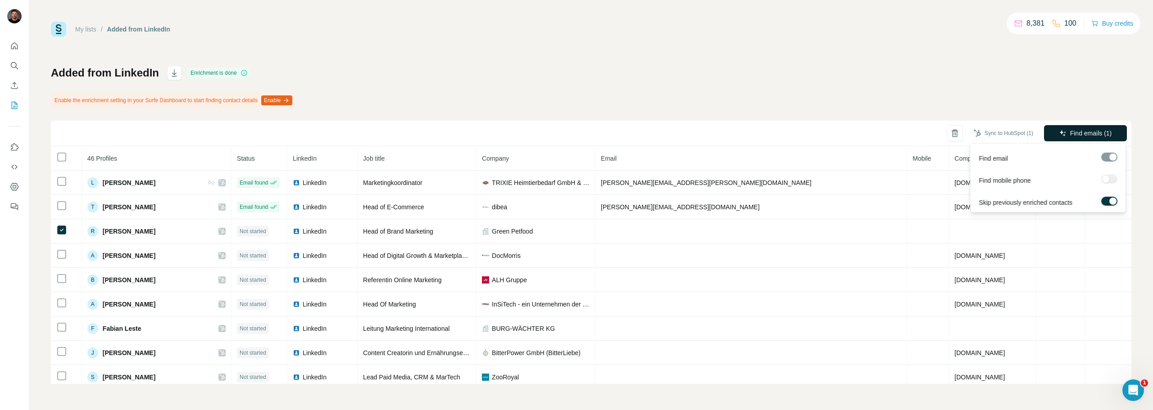
click at [1065, 136] on icon "button" at bounding box center [1062, 133] width 7 height 7
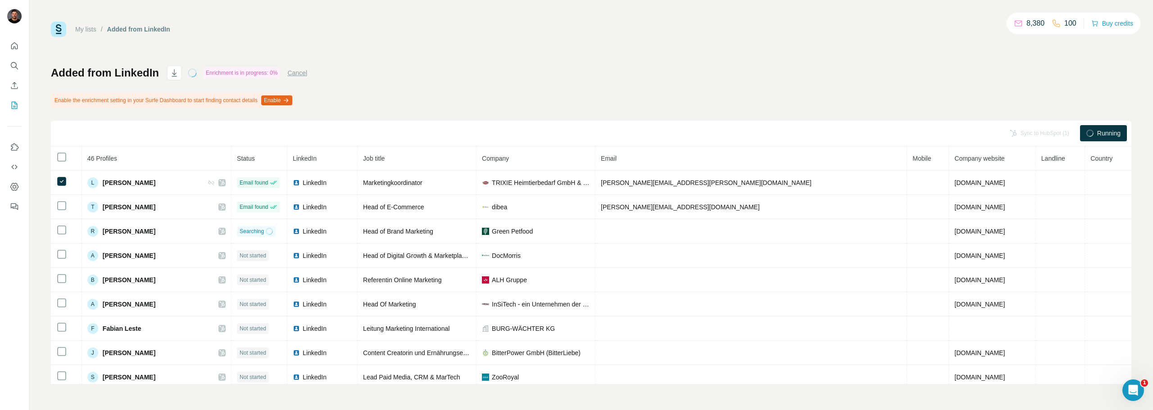
click at [380, 73] on div "Added from LinkedIn Enrichment is in progress: 0% Cancel Enable the enrichment …" at bounding box center [591, 225] width 1081 height 318
click at [1044, 138] on div "Sync to HubSpot (1)" at bounding box center [1040, 133] width 72 height 16
click at [926, 100] on div "Added from LinkedIn Enrichment is in progress: 0% Cancel Enable the enrichment …" at bounding box center [591, 225] width 1081 height 318
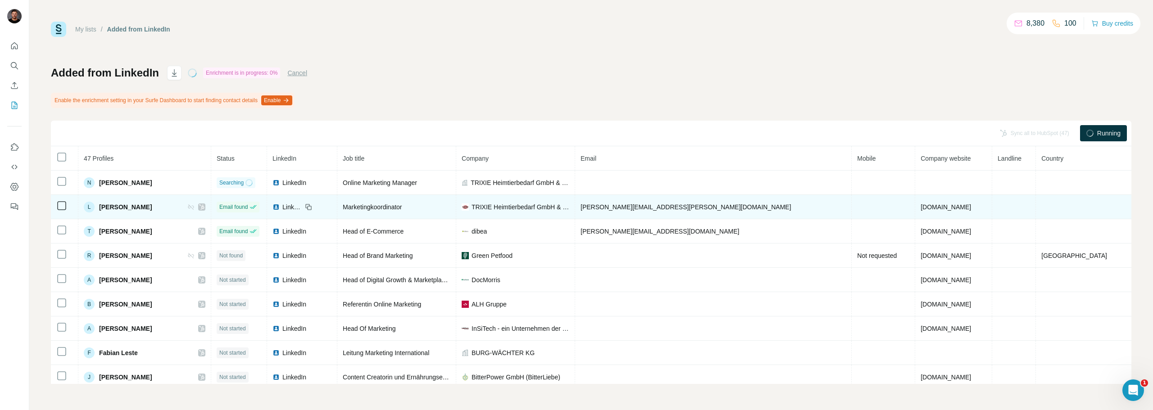
click at [56, 206] on td at bounding box center [64, 207] width 27 height 24
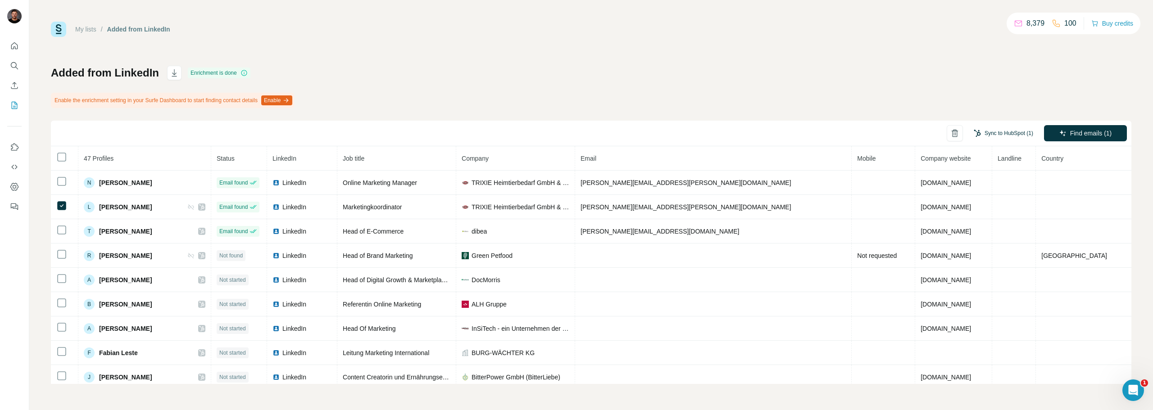
click at [1004, 132] on button "Sync to HubSpot (1)" at bounding box center [1003, 134] width 72 height 14
click at [976, 199] on button "Sync to HubSpot" at bounding box center [986, 201] width 100 height 18
click at [1010, 136] on button "Sync to HubSpot (2)" at bounding box center [1003, 134] width 72 height 14
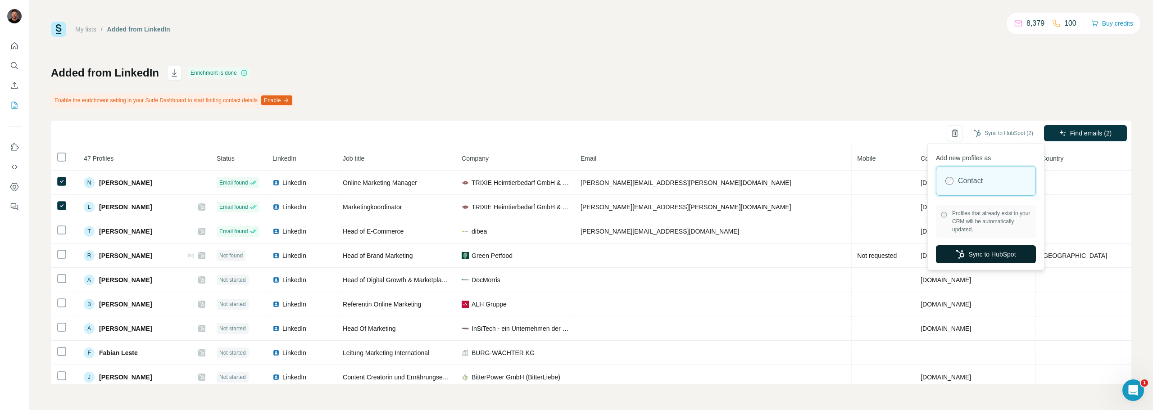
click at [977, 251] on button "Sync to HubSpot" at bounding box center [986, 254] width 100 height 18
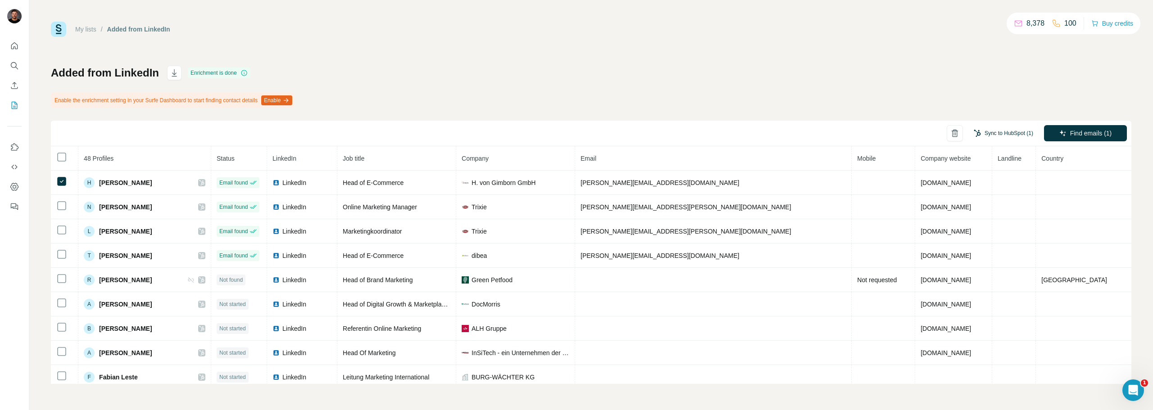
click at [1002, 137] on button "Sync to HubSpot (1)" at bounding box center [1003, 134] width 72 height 14
click at [976, 202] on button "Sync to HubSpot" at bounding box center [986, 201] width 100 height 18
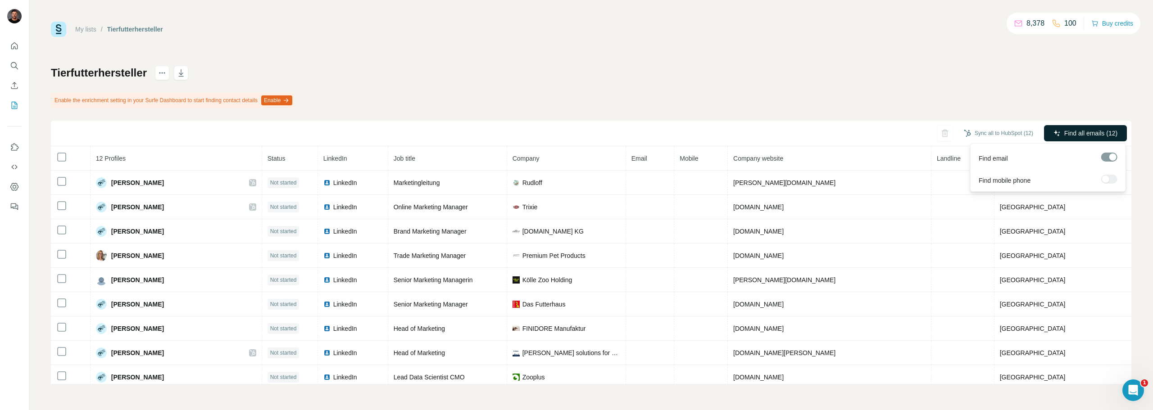
click at [1078, 136] on span "Find all emails (12)" at bounding box center [1090, 133] width 53 height 9
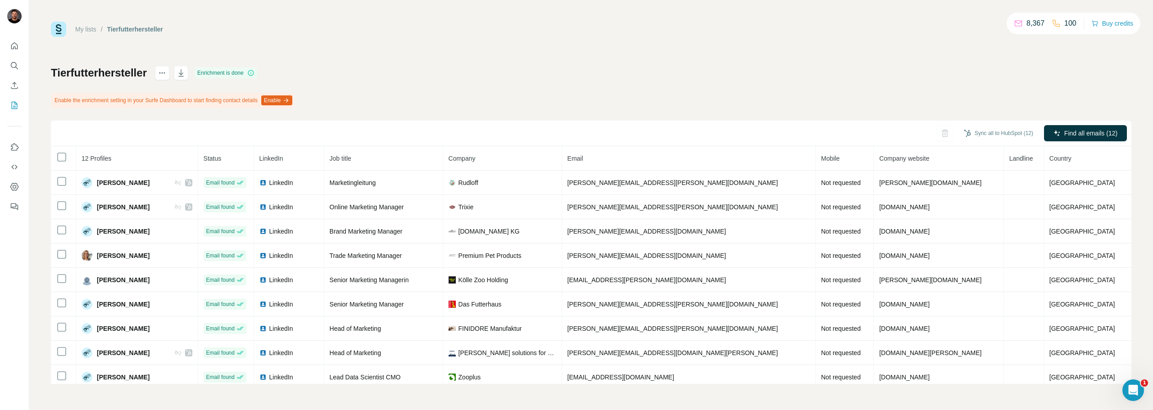
click at [1092, 76] on div "Tierfutterhersteller Enrichment is done Enable the enrichment setting in your S…" at bounding box center [591, 225] width 1081 height 318
click at [1004, 135] on button "Sync all to HubSpot (12)" at bounding box center [999, 134] width 82 height 14
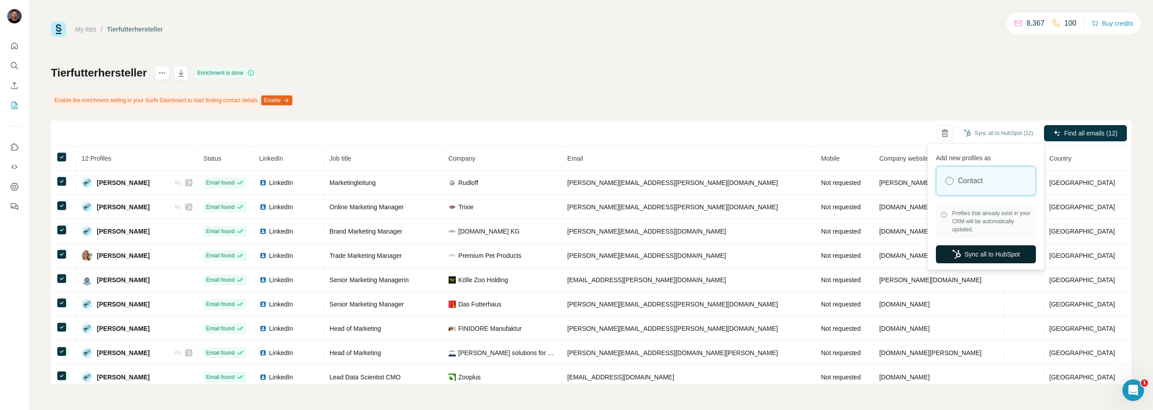
click at [963, 252] on button "Sync all to HubSpot" at bounding box center [986, 254] width 100 height 18
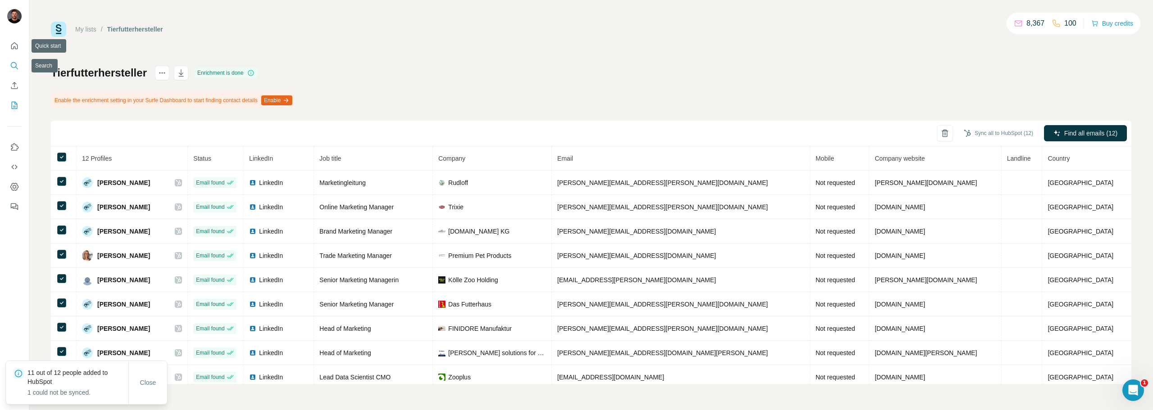
click at [16, 64] on icon "Search" at bounding box center [14, 65] width 6 height 6
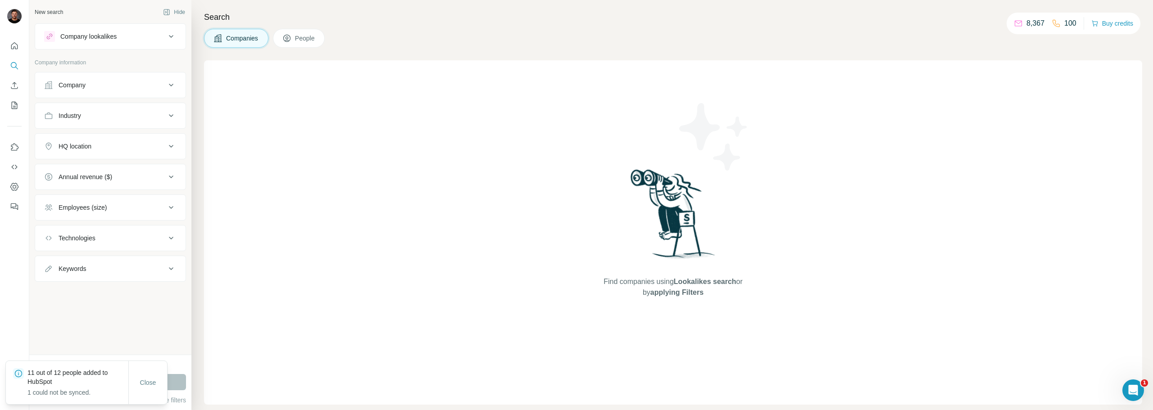
click at [291, 40] on icon at bounding box center [286, 38] width 9 height 9
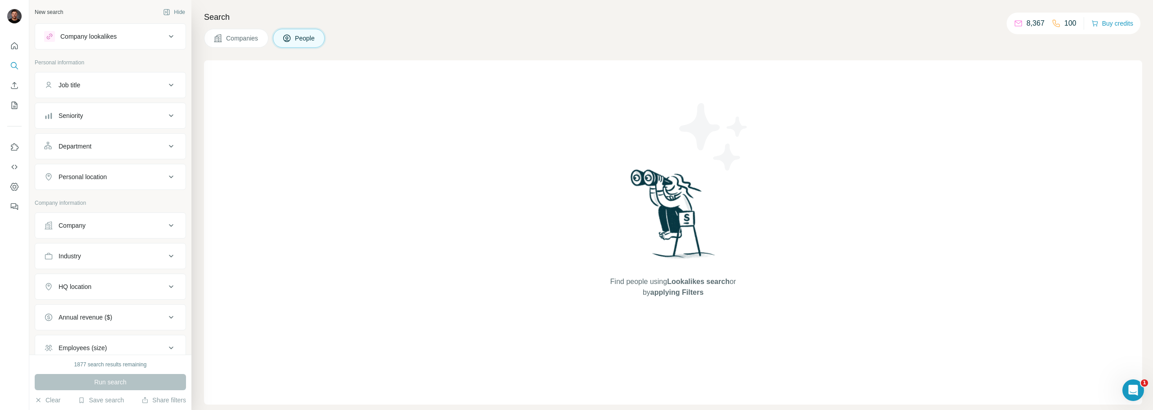
click at [105, 40] on div "Company lookalikes" at bounding box center [88, 36] width 56 height 9
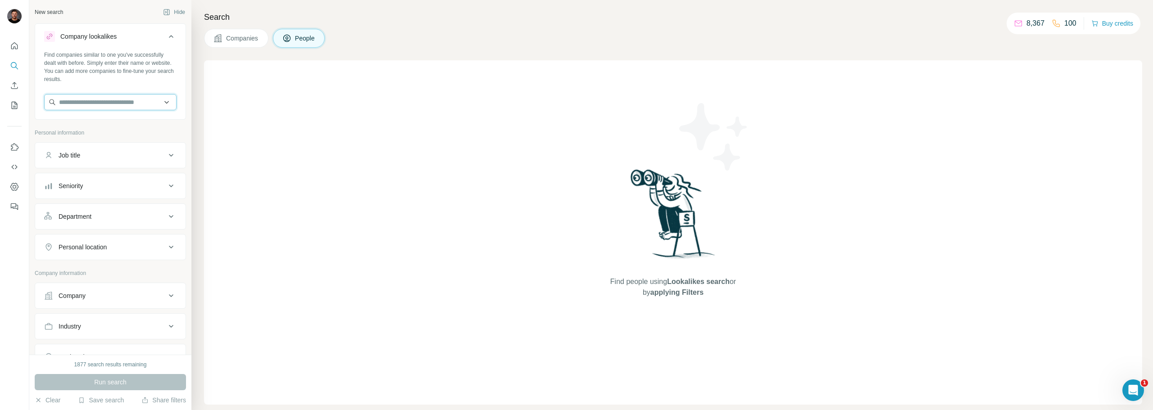
click at [85, 105] on input "text" at bounding box center [110, 102] width 132 height 16
paste input "**********"
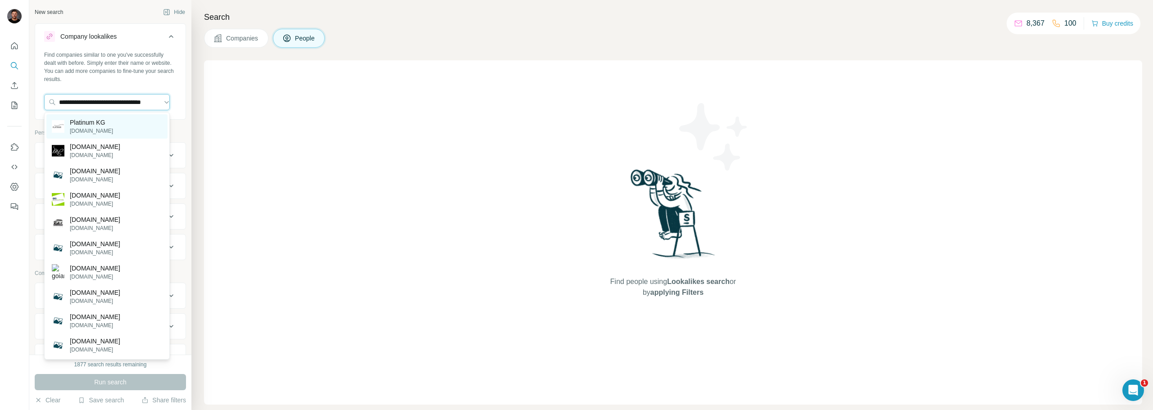
type input "**********"
click at [111, 128] on div "Platinum KG [DOMAIN_NAME]" at bounding box center [106, 126] width 121 height 24
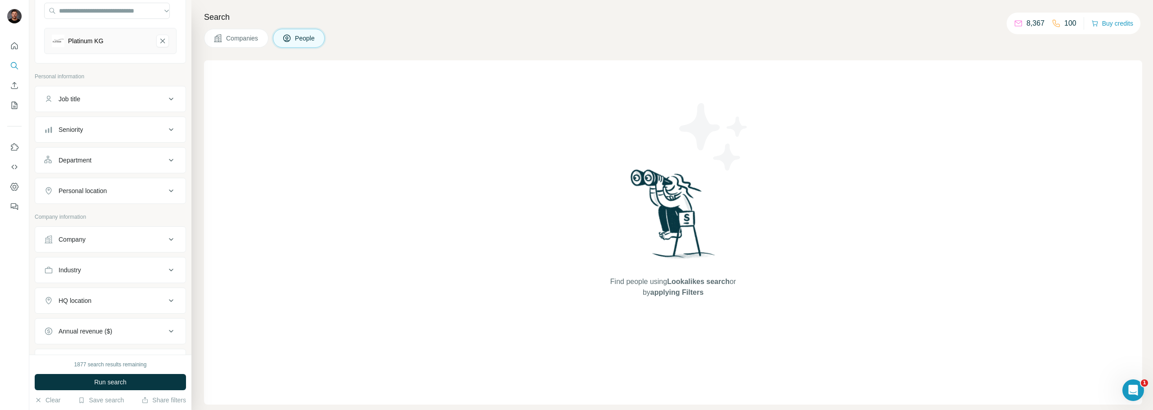
scroll to position [135, 0]
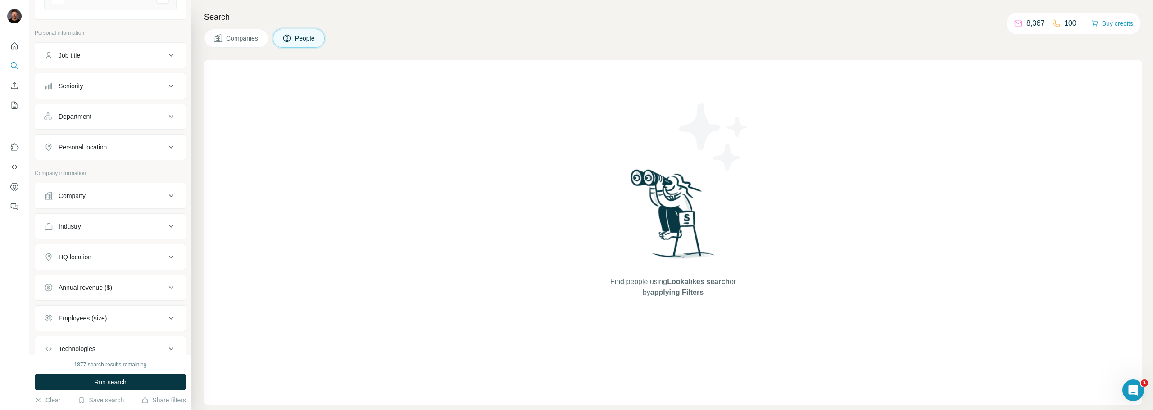
click at [94, 51] on div "Job title" at bounding box center [105, 55] width 122 height 9
click at [96, 76] on input "text" at bounding box center [101, 78] width 114 height 16
type input "**********"
click at [168, 80] on button "button" at bounding box center [169, 78] width 14 height 16
click at [112, 81] on input "text" at bounding box center [101, 78] width 114 height 16
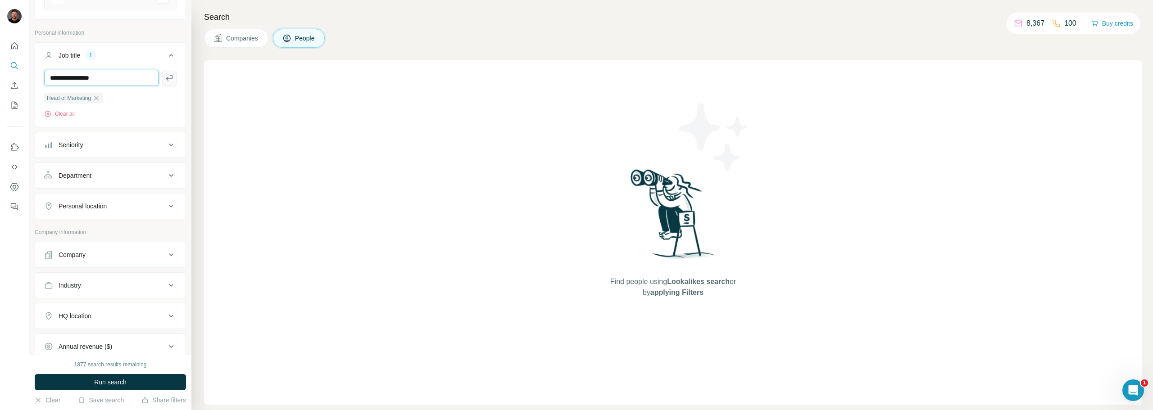
type input "**********"
click at [166, 79] on icon "button" at bounding box center [169, 77] width 7 height 5
click at [94, 73] on input "text" at bounding box center [101, 78] width 114 height 16
type input "***"
click at [166, 78] on icon "button" at bounding box center [169, 77] width 9 height 9
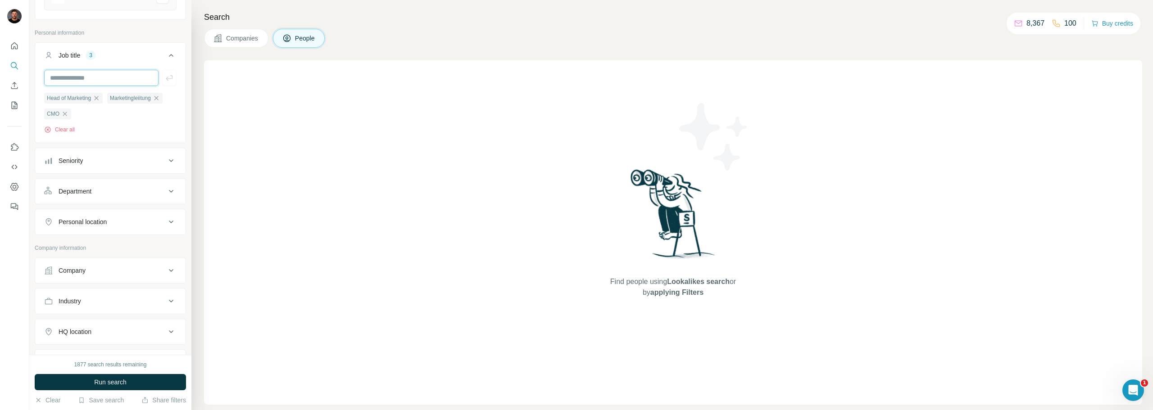
click at [100, 75] on input "text" at bounding box center [101, 78] width 114 height 16
type input "********"
click at [165, 83] on button "button" at bounding box center [169, 78] width 14 height 16
click at [109, 82] on input "text" at bounding box center [101, 78] width 114 height 16
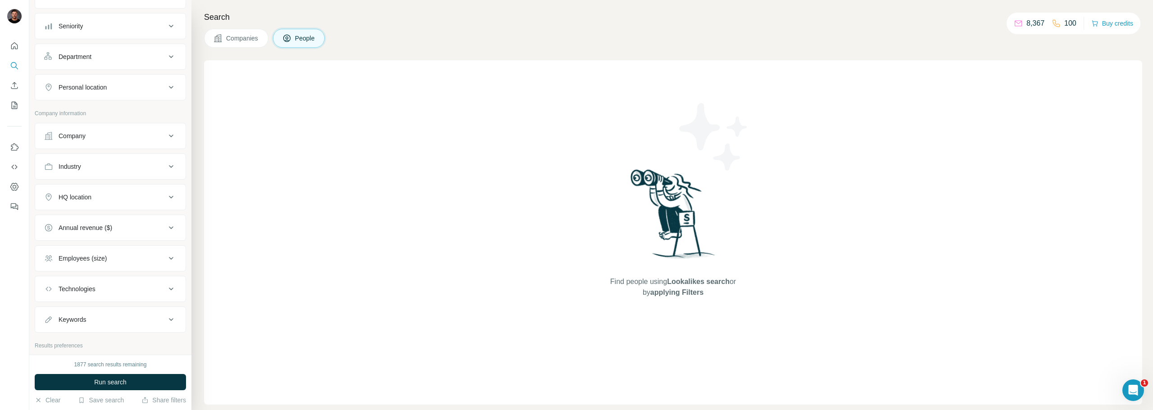
scroll to position [270, 0]
drag, startPoint x: 111, startPoint y: 190, endPoint x: 118, endPoint y: 195, distance: 9.3
click at [112, 191] on button "HQ location" at bounding box center [110, 197] width 150 height 22
click at [126, 223] on input "text" at bounding box center [110, 219] width 132 height 16
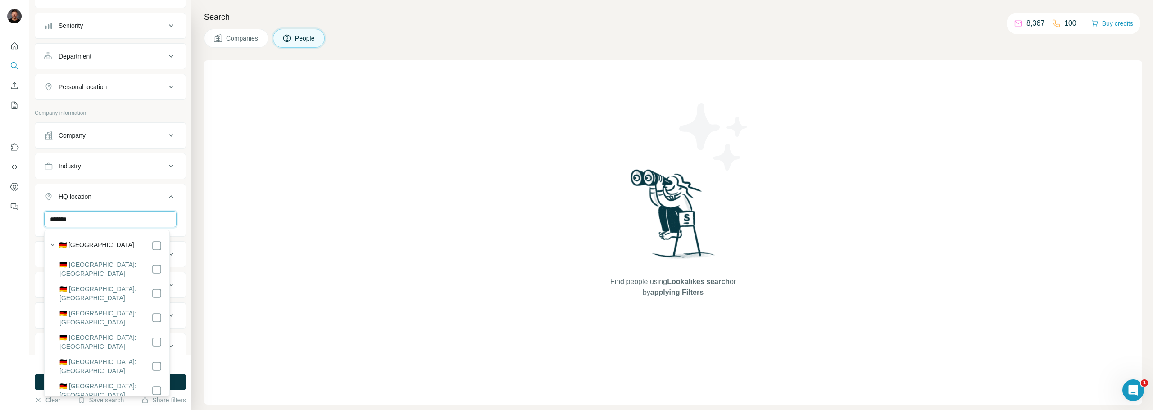
type input "*******"
click at [184, 241] on div "New search Hide Company lookalikes 1 Find companies similar to one you've succe…" at bounding box center [110, 177] width 162 height 355
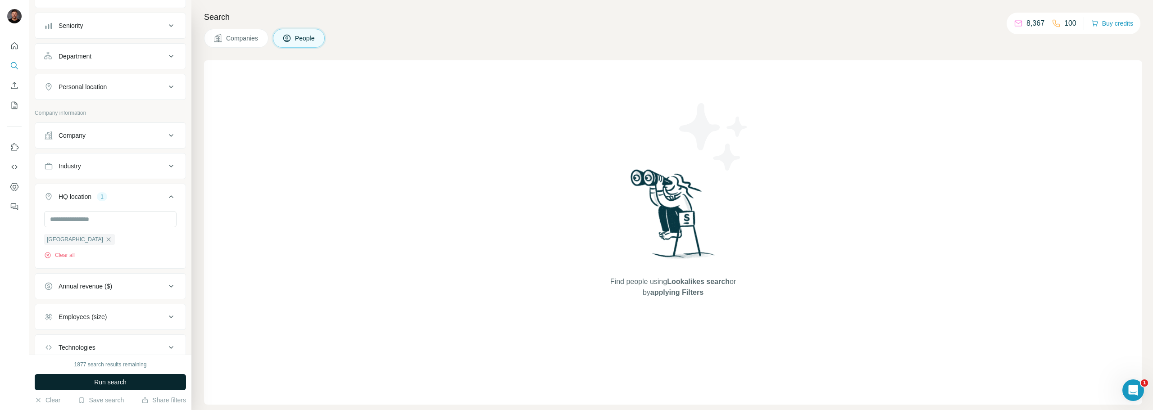
click at [120, 378] on span "Run search" at bounding box center [110, 382] width 32 height 9
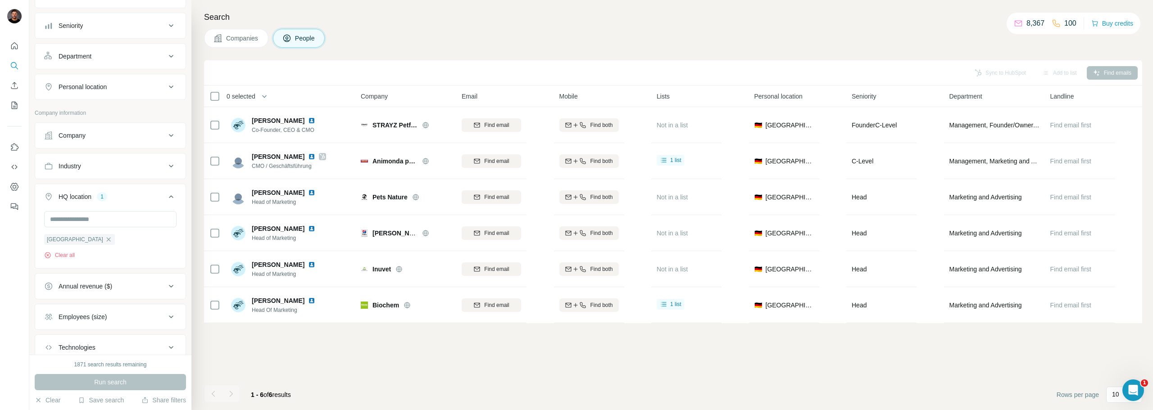
click at [347, 341] on div "Sync to HubSpot Add to list Find emails 0 selected People Company Email Mobile …" at bounding box center [673, 235] width 938 height 350
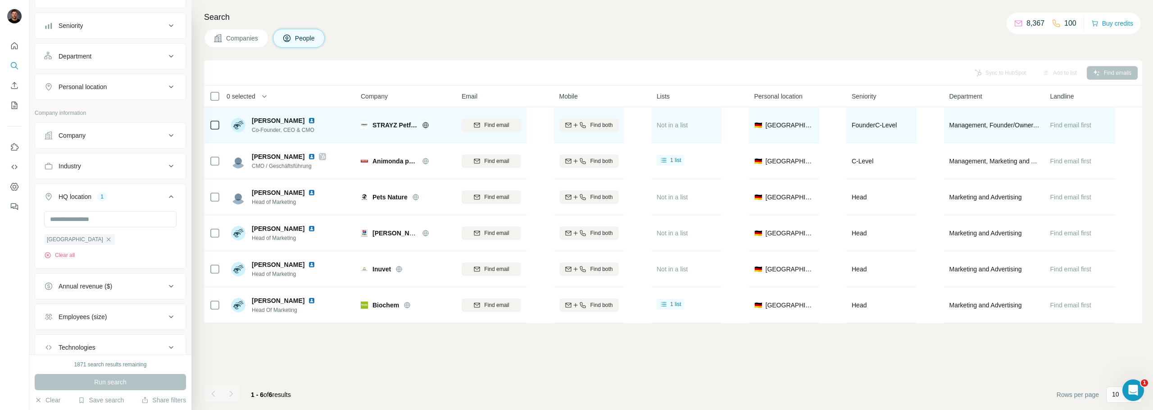
click at [314, 119] on img at bounding box center [311, 120] width 7 height 7
click at [210, 125] on icon at bounding box center [214, 125] width 11 height 11
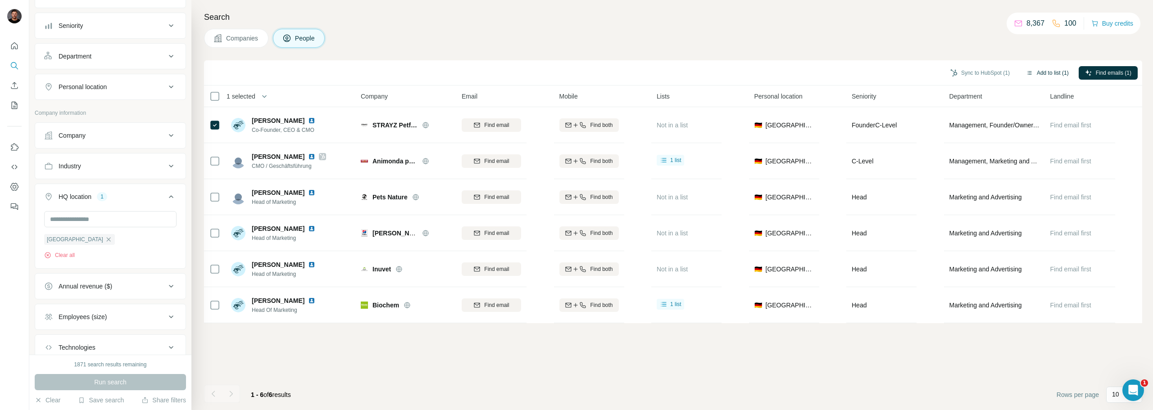
click at [1054, 72] on button "Add to list (1)" at bounding box center [1047, 73] width 55 height 14
click at [1053, 72] on button "Add to list (1)" at bounding box center [1047, 73] width 55 height 14
click at [1041, 72] on button "Add to list (1)" at bounding box center [1047, 73] width 55 height 14
click at [1035, 66] on body "New search Hide Company lookalikes 1 Find companies similar to one you've succe…" at bounding box center [576, 205] width 1153 height 410
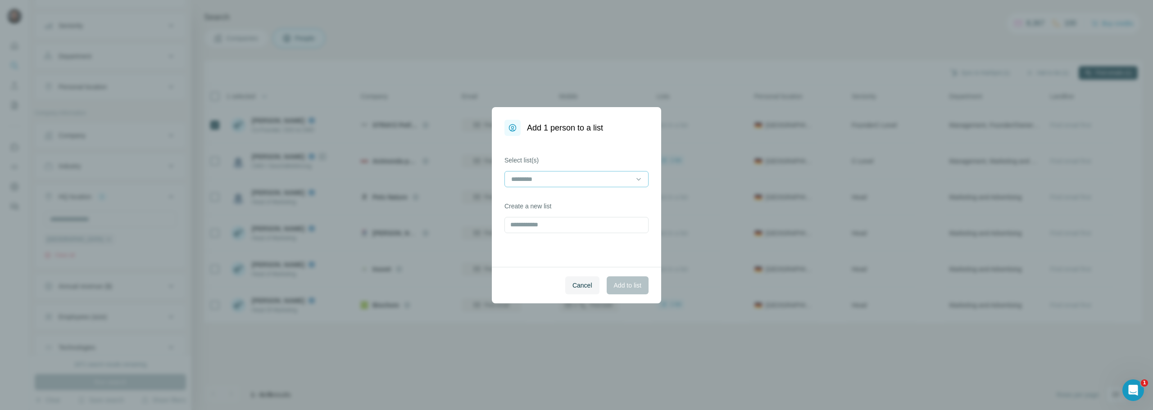
click at [563, 177] on input at bounding box center [571, 179] width 122 height 10
click at [552, 197] on p "Tierfutterhersteller" at bounding box center [537, 199] width 51 height 9
click at [626, 292] on button "Add to list" at bounding box center [628, 286] width 42 height 18
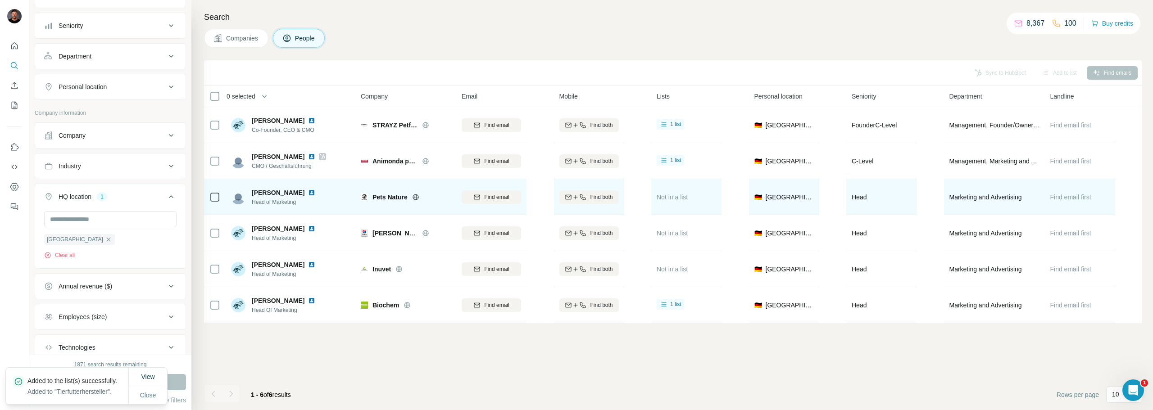
click at [308, 191] on div at bounding box center [313, 192] width 11 height 7
click at [308, 193] on img at bounding box center [311, 192] width 7 height 7
click at [220, 198] on icon at bounding box center [214, 197] width 11 height 11
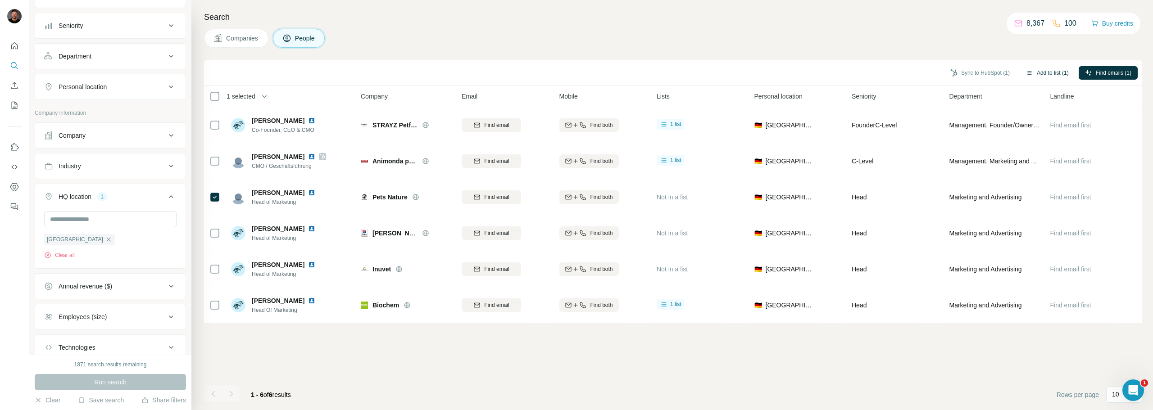
click at [1042, 71] on button "Add to list (1)" at bounding box center [1047, 73] width 55 height 14
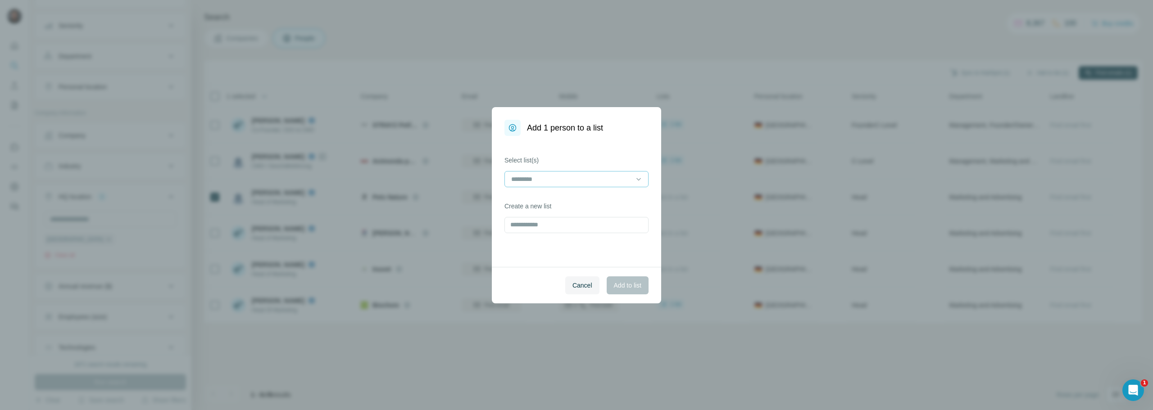
click at [544, 179] on input at bounding box center [571, 179] width 122 height 10
click at [535, 200] on p "Tierfutterhersteller" at bounding box center [537, 199] width 51 height 9
click at [627, 282] on span "Add to list" at bounding box center [627, 285] width 27 height 9
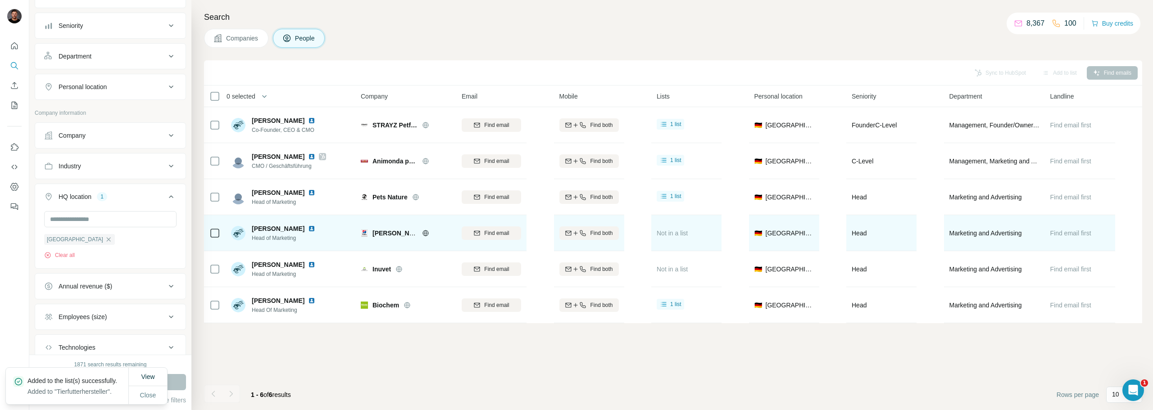
click at [308, 230] on img at bounding box center [311, 228] width 7 height 7
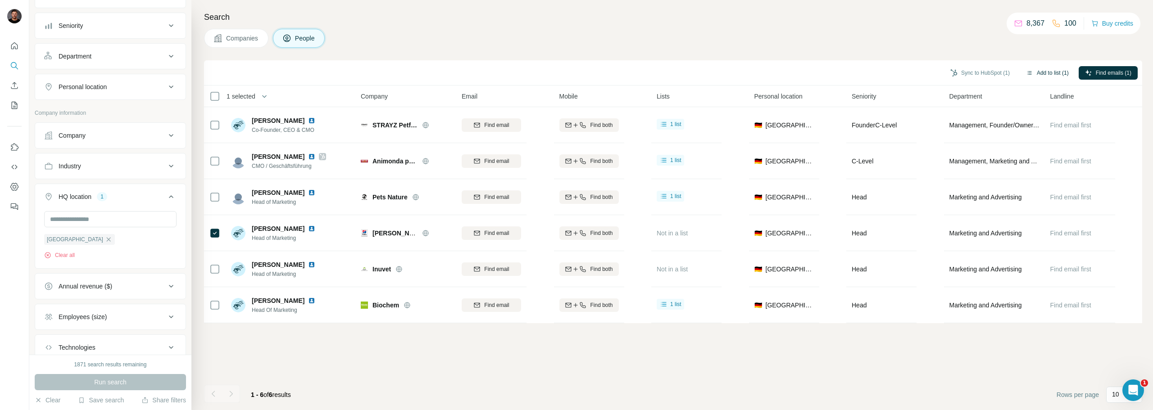
click at [1035, 77] on button "Add to list (1)" at bounding box center [1047, 73] width 55 height 14
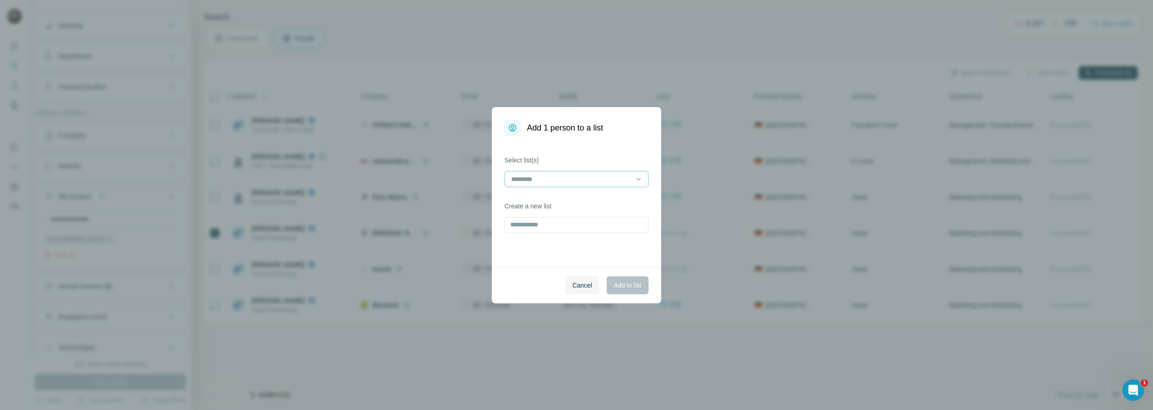
click at [549, 182] on input at bounding box center [571, 179] width 122 height 10
click at [536, 199] on p "Tierfutterhersteller" at bounding box center [537, 199] width 51 height 9
click at [636, 289] on span "Add to list" at bounding box center [627, 285] width 27 height 9
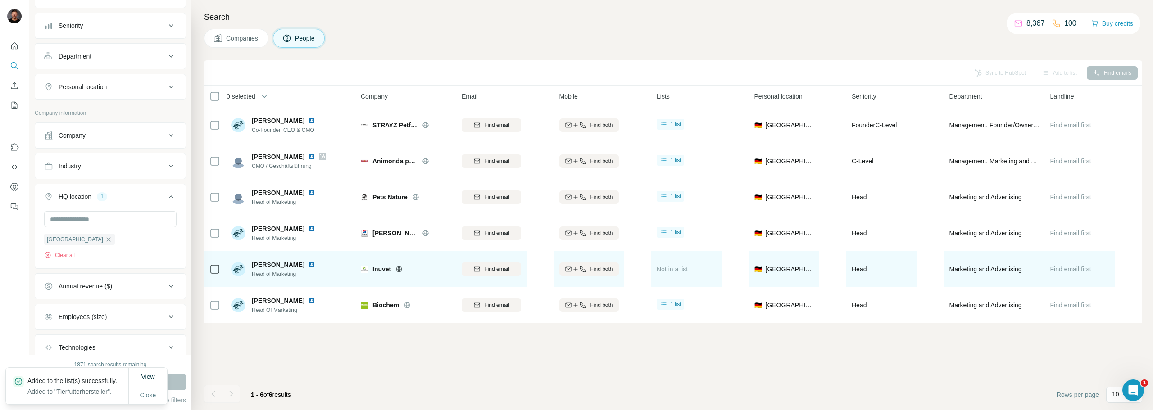
click at [308, 265] on img at bounding box center [311, 264] width 7 height 7
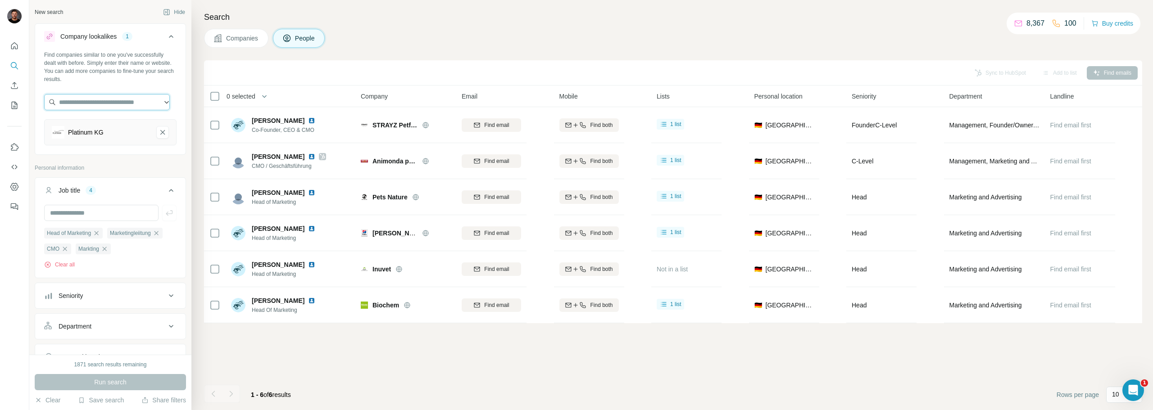
click at [116, 100] on input "text" at bounding box center [107, 102] width 126 height 16
paste input "**********"
type input "**********"
click at [123, 129] on div "Healthfood24 [DOMAIN_NAME]" at bounding box center [106, 126] width 121 height 24
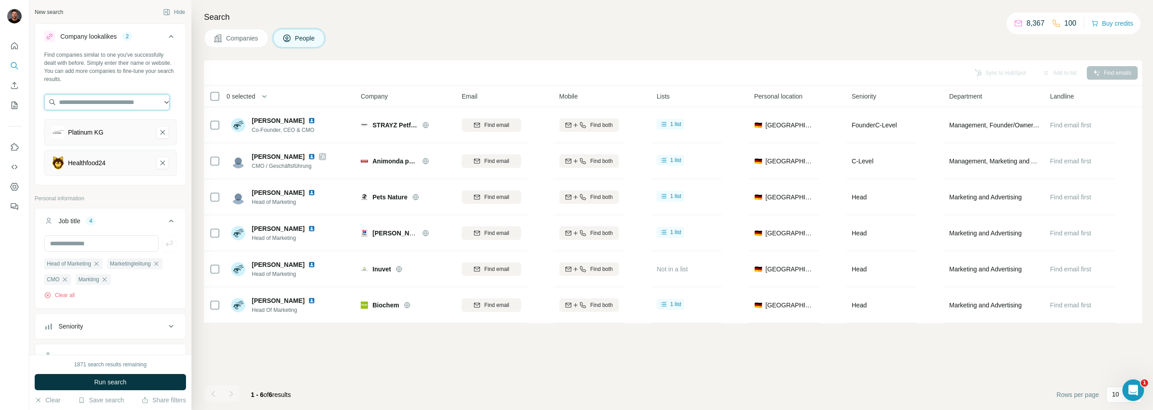
click at [96, 108] on input "text" at bounding box center [107, 102] width 126 height 16
paste input "**********"
type input "**********"
click at [117, 131] on div "[DOMAIN_NAME] [DOMAIN_NAME]" at bounding box center [106, 126] width 121 height 24
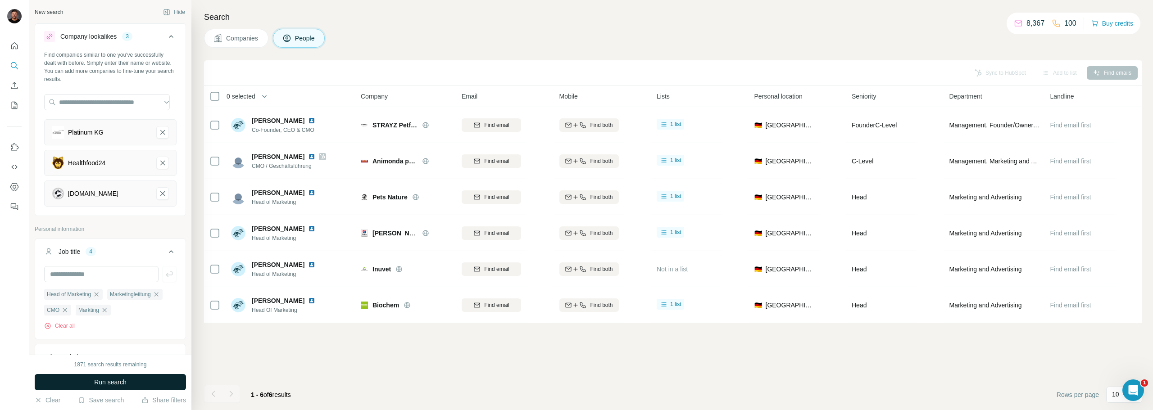
click at [147, 384] on button "Run search" at bounding box center [110, 382] width 151 height 16
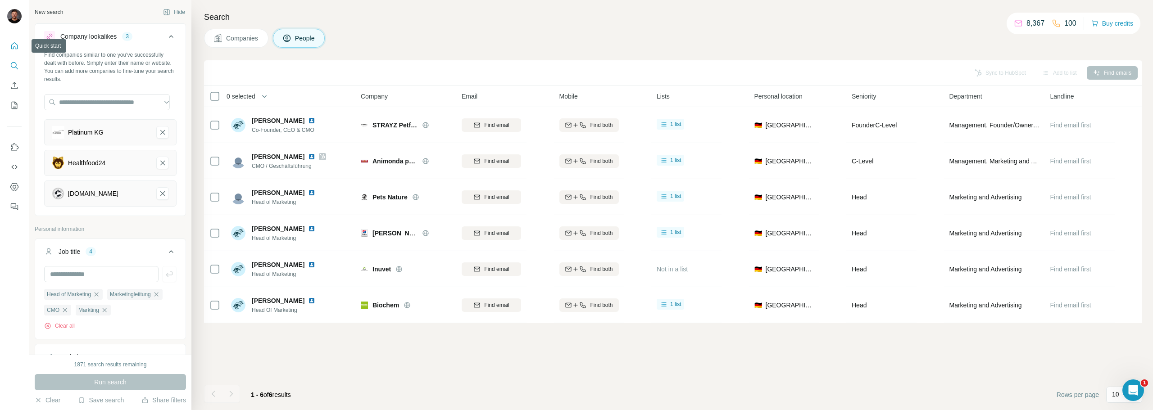
click at [16, 45] on icon "Quick start" at bounding box center [14, 45] width 9 height 9
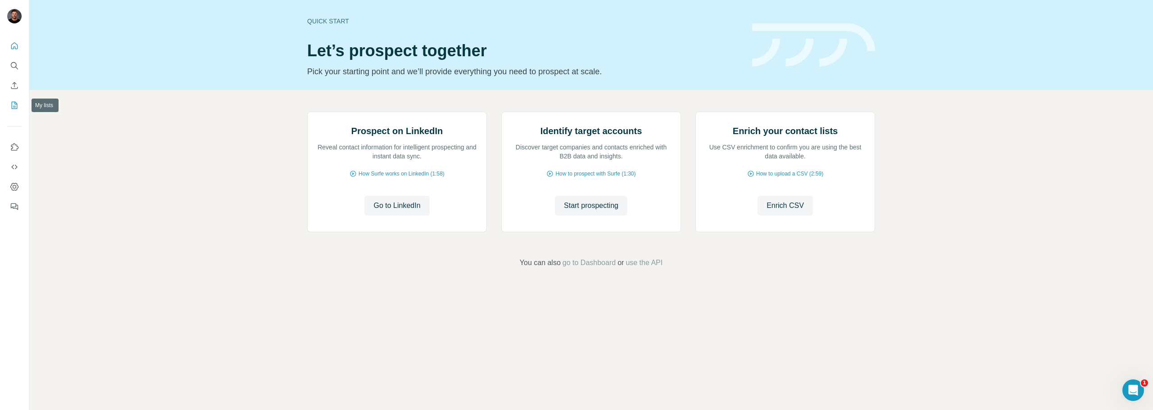
click at [15, 108] on icon "My lists" at bounding box center [14, 105] width 9 height 9
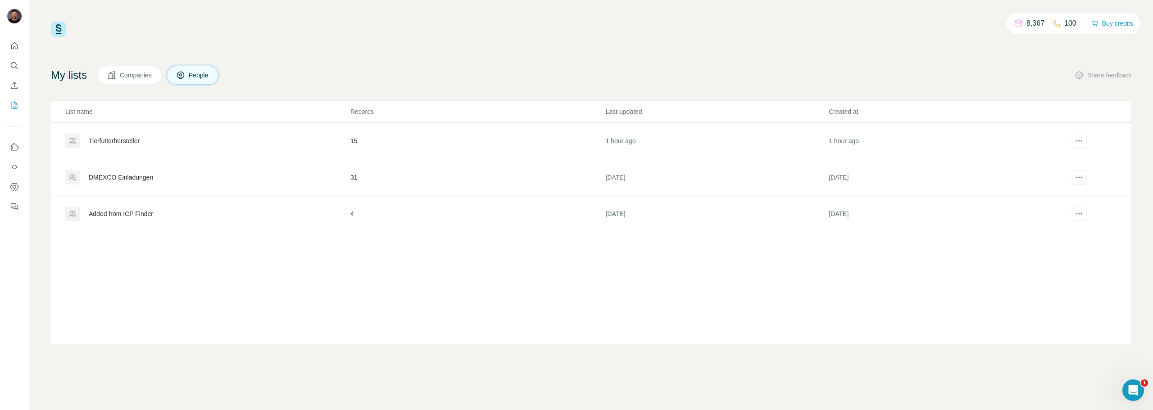
click at [125, 145] on div "Tierfutterhersteller" at bounding box center [114, 140] width 51 height 9
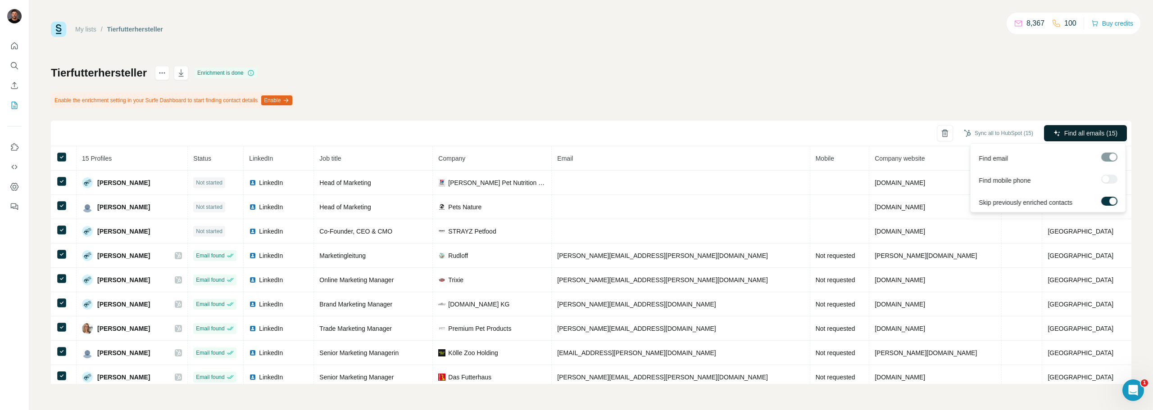
click at [1066, 133] on span "Find all emails (15)" at bounding box center [1090, 133] width 53 height 9
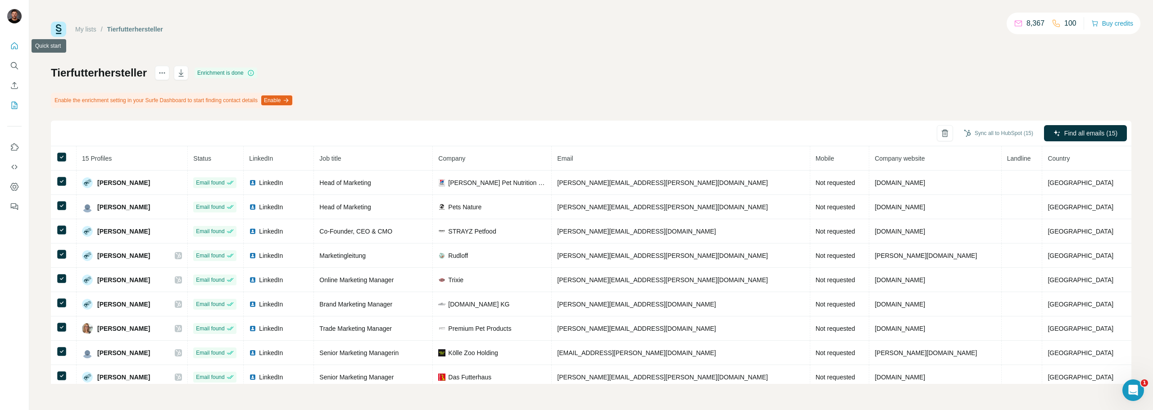
click at [15, 49] on icon "Quick start" at bounding box center [14, 45] width 9 height 9
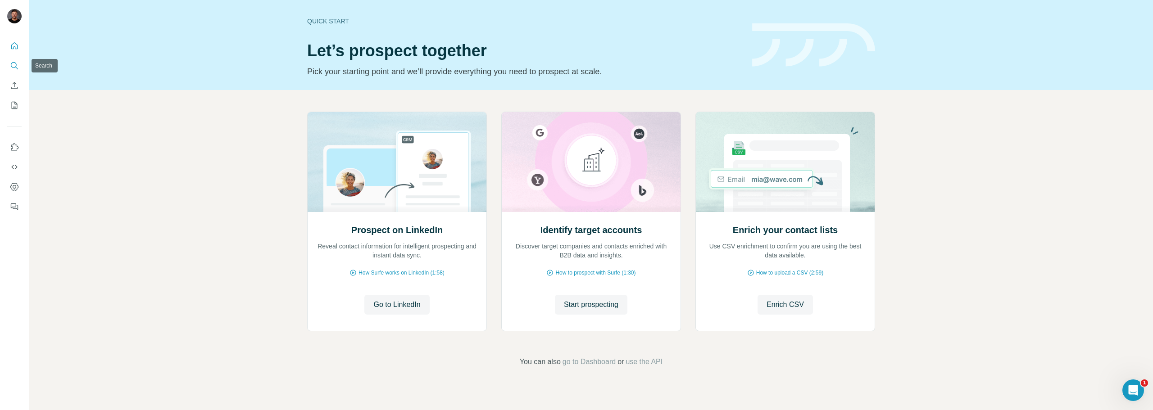
click at [17, 64] on icon "Search" at bounding box center [14, 65] width 9 height 9
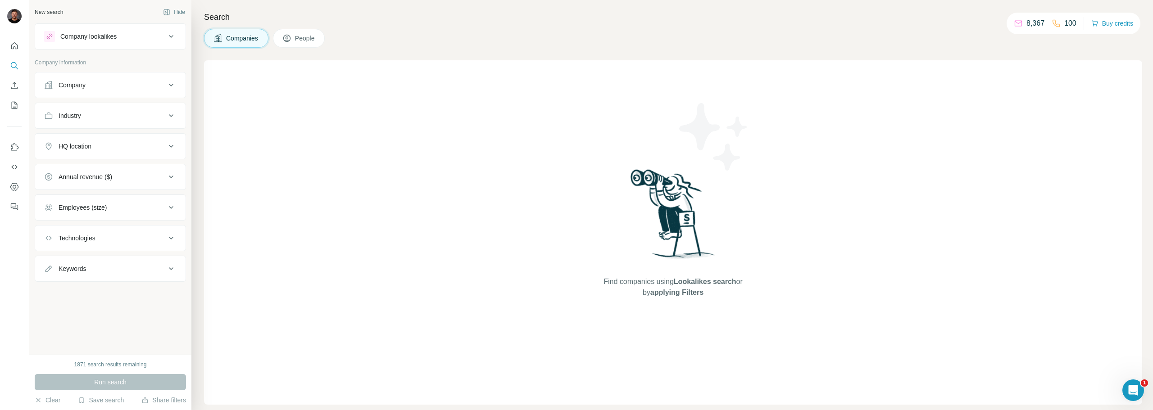
click at [138, 39] on div "Company lookalikes" at bounding box center [105, 36] width 122 height 11
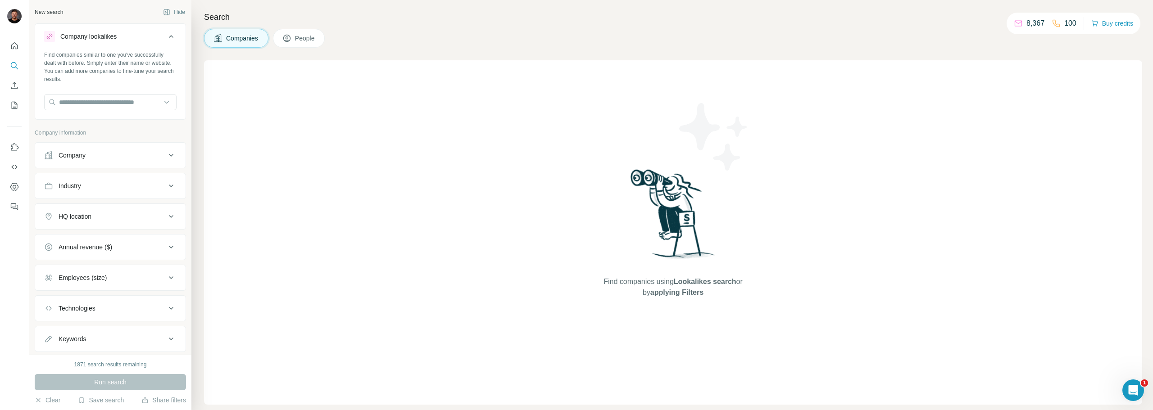
click at [138, 39] on div "Company lookalikes" at bounding box center [105, 36] width 122 height 11
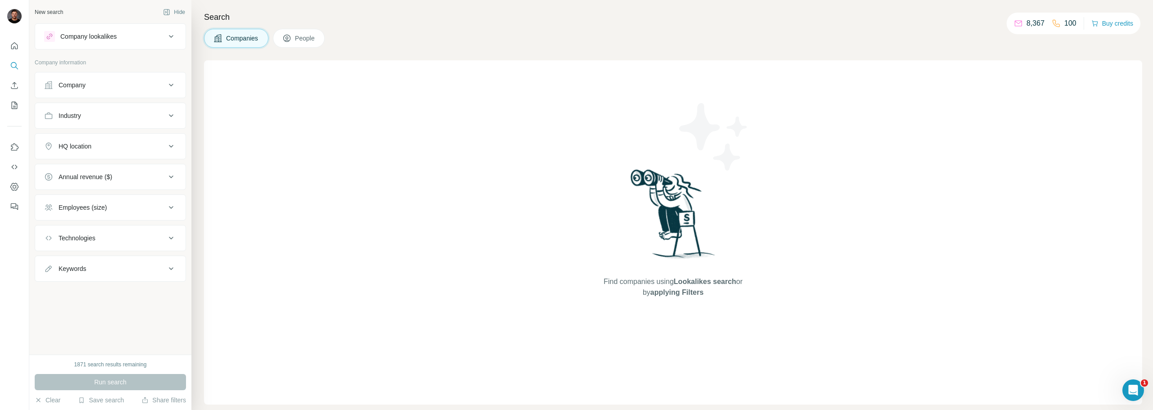
click at [98, 83] on div "Company" at bounding box center [105, 85] width 122 height 9
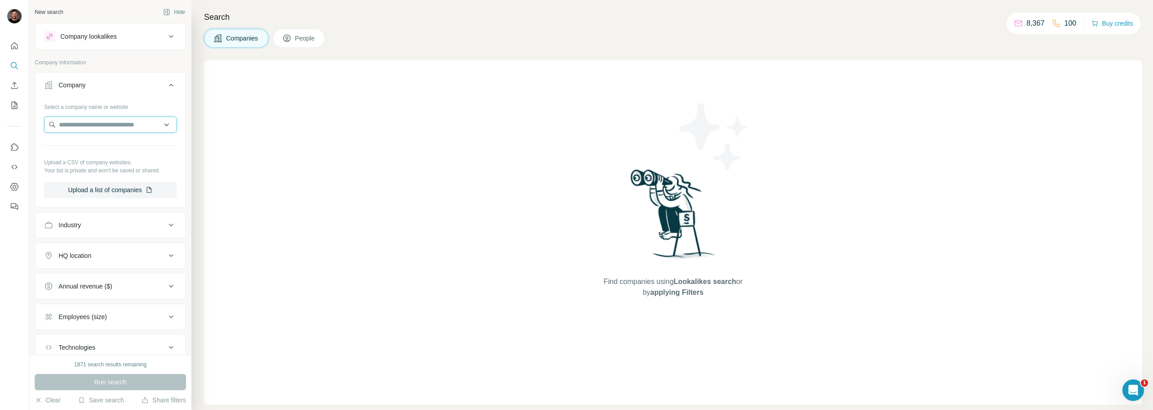
click at [85, 124] on input "text" at bounding box center [110, 125] width 132 height 16
paste input "**********"
type input "**********"
click at [130, 150] on div "Tierliebhaber [DOMAIN_NAME]" at bounding box center [106, 149] width 121 height 24
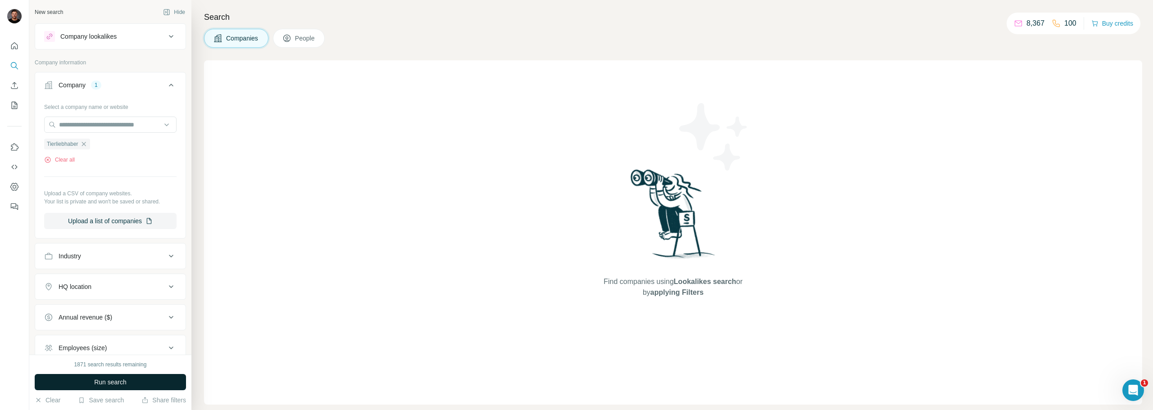
click at [132, 387] on button "Run search" at bounding box center [110, 382] width 151 height 16
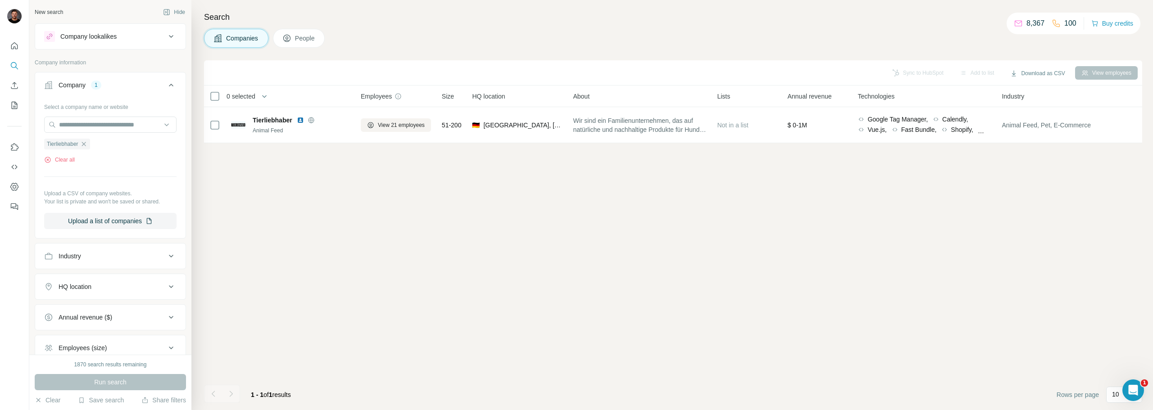
click at [302, 38] on span "People" at bounding box center [305, 38] width 21 height 9
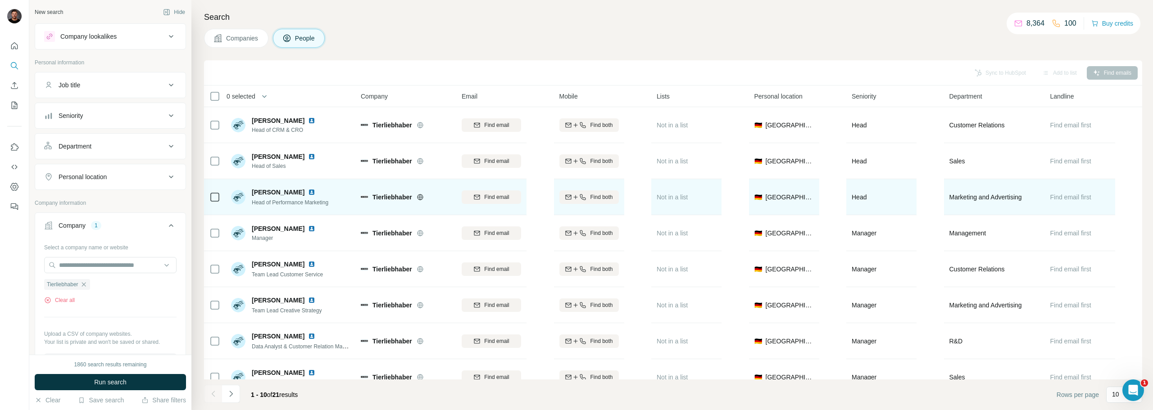
click at [308, 191] on img at bounding box center [311, 192] width 7 height 7
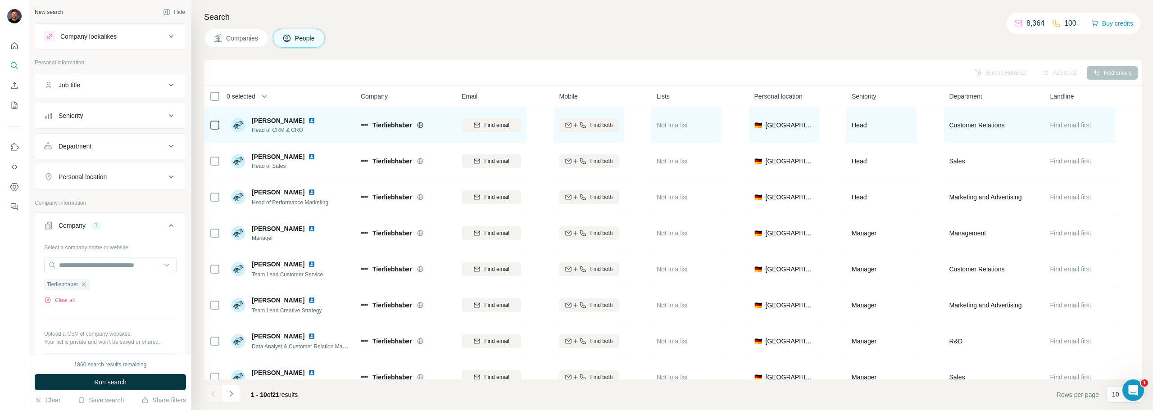
click at [308, 120] on img at bounding box center [311, 120] width 7 height 7
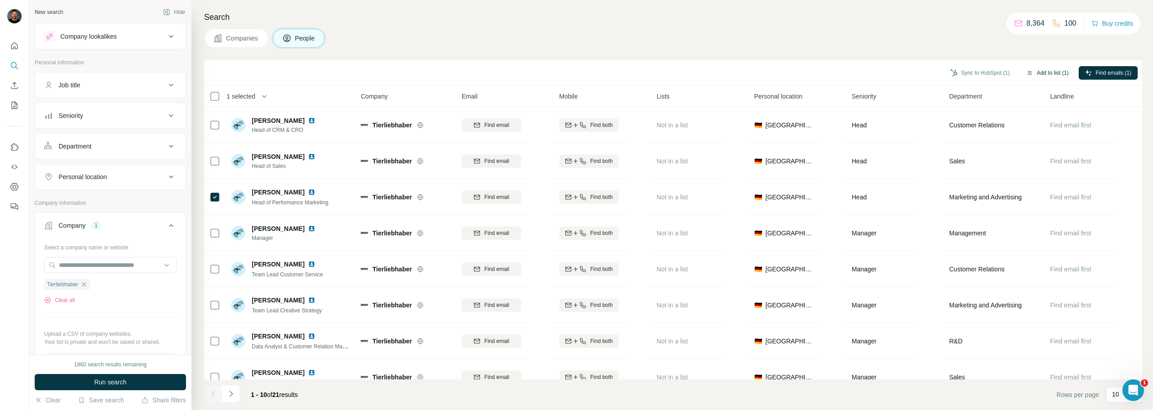
click at [1045, 74] on button "Add to list (1)" at bounding box center [1047, 73] width 55 height 14
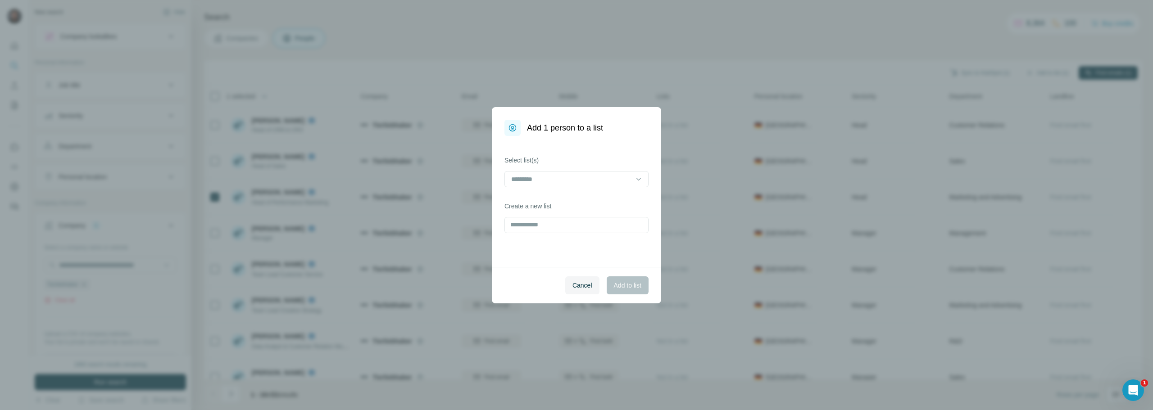
click at [1047, 68] on div "Add 1 person to a list Select list(s) Create a new list Cancel Add to list" at bounding box center [576, 205] width 1153 height 410
click at [581, 179] on input at bounding box center [571, 179] width 122 height 10
click at [541, 195] on p "Tierfutterhersteller" at bounding box center [537, 199] width 51 height 9
click at [619, 289] on span "Add to list" at bounding box center [627, 285] width 27 height 9
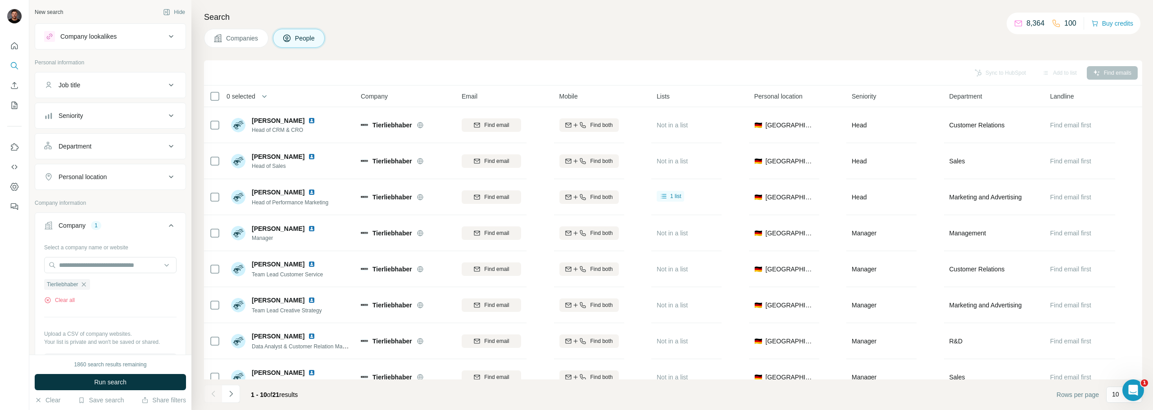
click at [399, 39] on div "Companies People" at bounding box center [673, 38] width 938 height 19
